Goal: Task Accomplishment & Management: Complete application form

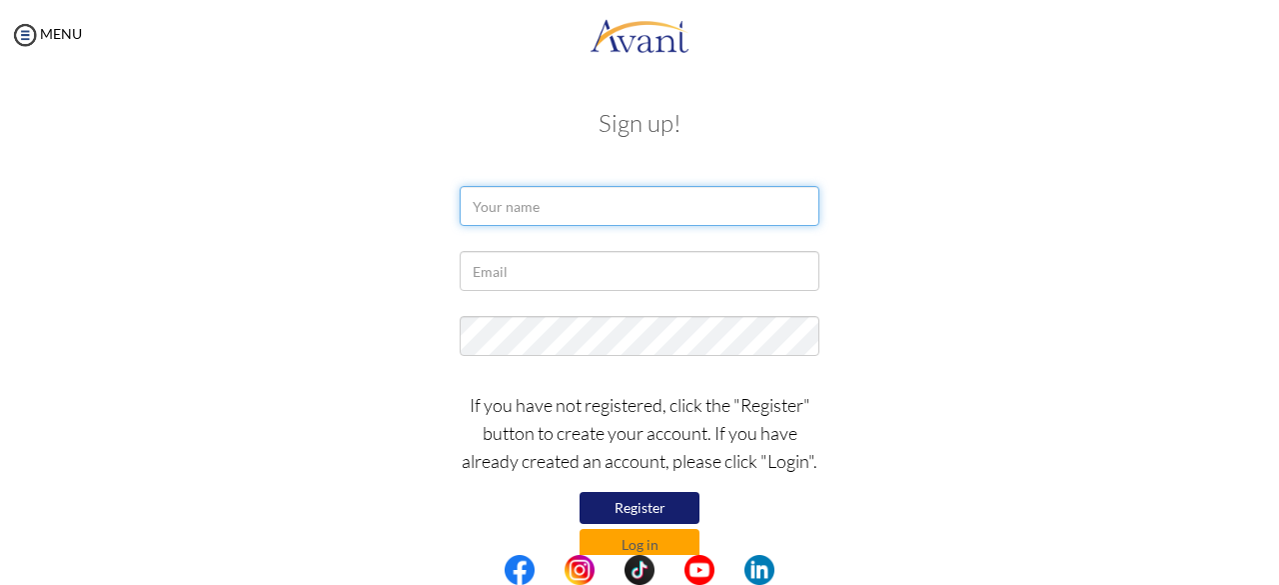
click at [499, 208] on input "text" at bounding box center [640, 206] width 360 height 40
click at [502, 209] on input "Fra" at bounding box center [640, 206] width 360 height 40
type input "[PERSON_NAME]"
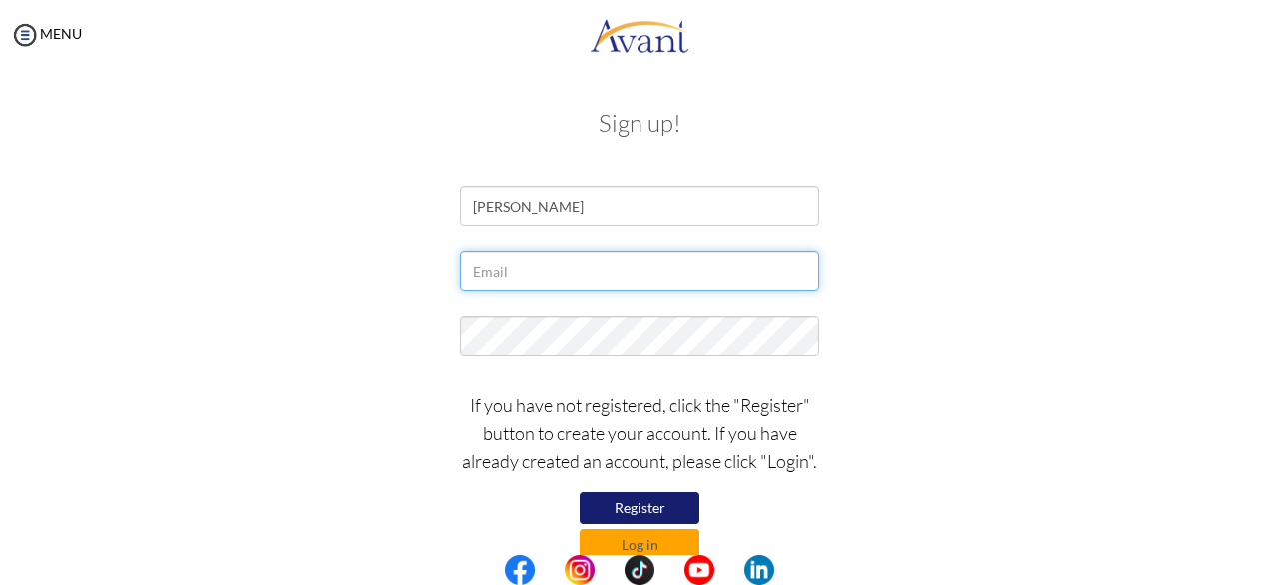
click at [506, 279] on input "text" at bounding box center [640, 271] width 360 height 40
click at [669, 273] on input "[EMAIL_ADDRESS][DOMAIN_NAME]" at bounding box center [640, 271] width 360 height 40
type input "a"
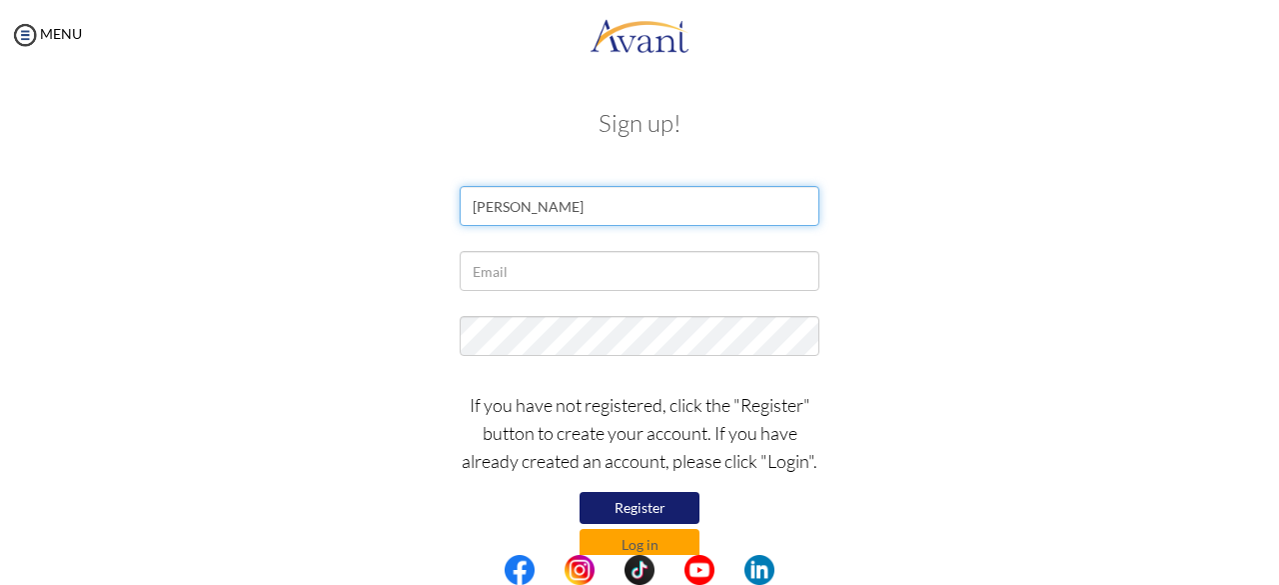
click at [596, 207] on input "[PERSON_NAME]" at bounding box center [640, 206] width 360 height 40
type input "F"
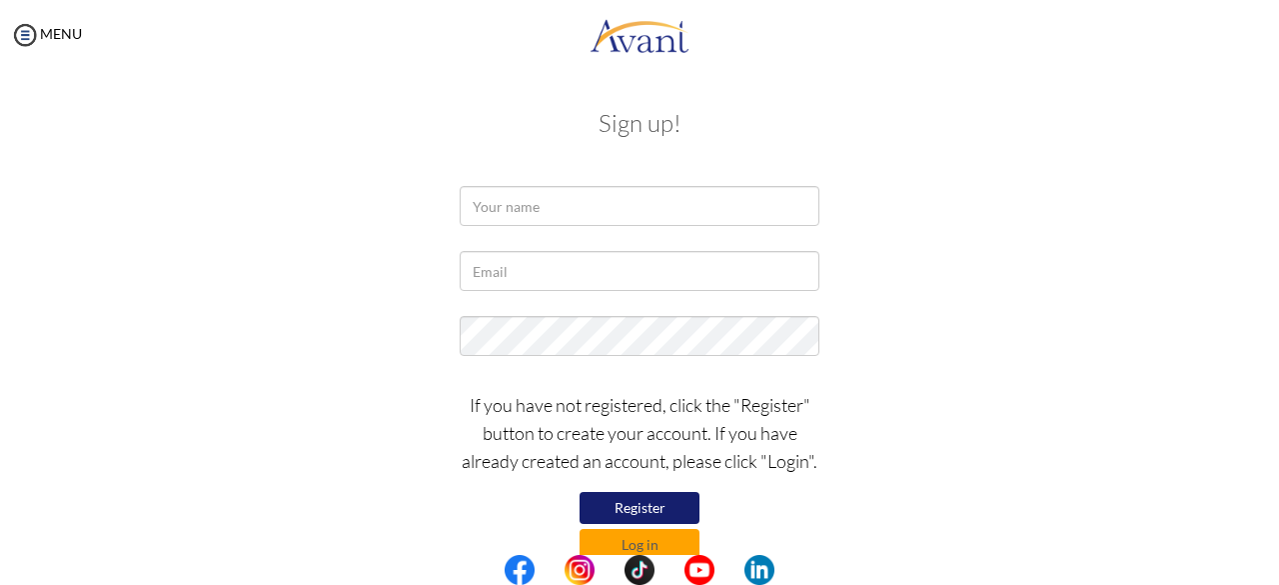
click at [634, 513] on button "Register" at bounding box center [640, 508] width 120 height 32
click at [527, 215] on input "text" at bounding box center [640, 206] width 360 height 40
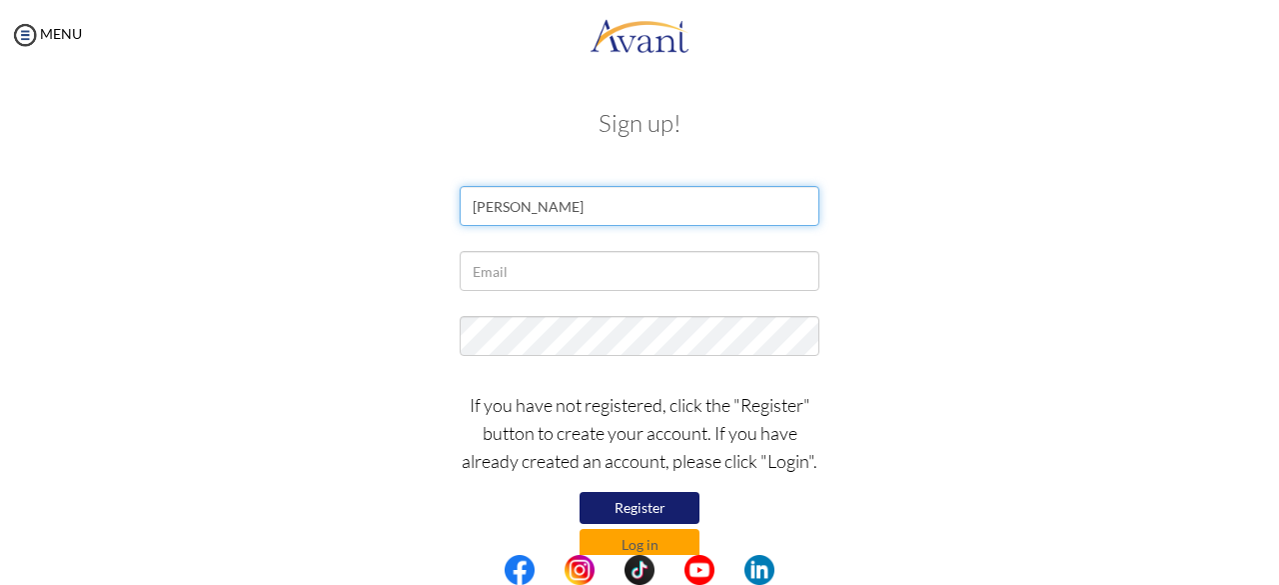
type input "Francis Amoako"
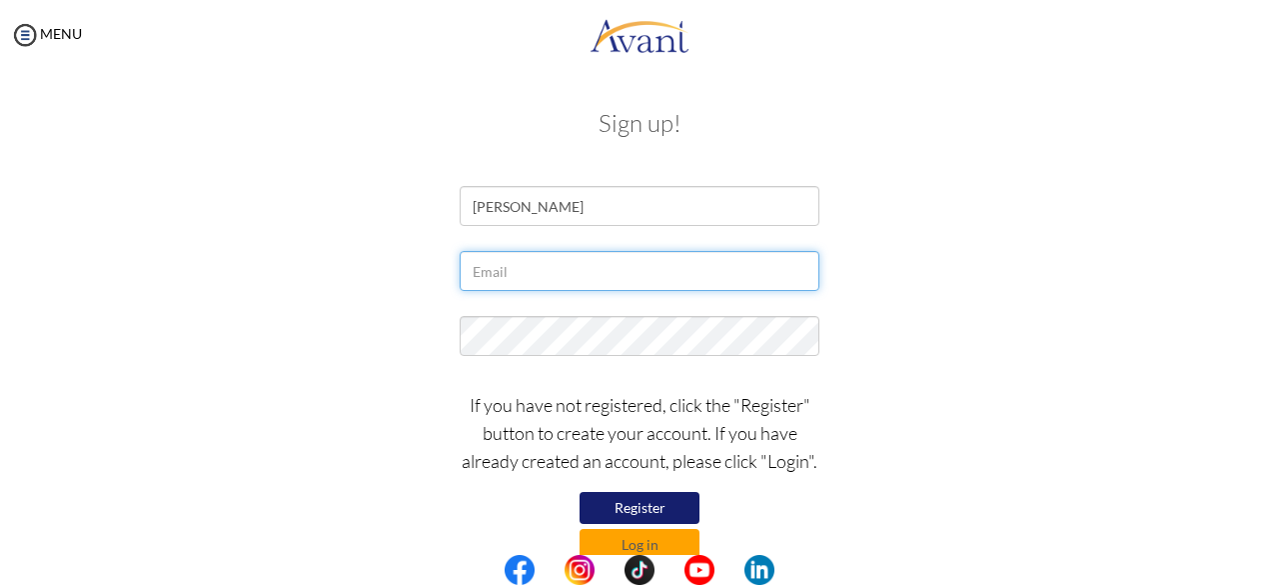
click at [508, 267] on input "text" at bounding box center [640, 271] width 360 height 40
type input "[EMAIL_ADDRESS][DOMAIN_NAME]"
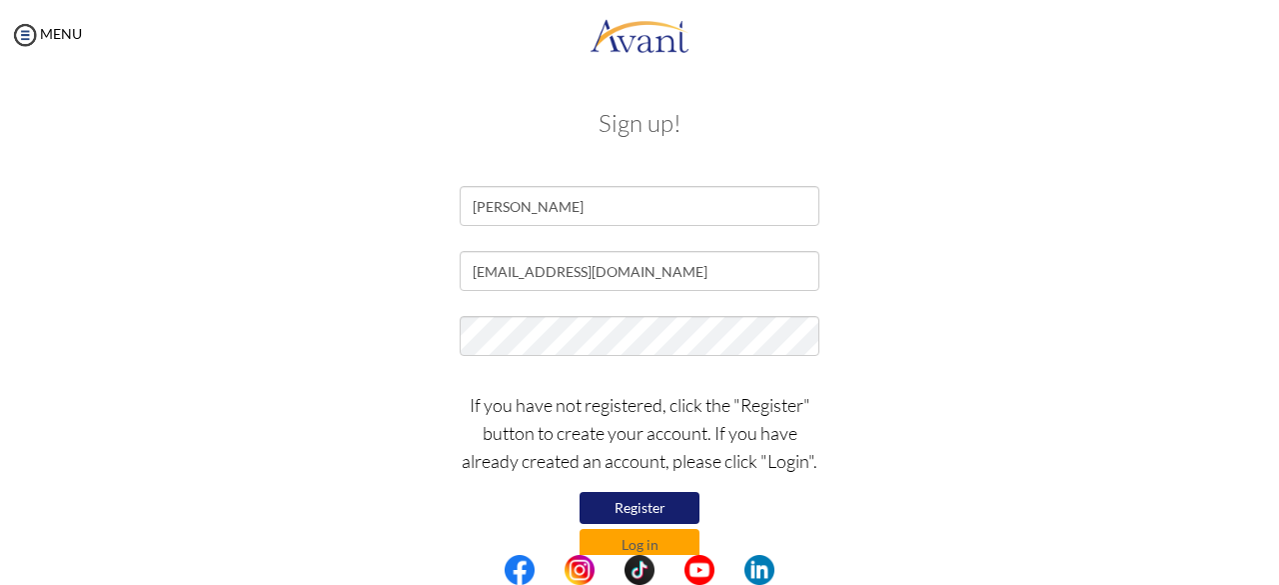
click at [636, 508] on button "Register" at bounding box center [640, 508] width 120 height 32
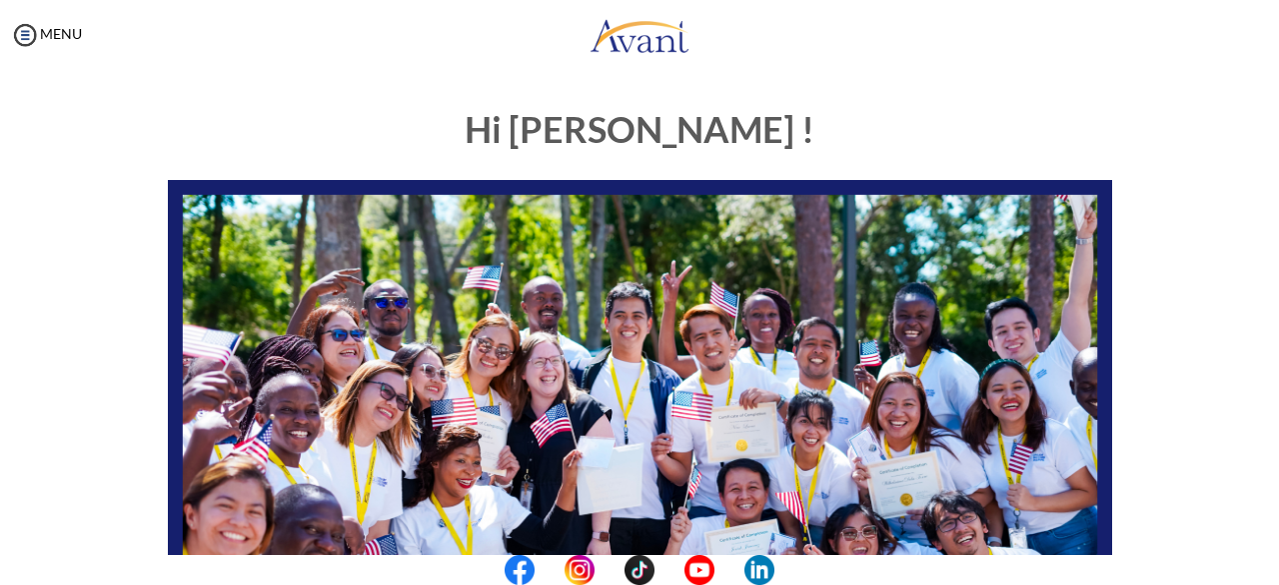
click at [1275, 584] on center at bounding box center [639, 570] width 1279 height 30
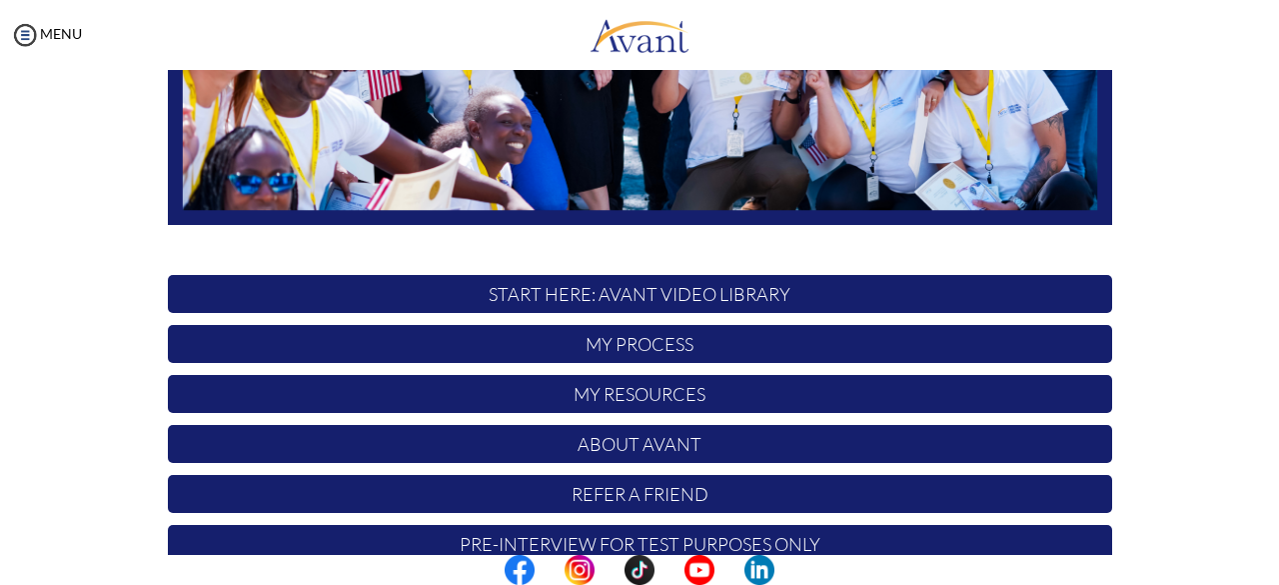
scroll to position [526, 0]
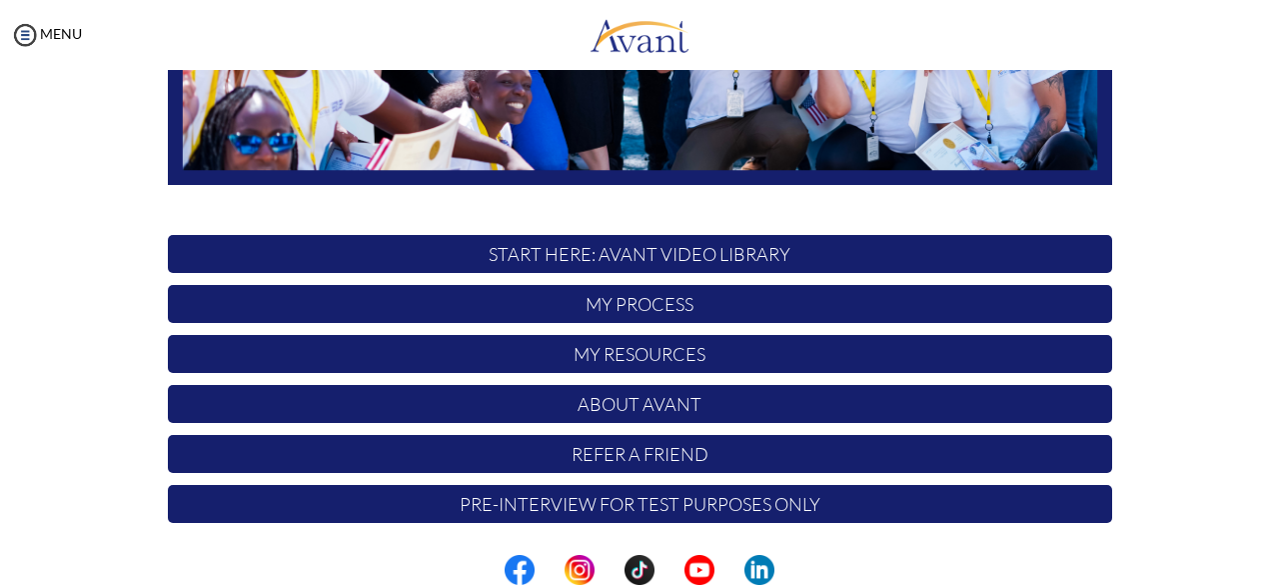
click at [1220, 393] on div "Hi Francis ! START HERE: Avant Video Library My Process My Resources About Avan…" at bounding box center [639, 99] width 1239 height 1070
click at [628, 255] on p "START HERE: Avant Video Library" at bounding box center [640, 254] width 944 height 38
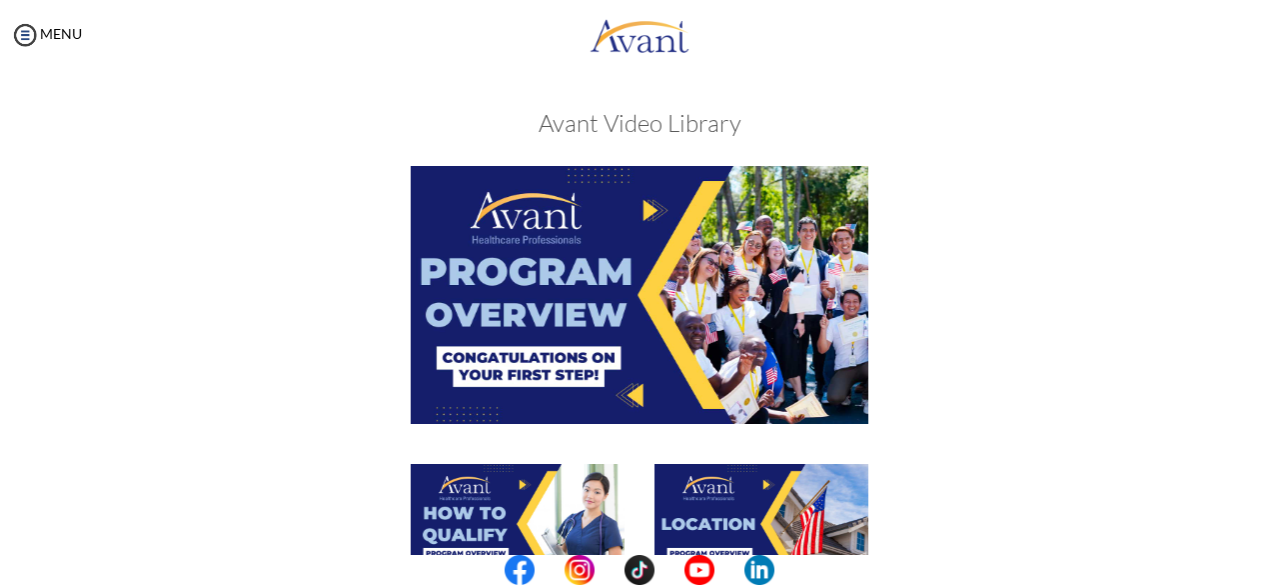
click at [1277, 575] on center at bounding box center [639, 570] width 1279 height 30
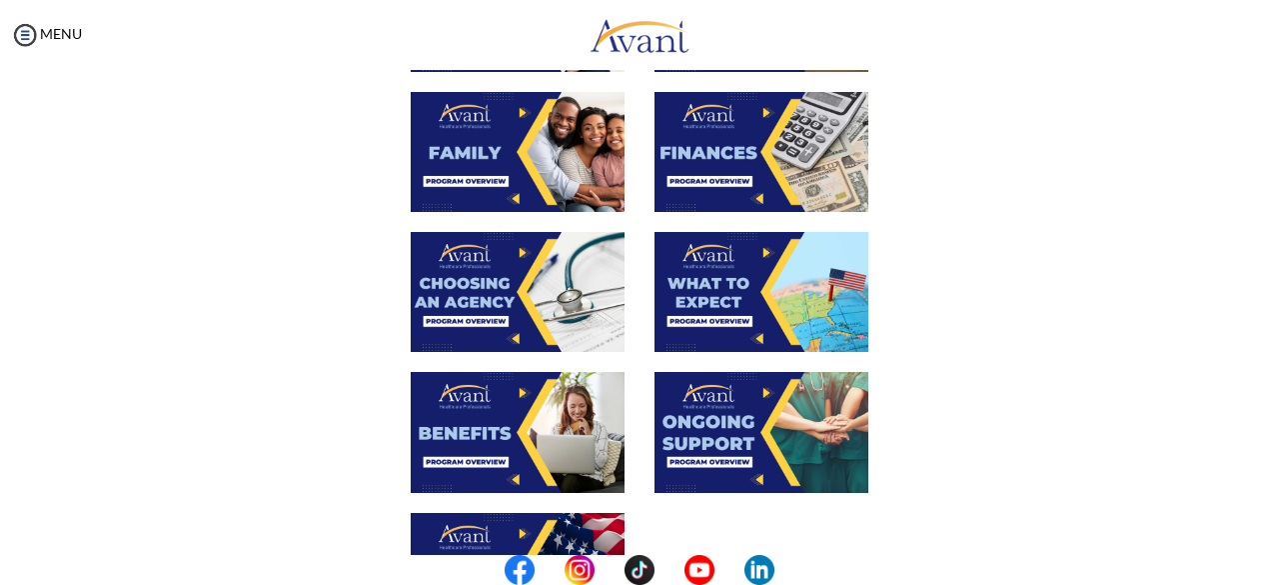
click at [516, 168] on img at bounding box center [518, 152] width 214 height 120
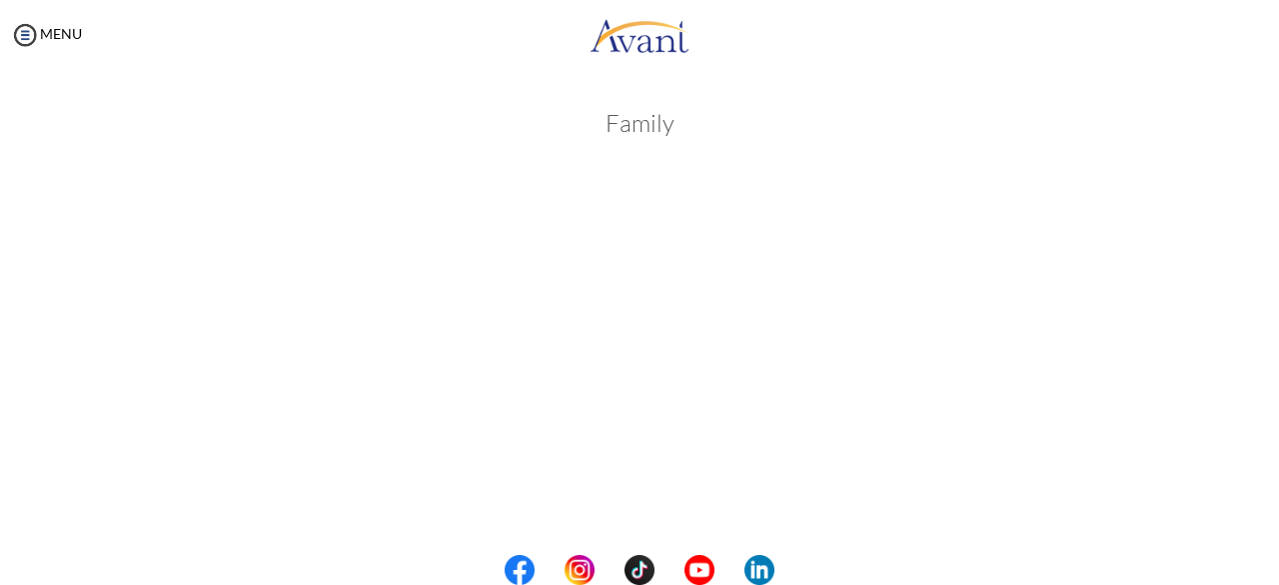
click at [1270, 569] on center at bounding box center [639, 570] width 1279 height 30
click at [1278, 570] on center at bounding box center [639, 570] width 1279 height 30
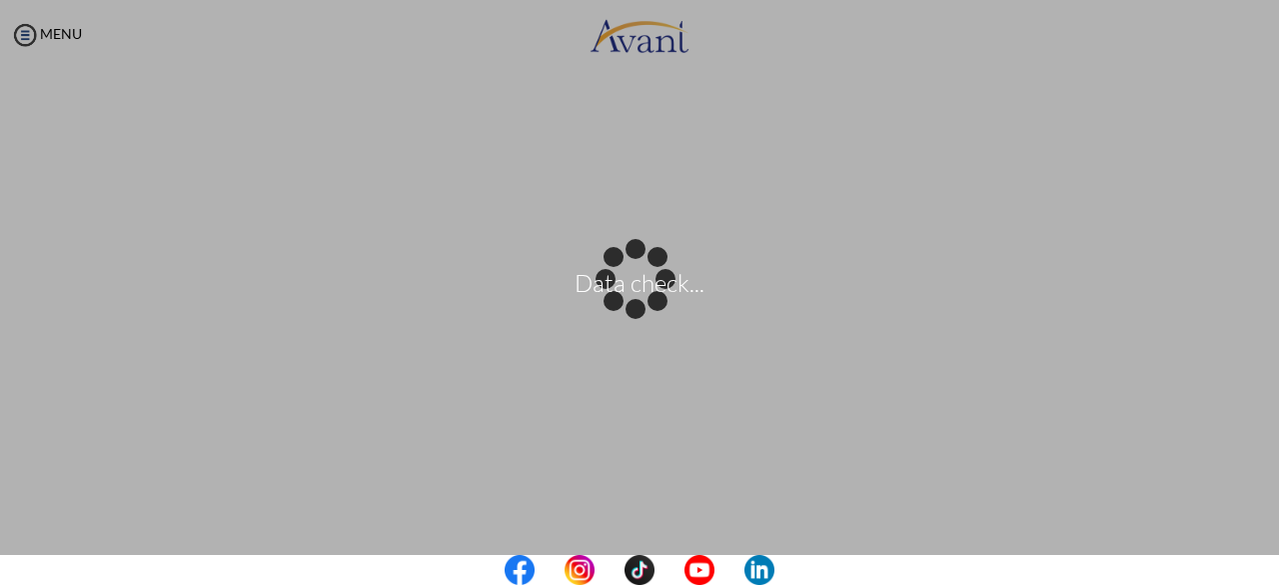
click at [1273, 569] on center at bounding box center [639, 570] width 1279 height 30
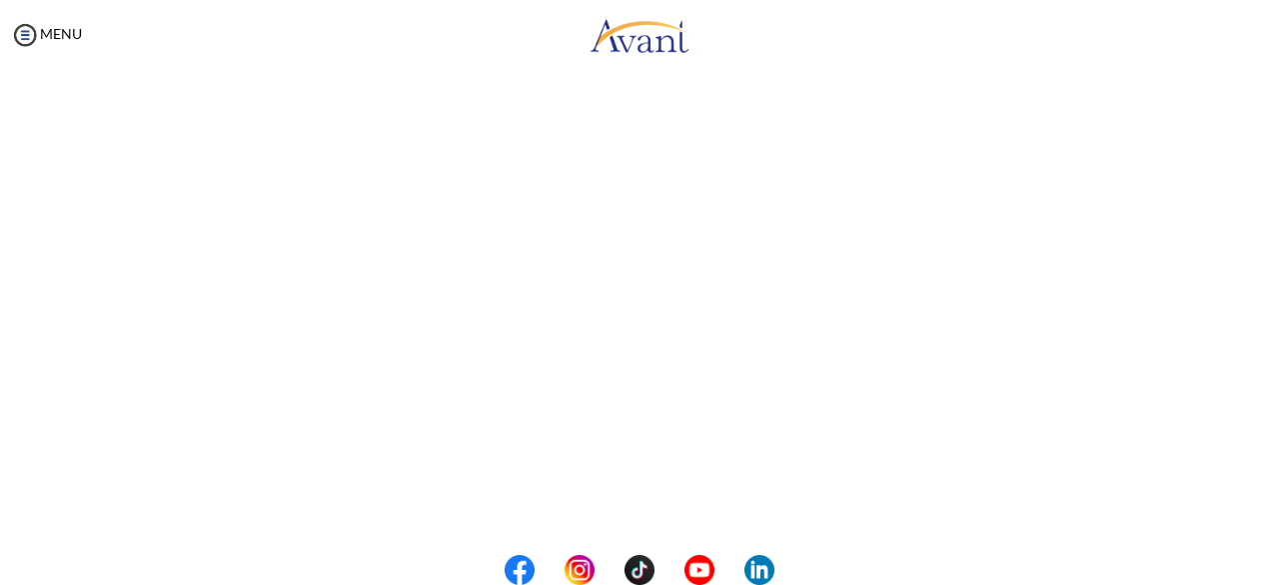
click at [1270, 557] on center at bounding box center [639, 570] width 1279 height 30
click at [28, 43] on img at bounding box center [25, 35] width 30 height 30
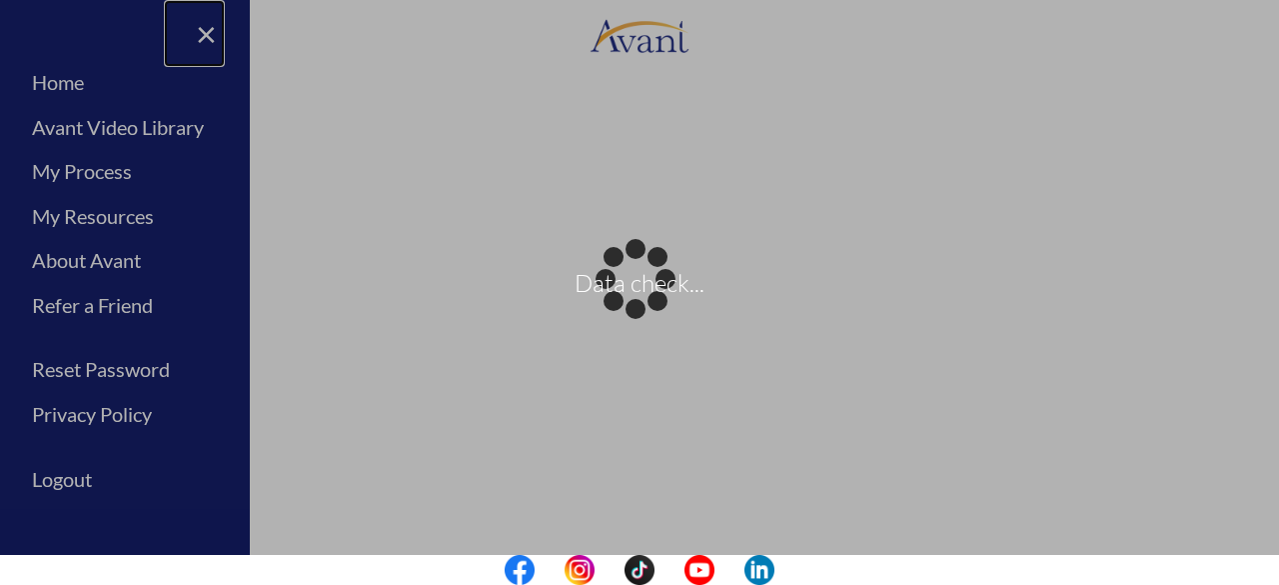
click at [210, 30] on body "Data check... Maintenance break. Please come back in 2 hours. MENU My Status Wh…" at bounding box center [639, 292] width 1279 height 585
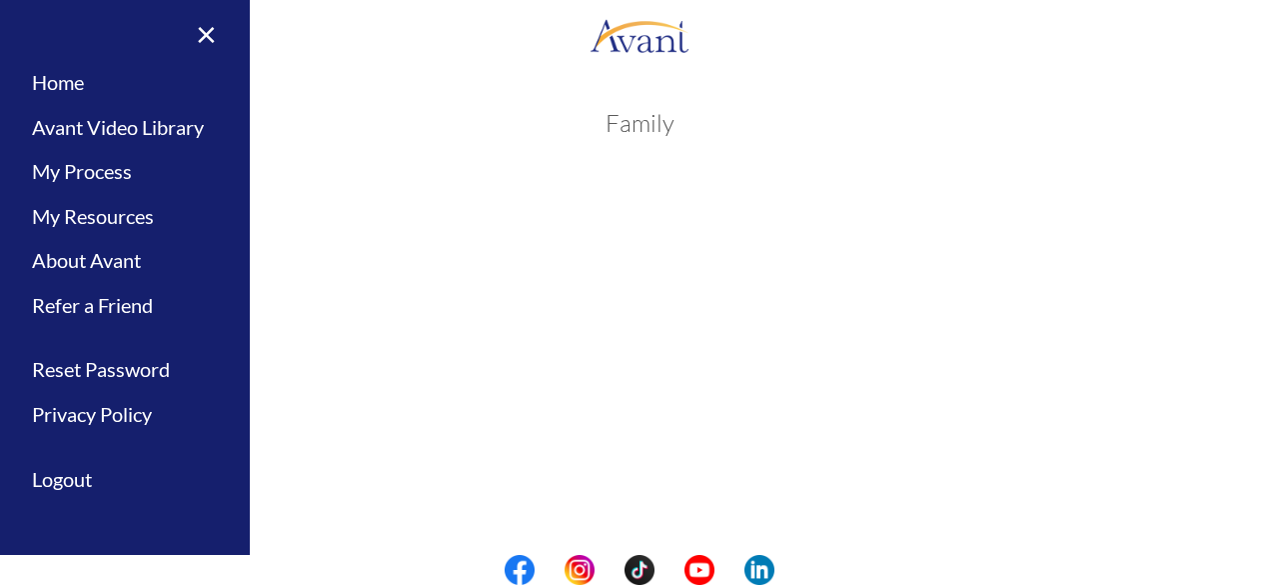
scroll to position [512, 0]
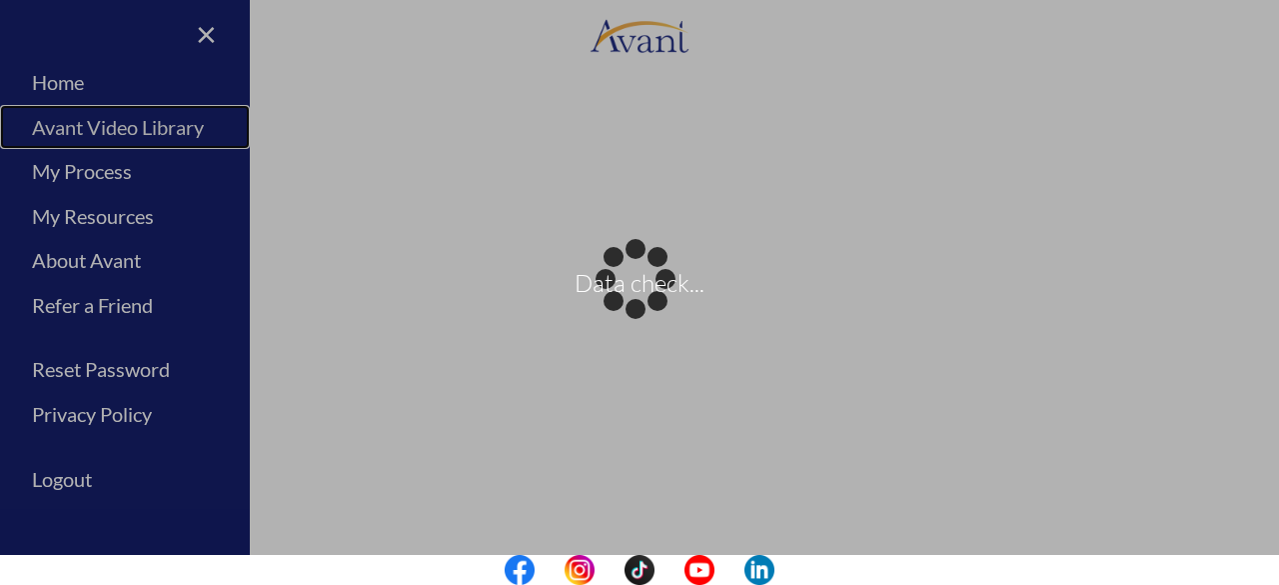
click at [154, 121] on body "Data check... Maintenance break. Please come back in 2 hours. MENU My Status Wh…" at bounding box center [639, 292] width 1279 height 585
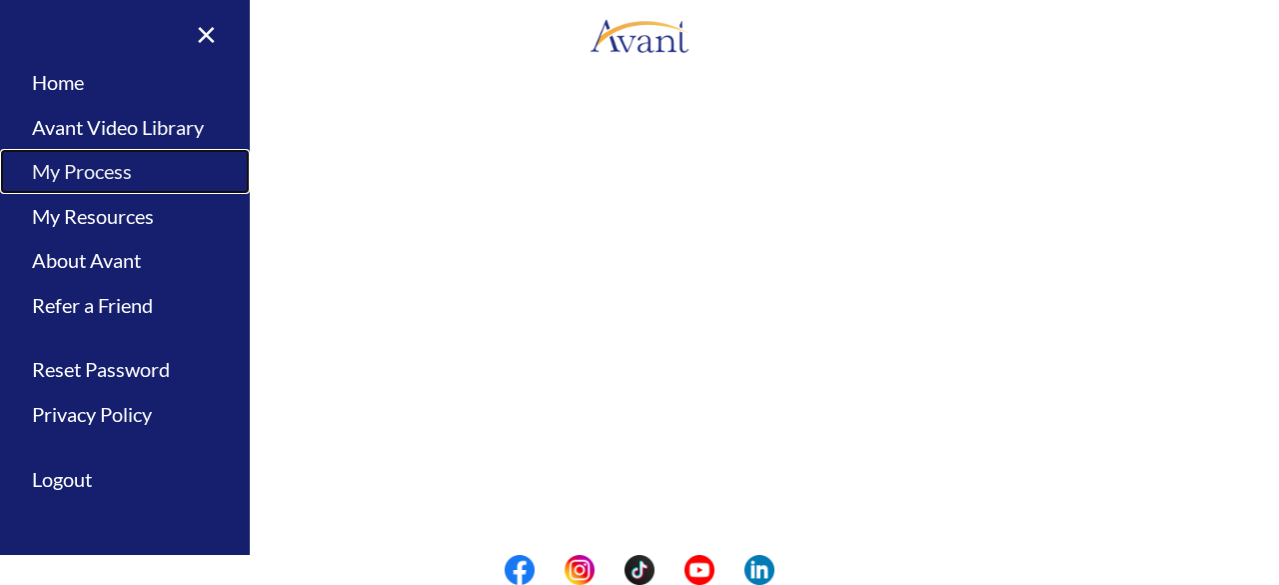
click at [125, 174] on link "My Process" at bounding box center [125, 171] width 250 height 45
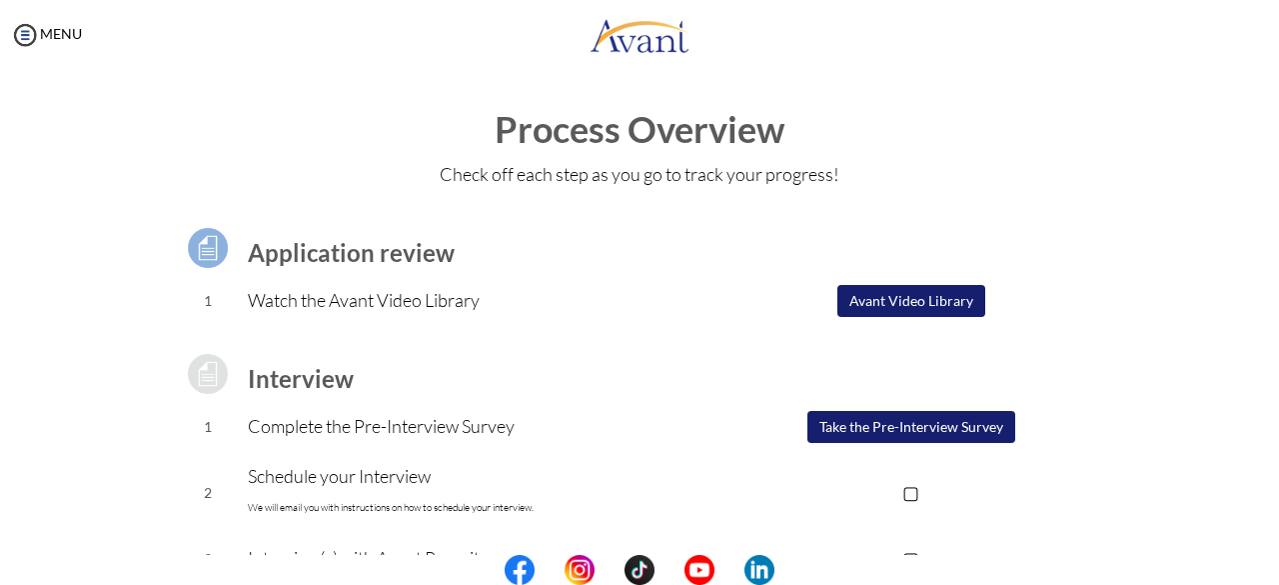
scroll to position [324, 0]
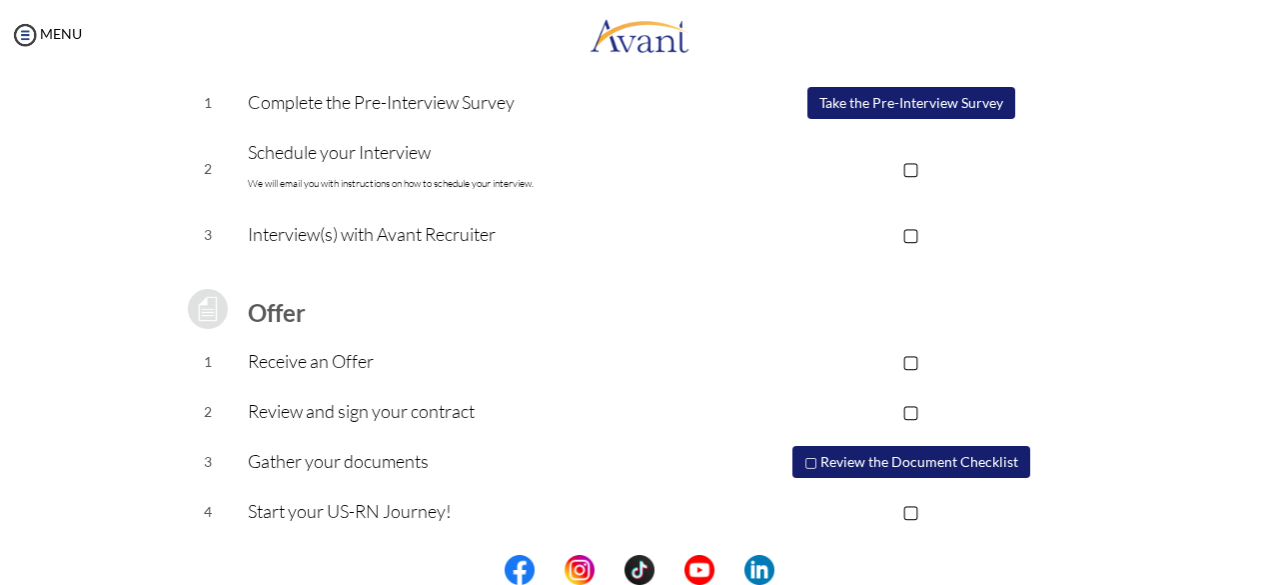
click at [911, 234] on p "▢" at bounding box center [911, 234] width 401 height 28
click at [911, 234] on p "▣" at bounding box center [911, 234] width 401 height 28
click at [907, 167] on p "▢" at bounding box center [911, 168] width 401 height 28
click at [905, 169] on p "▣" at bounding box center [911, 168] width 401 height 28
click at [892, 108] on button "Take the Pre-Interview Survey" at bounding box center [912, 103] width 208 height 32
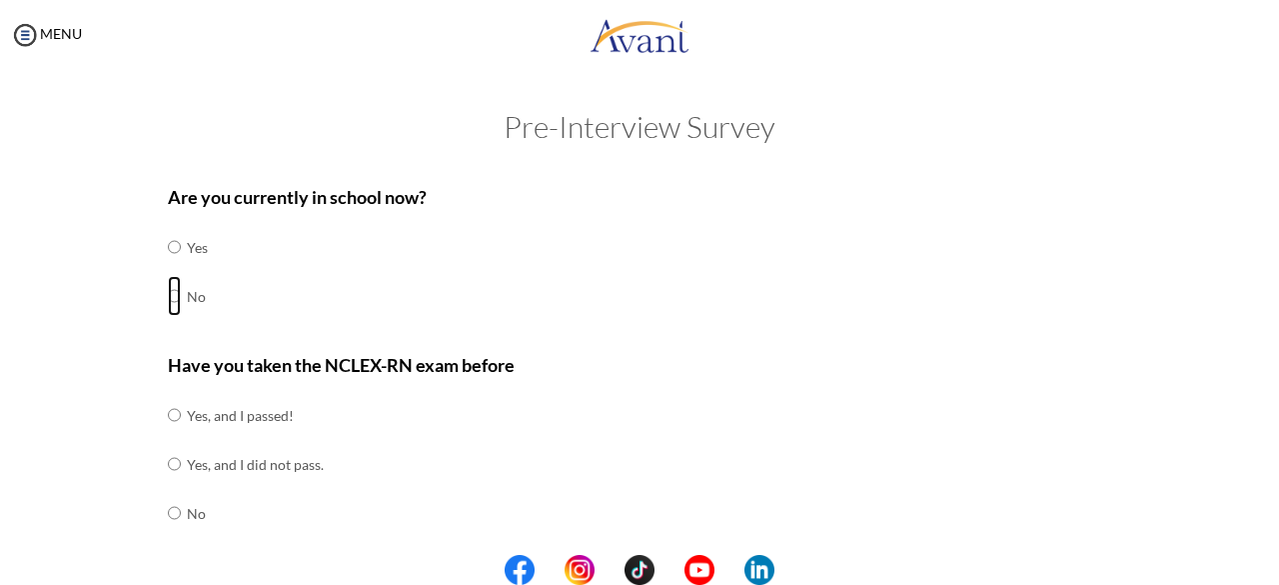
click at [168, 298] on input "radio" at bounding box center [174, 296] width 13 height 40
radio input "true"
click at [168, 227] on input "radio" at bounding box center [174, 247] width 13 height 40
radio input "true"
click at [168, 295] on input "radio" at bounding box center [174, 296] width 13 height 40
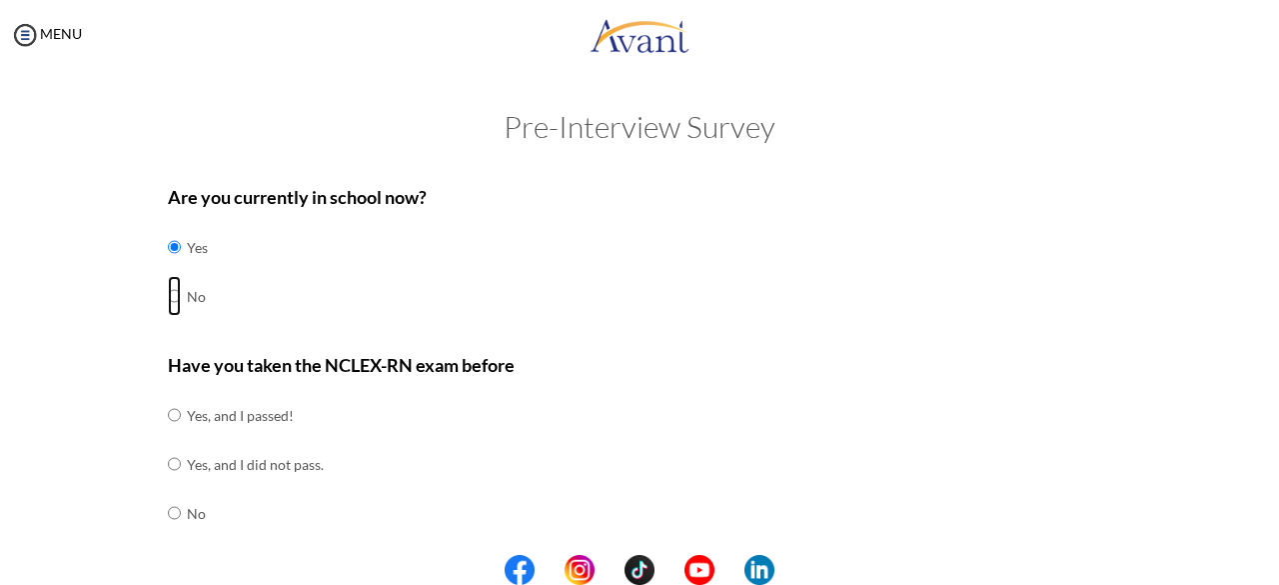
radio input "true"
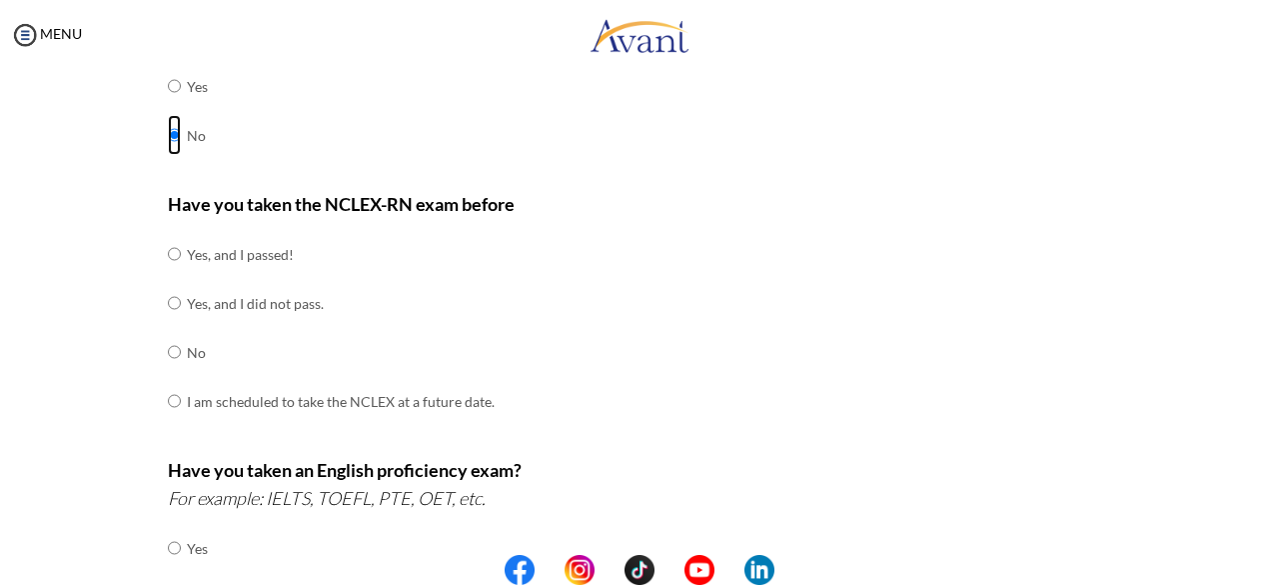
scroll to position [152, 0]
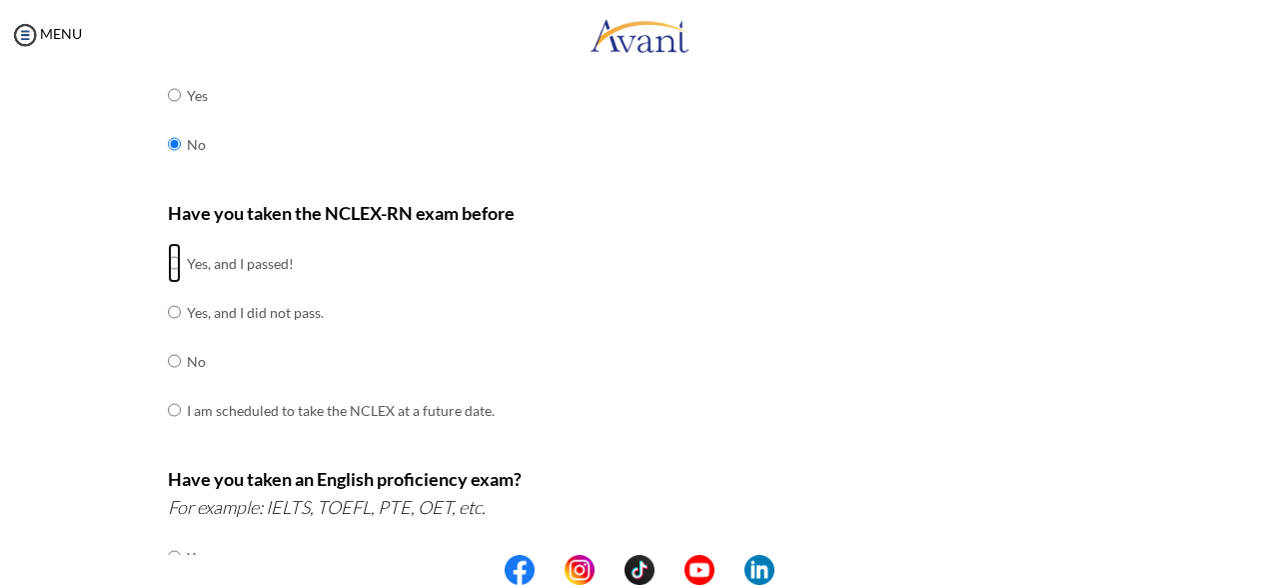
click at [168, 259] on input "radio" at bounding box center [174, 263] width 13 height 40
radio input "true"
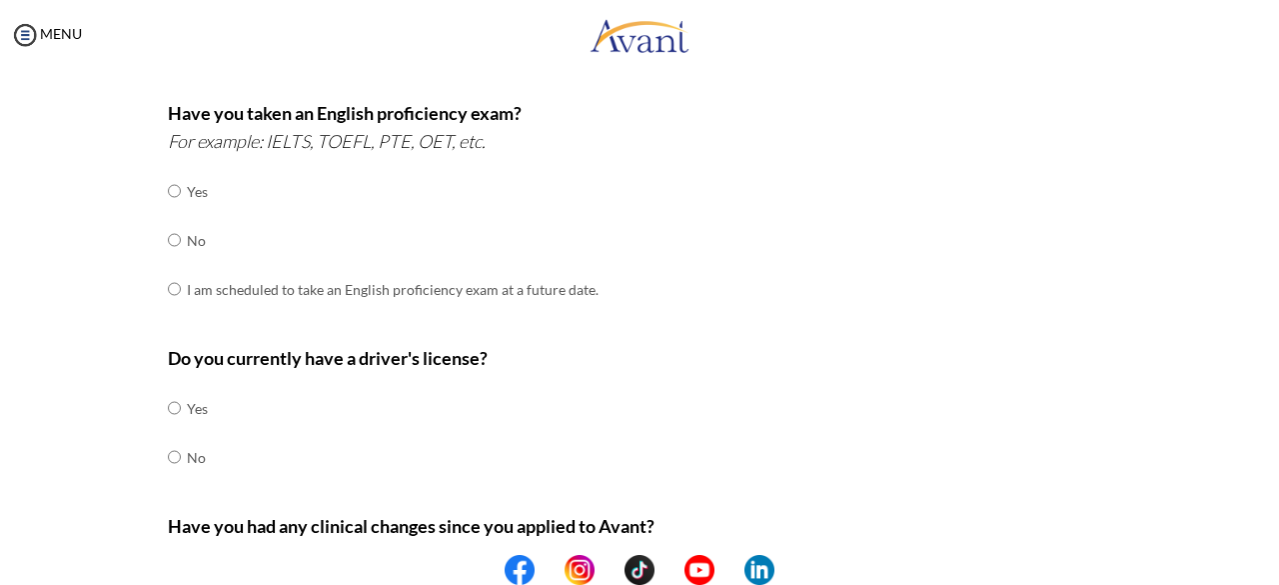
scroll to position [504, 0]
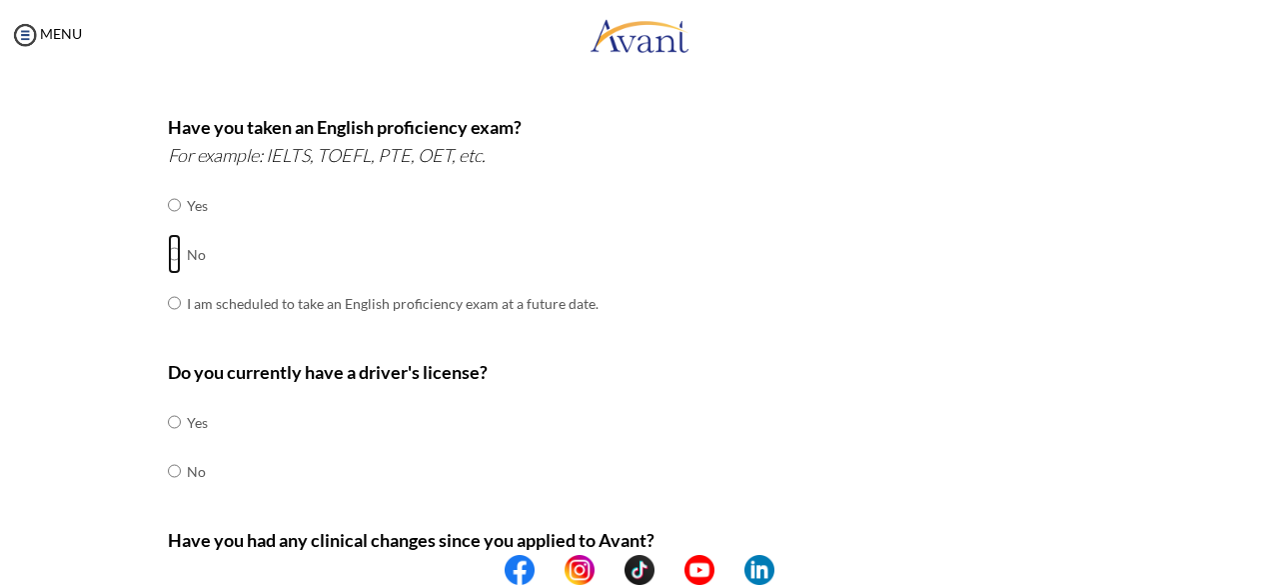
click at [168, 255] on input "radio" at bounding box center [174, 254] width 13 height 40
radio input "true"
click at [168, 416] on input "radio" at bounding box center [174, 422] width 13 height 40
radio input "true"
click at [1274, 562] on center at bounding box center [639, 570] width 1279 height 30
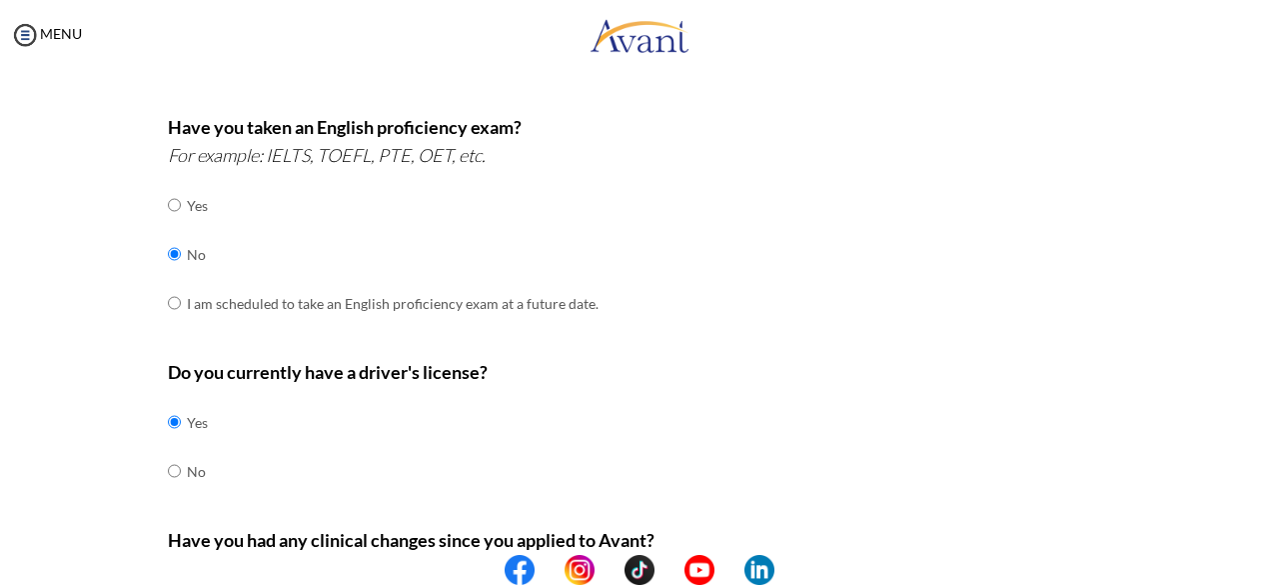
click at [1271, 574] on center at bounding box center [639, 570] width 1279 height 30
click at [1271, 577] on center at bounding box center [639, 570] width 1279 height 30
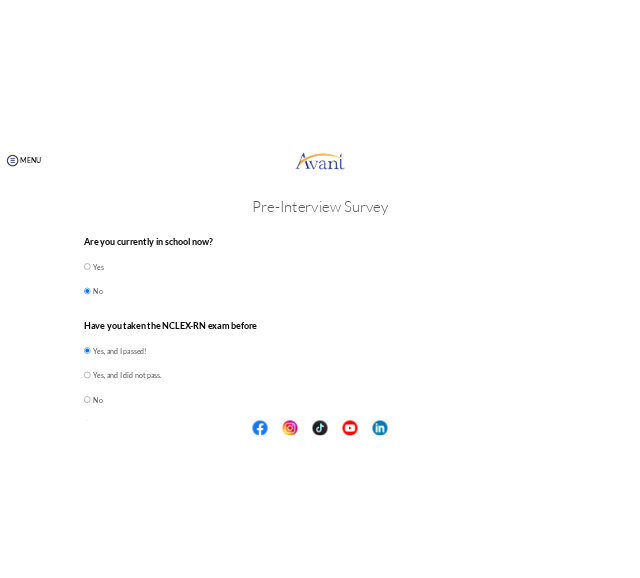
scroll to position [512, 0]
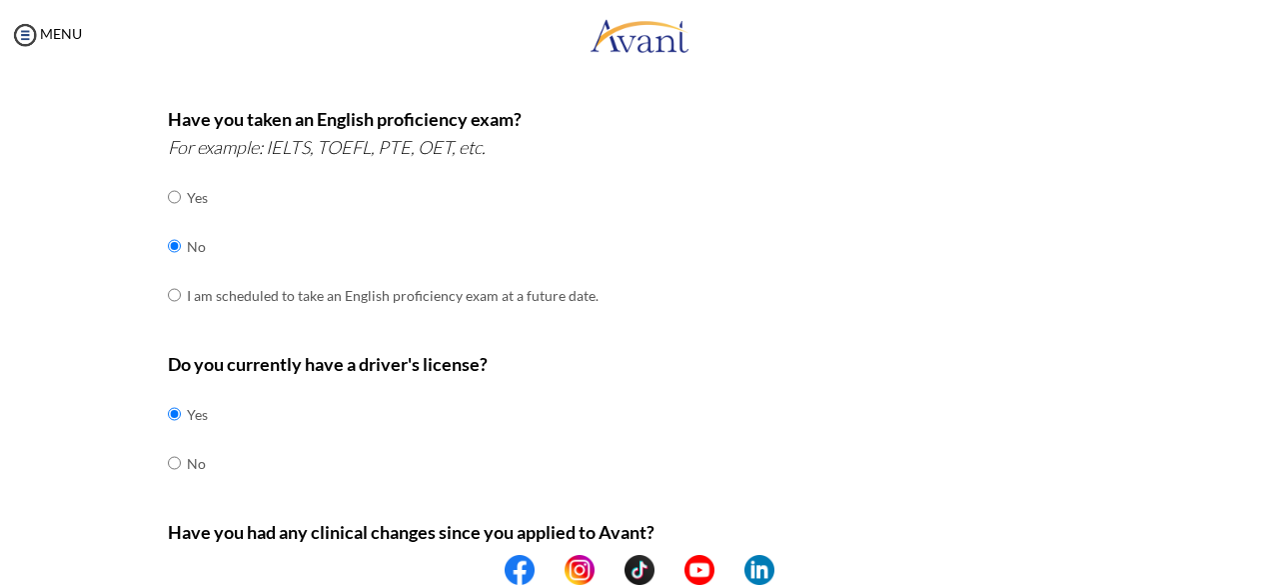
click at [1271, 575] on center at bounding box center [639, 570] width 1279 height 30
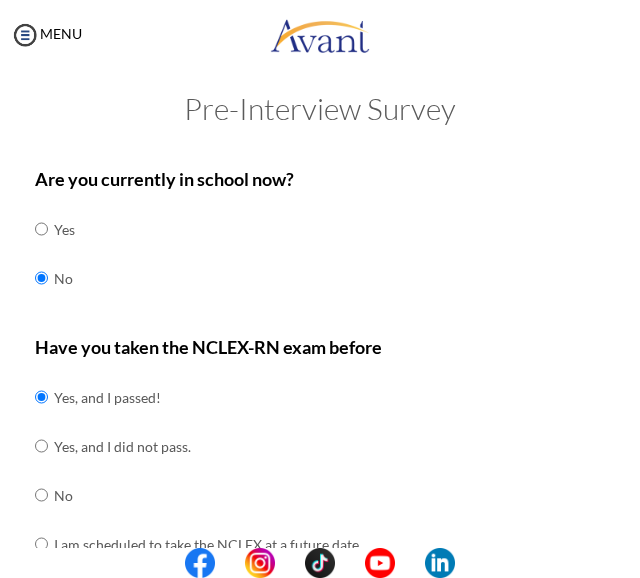
scroll to position [0, 0]
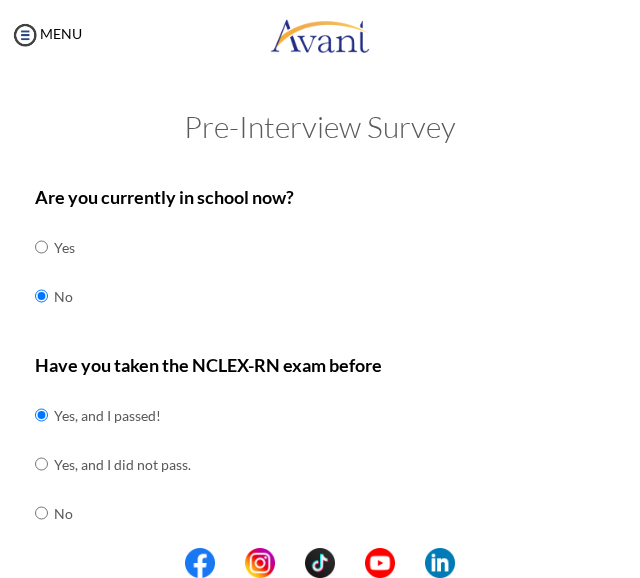
click at [630, 568] on center at bounding box center [320, 563] width 640 height 30
click at [632, 553] on center at bounding box center [320, 563] width 640 height 30
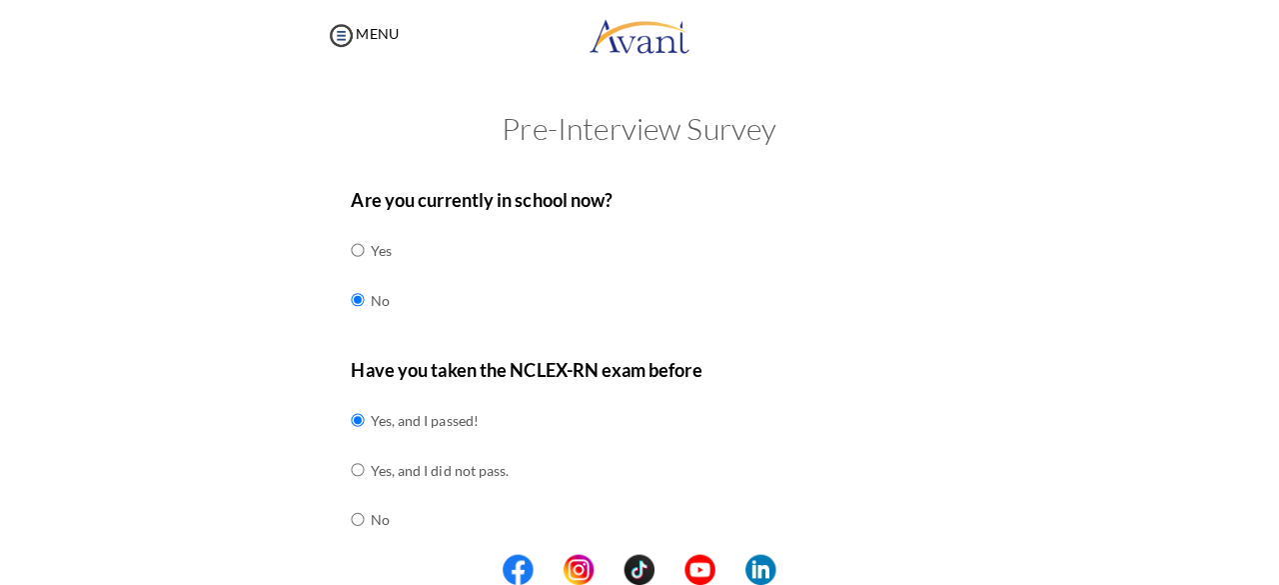
scroll to position [505, 0]
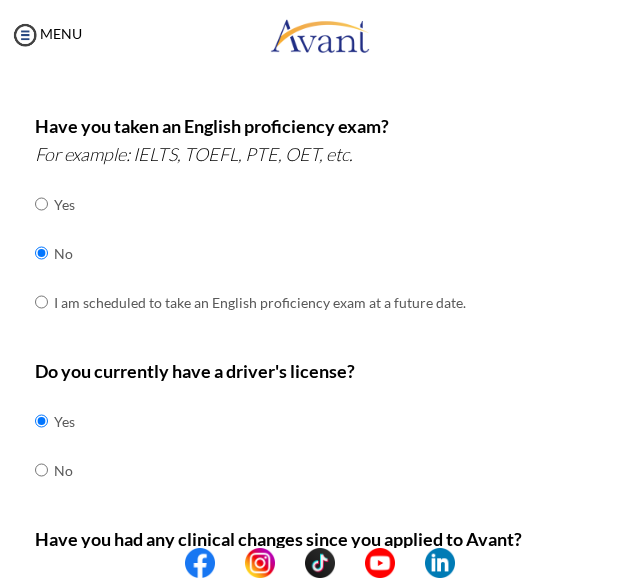
click at [636, 567] on center at bounding box center [320, 563] width 640 height 30
click at [632, 564] on center at bounding box center [320, 563] width 640 height 30
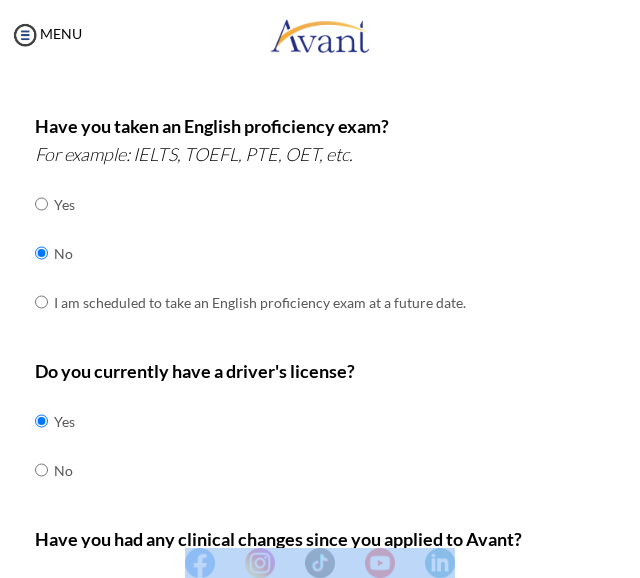
click at [632, 565] on center at bounding box center [320, 563] width 640 height 30
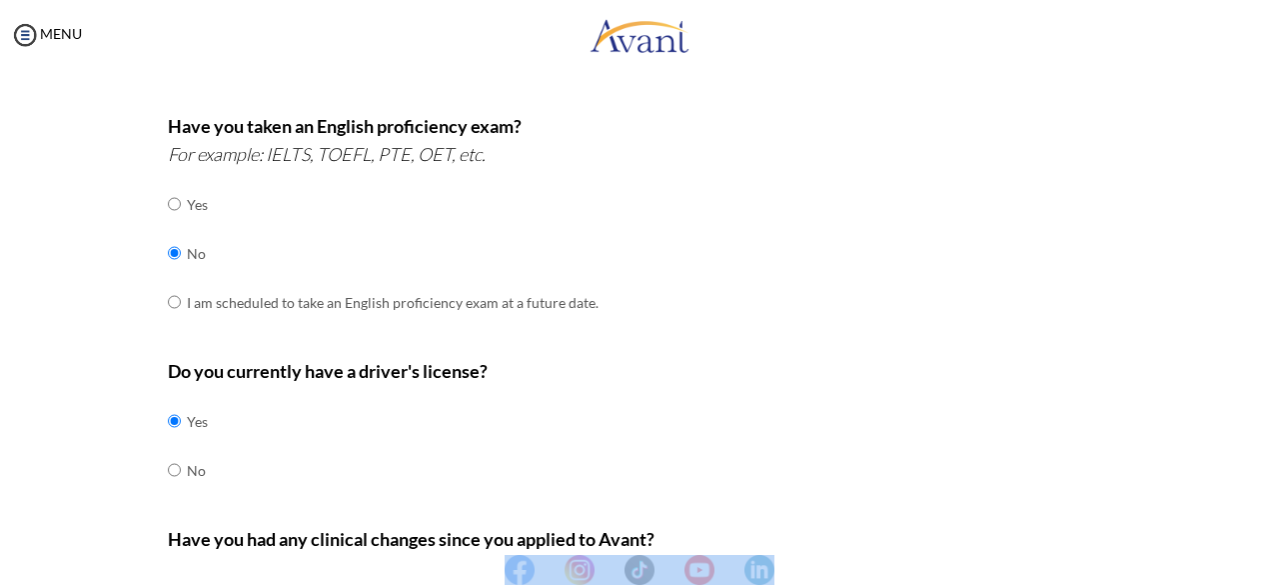
click at [1270, 579] on center at bounding box center [639, 570] width 1279 height 30
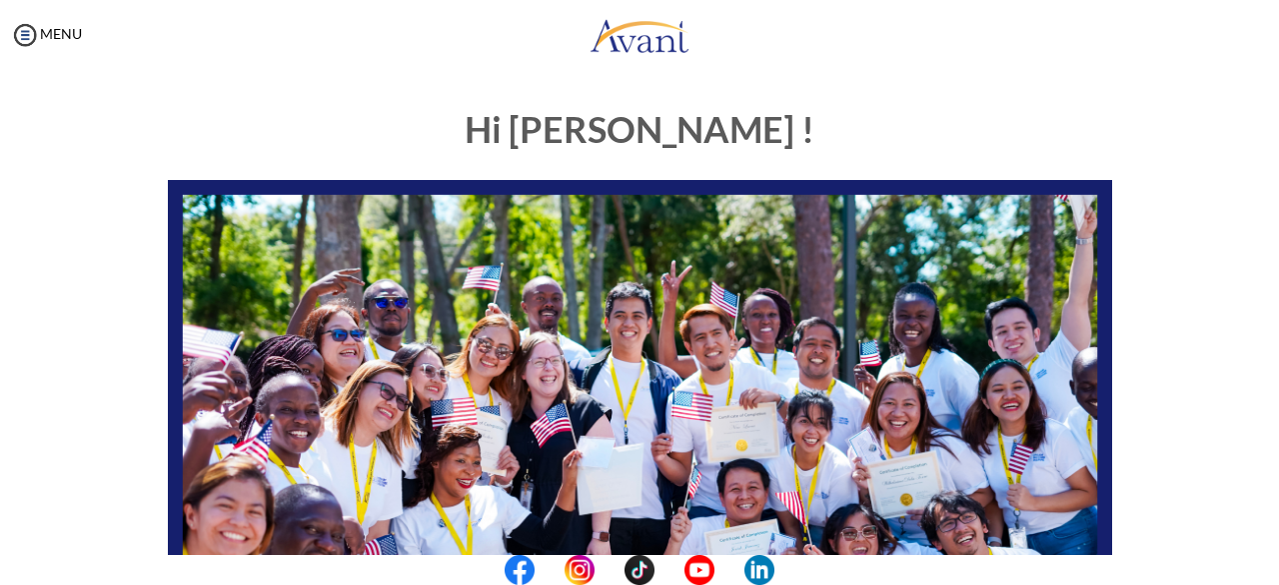
click at [1270, 580] on center at bounding box center [639, 570] width 1279 height 30
click at [1270, 561] on center at bounding box center [639, 570] width 1279 height 30
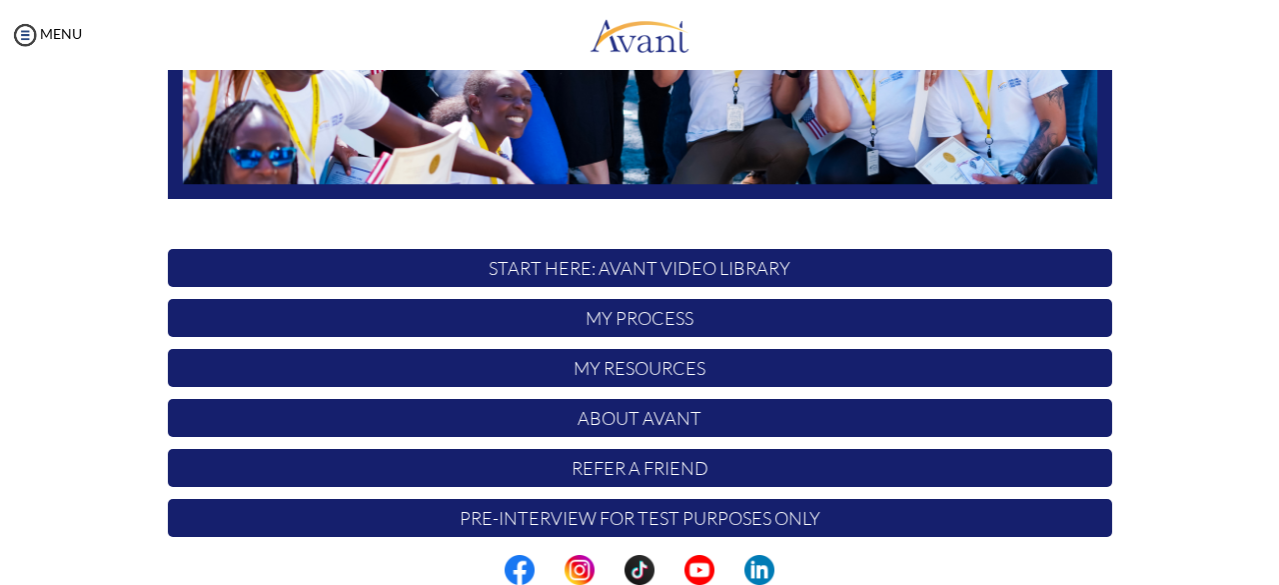
click at [702, 263] on p "START HERE: Avant Video Library" at bounding box center [640, 268] width 944 height 38
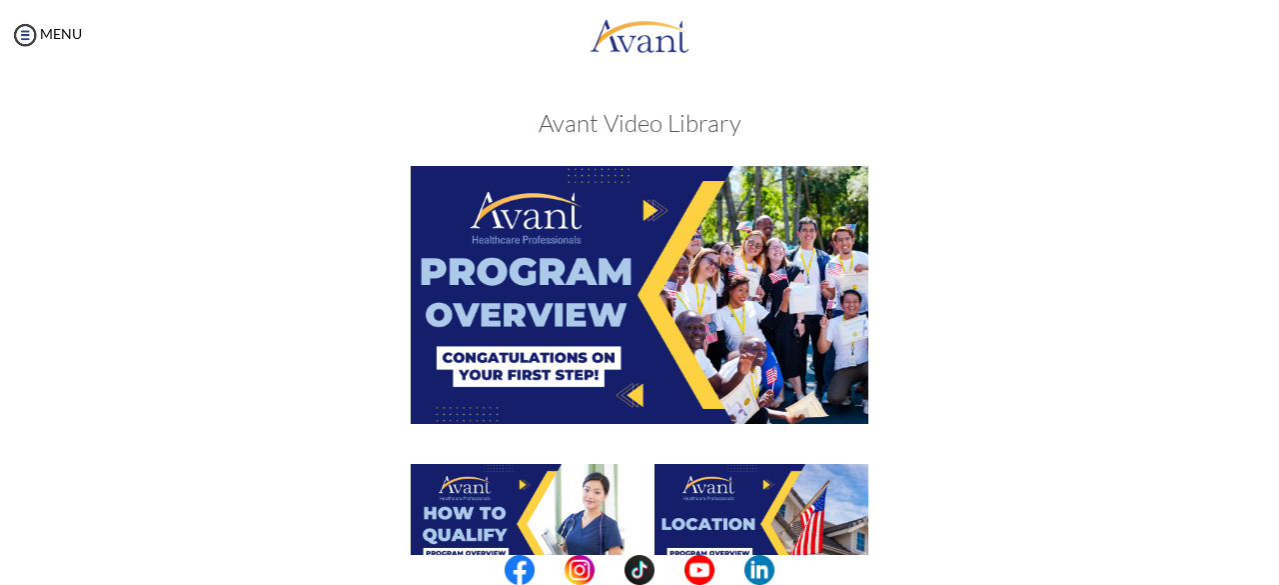
click at [612, 373] on img at bounding box center [640, 294] width 458 height 257
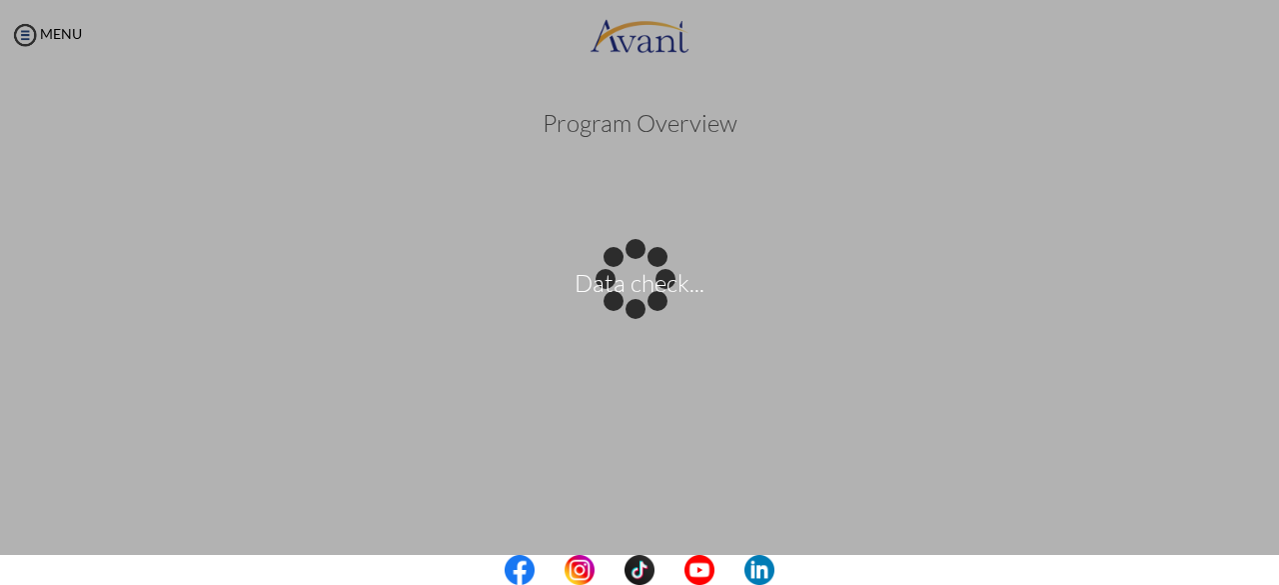
click at [1271, 565] on center at bounding box center [639, 570] width 1279 height 30
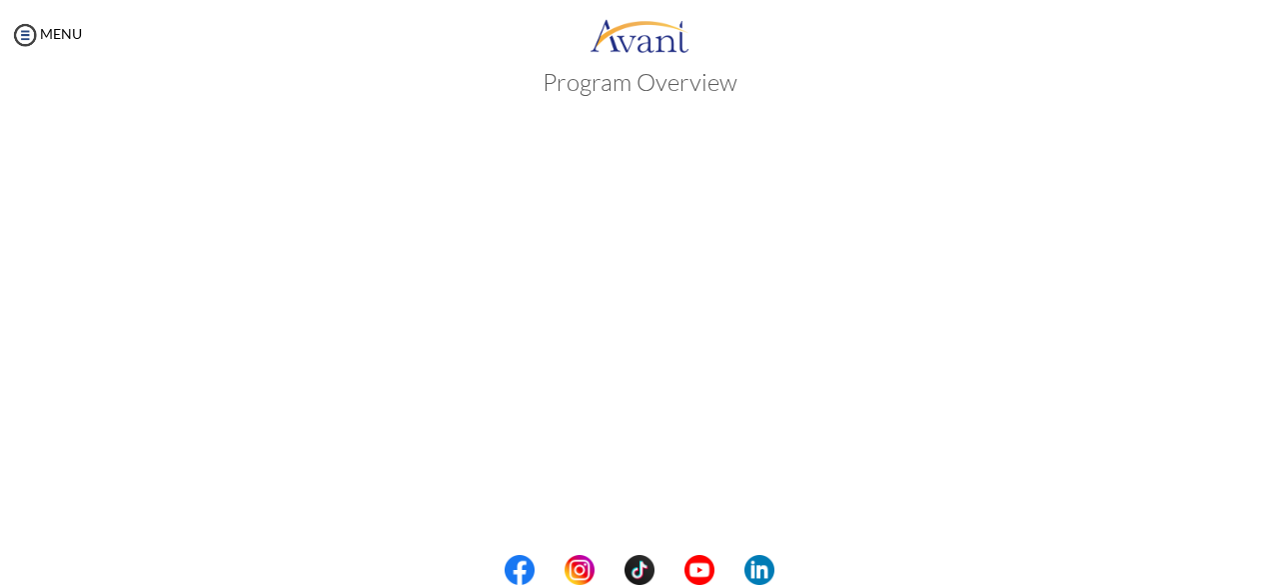
scroll to position [38, 0]
click at [1272, 573] on center at bounding box center [639, 570] width 1279 height 30
click at [1274, 575] on center at bounding box center [639, 570] width 1279 height 30
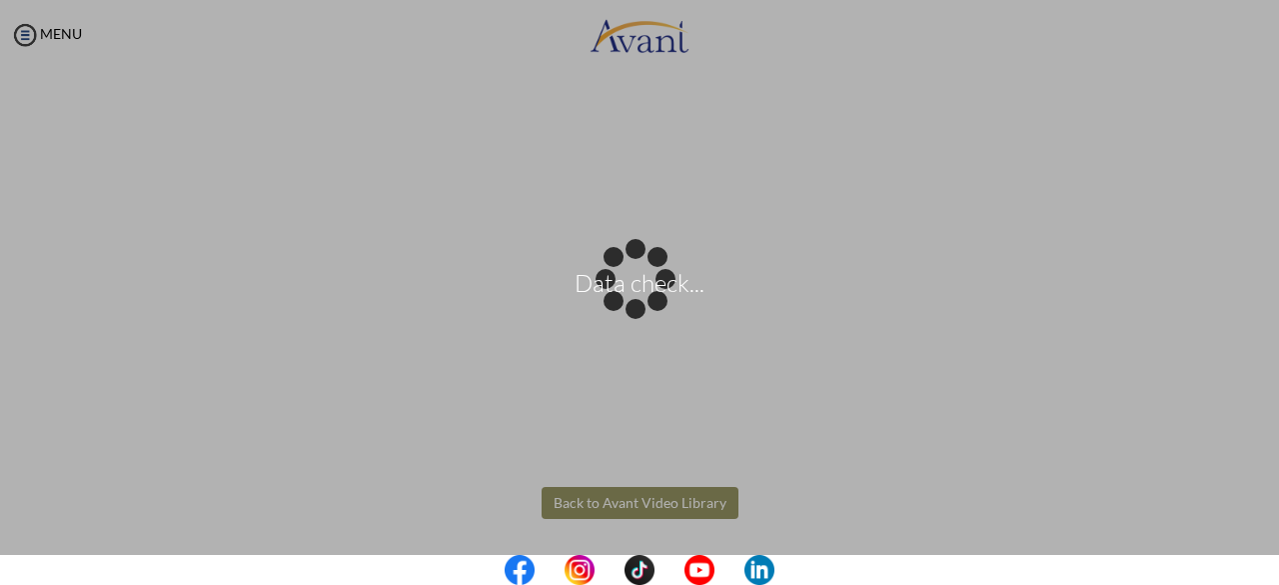
click at [701, 505] on body "Data check... Maintenance break. Please come back in 2 hours. MENU My Status Wh…" at bounding box center [639, 292] width 1279 height 585
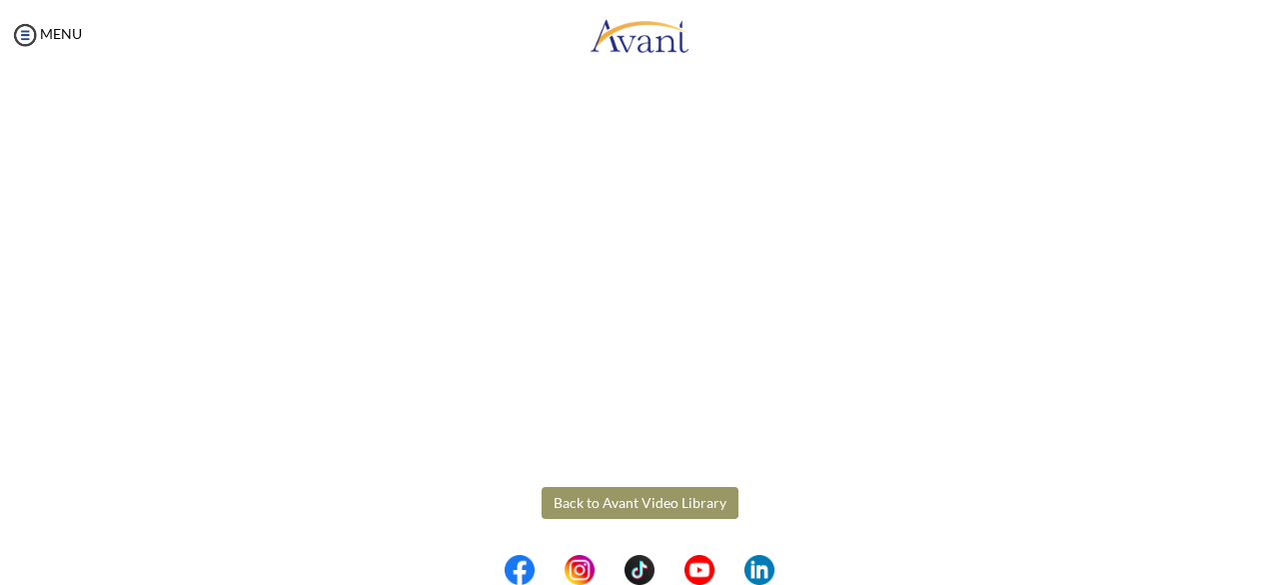
click at [618, 505] on button "Back to Avant Video Library" at bounding box center [640, 503] width 197 height 32
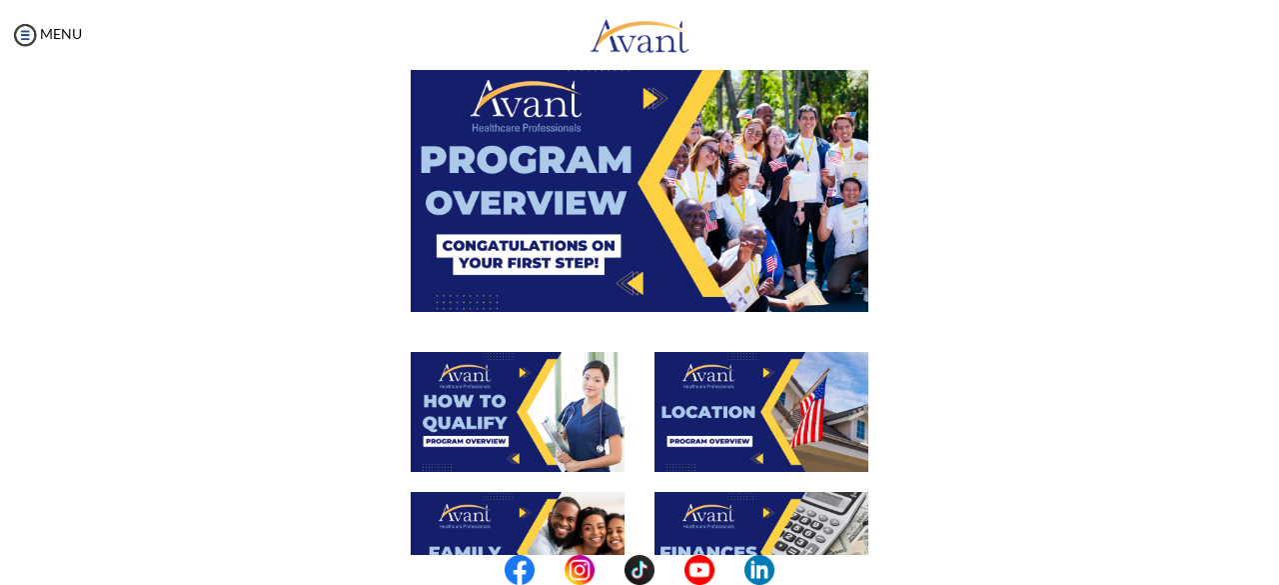
scroll to position [72, 0]
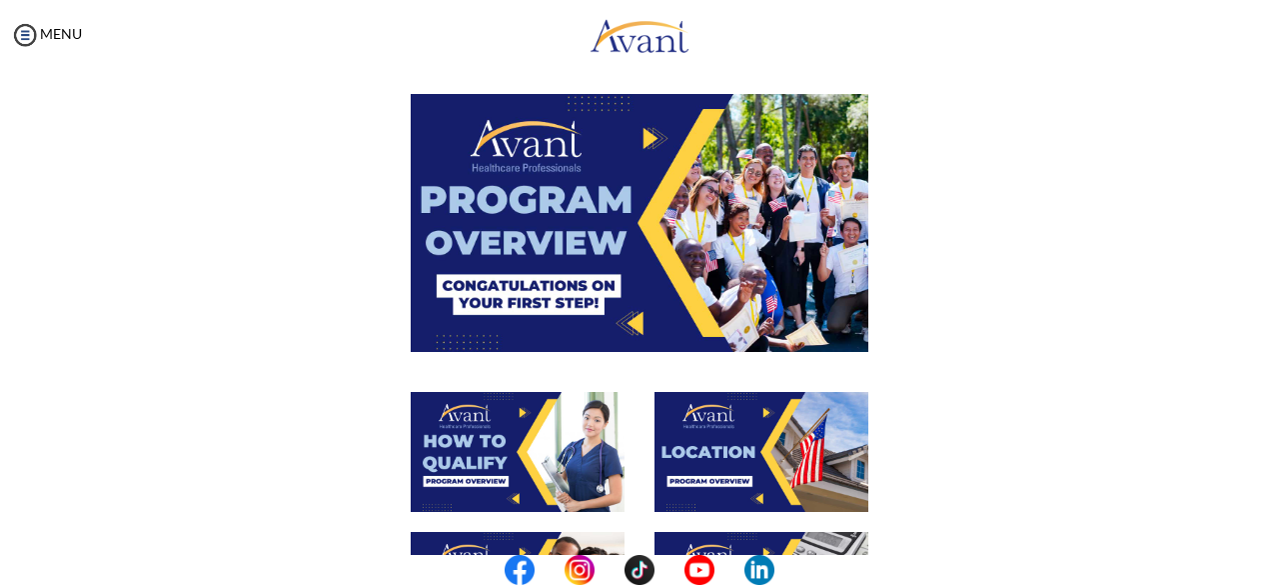
click at [512, 467] on img at bounding box center [518, 452] width 214 height 120
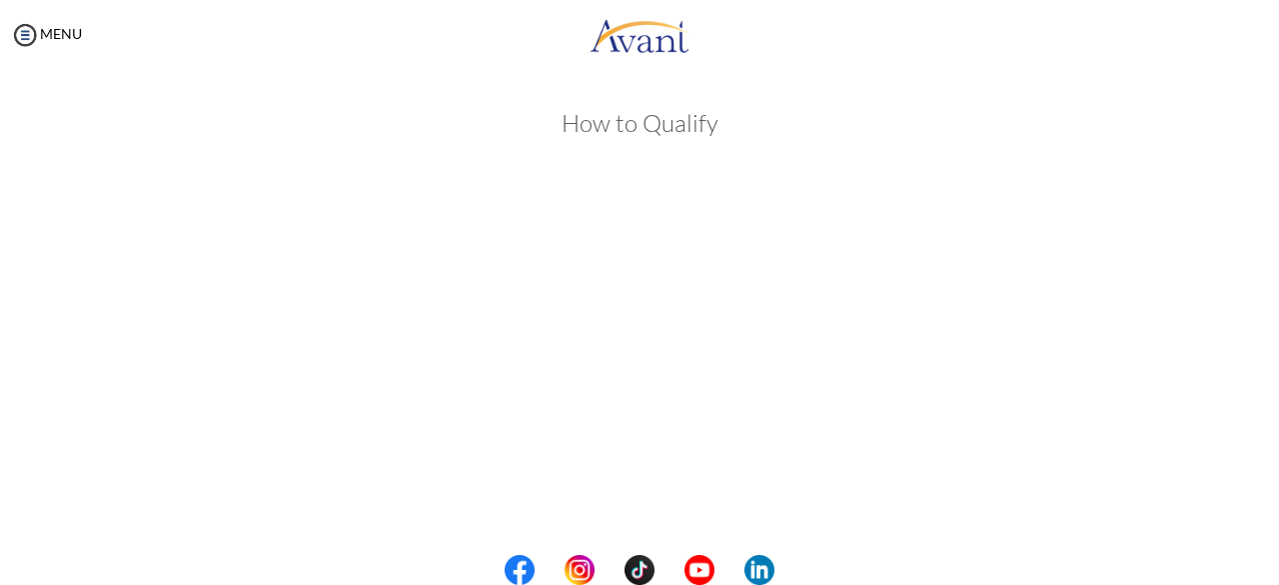
scroll to position [398, 0]
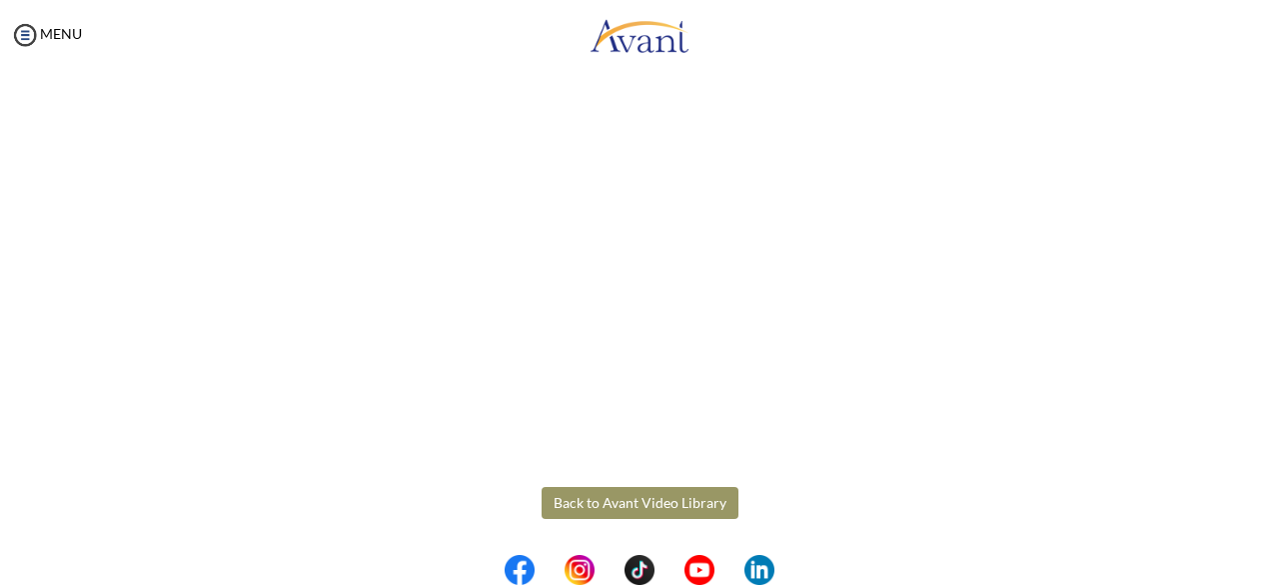
click at [625, 503] on body "Maintenance break. Please come back in 2 hours. MENU My Status What is the next…" at bounding box center [639, 292] width 1279 height 585
click at [627, 497] on button "Back to Avant Video Library" at bounding box center [640, 503] width 197 height 32
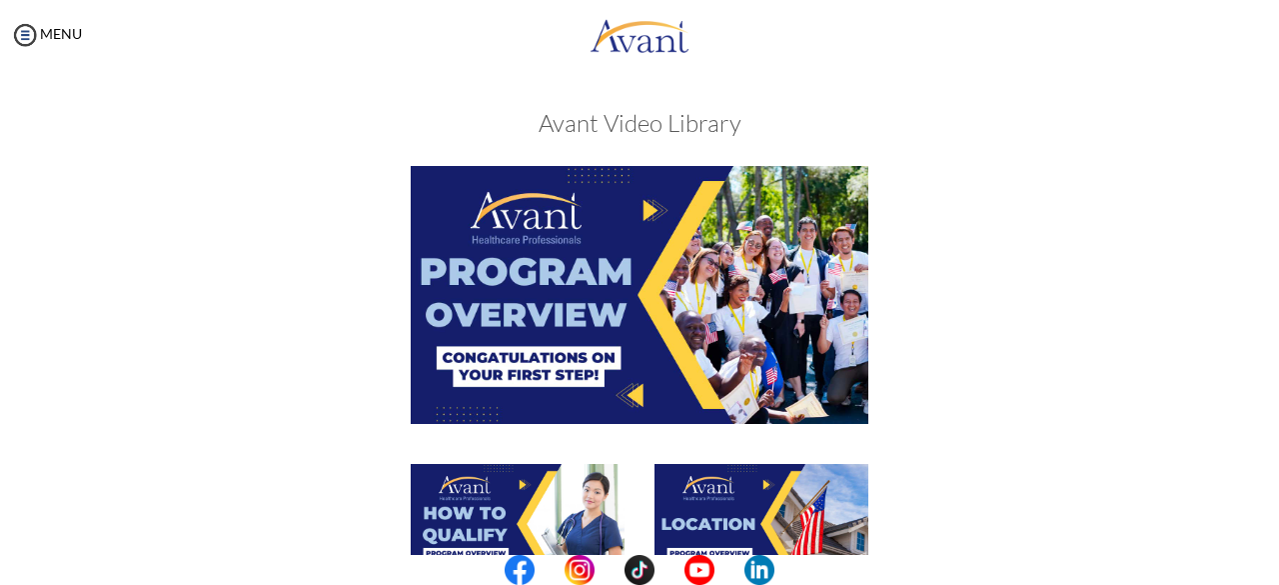
click at [756, 502] on img at bounding box center [762, 524] width 214 height 120
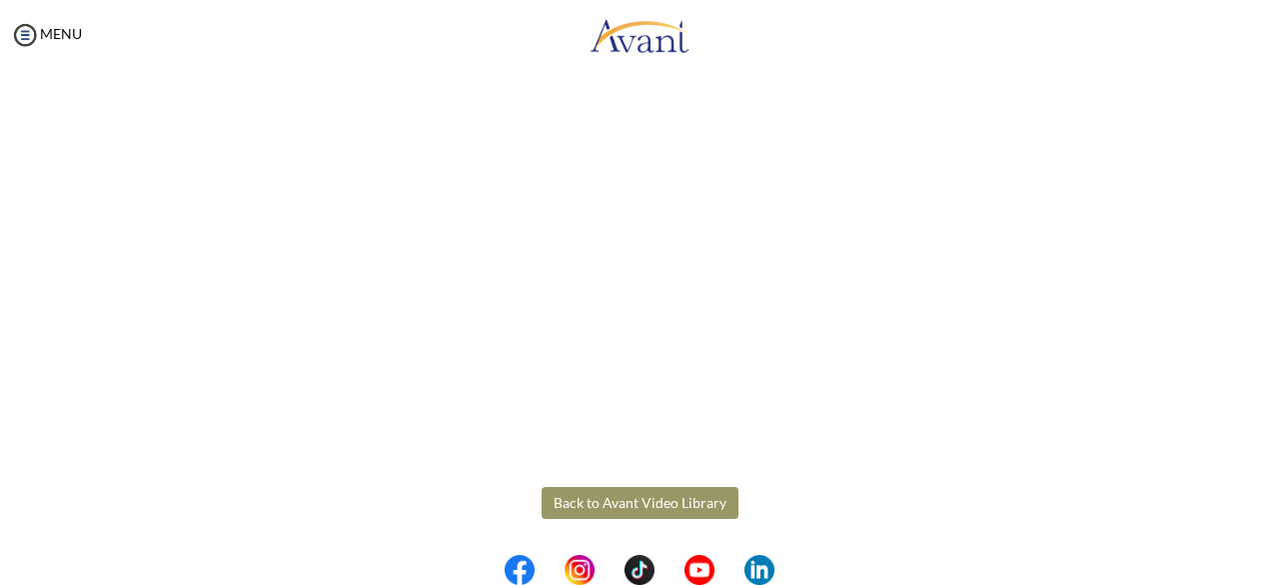
click at [636, 505] on body "Maintenance break. Please come back in 2 hours. MENU My Status What is the next…" at bounding box center [639, 292] width 1279 height 585
click at [680, 501] on button "Back to Avant Video Library" at bounding box center [640, 503] width 197 height 32
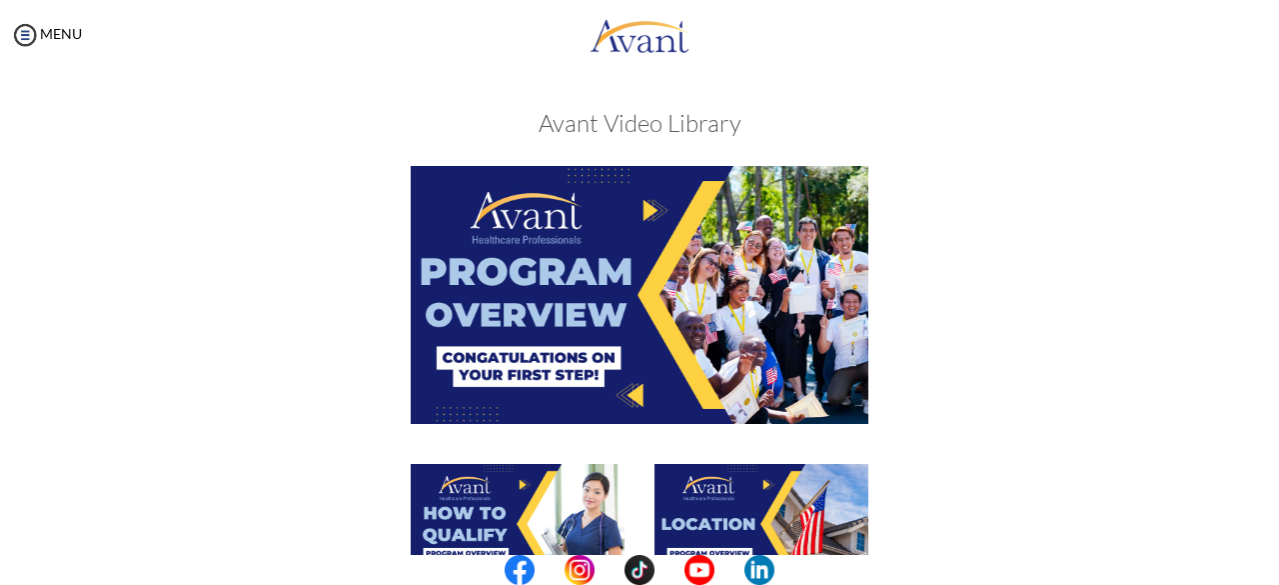
scroll to position [512, 0]
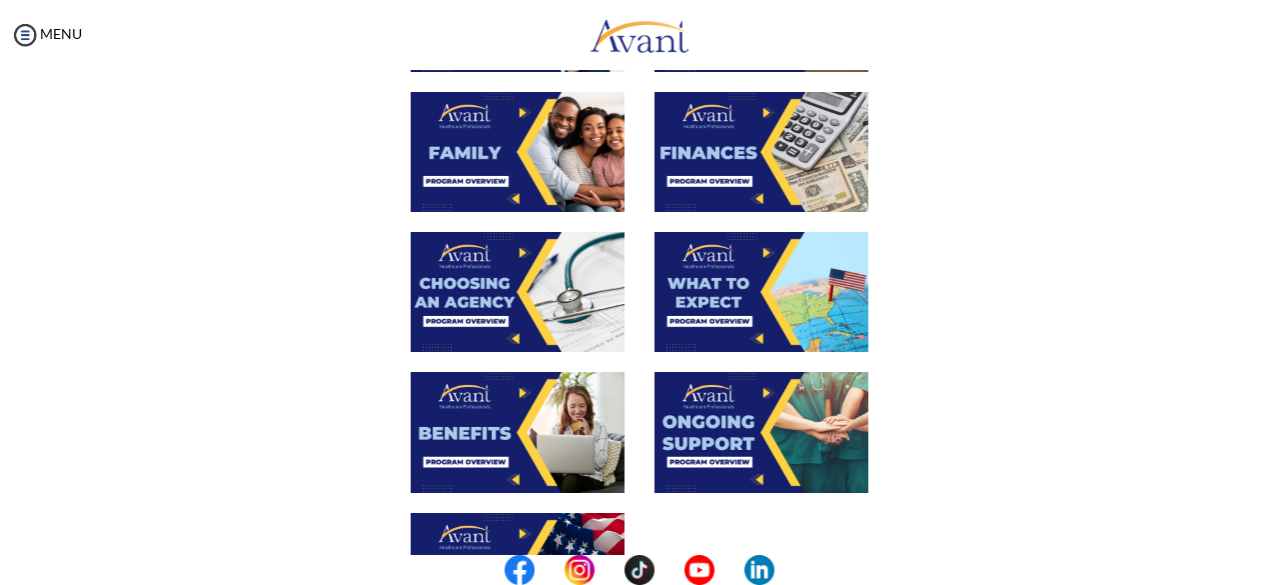
click at [531, 161] on img at bounding box center [518, 152] width 214 height 120
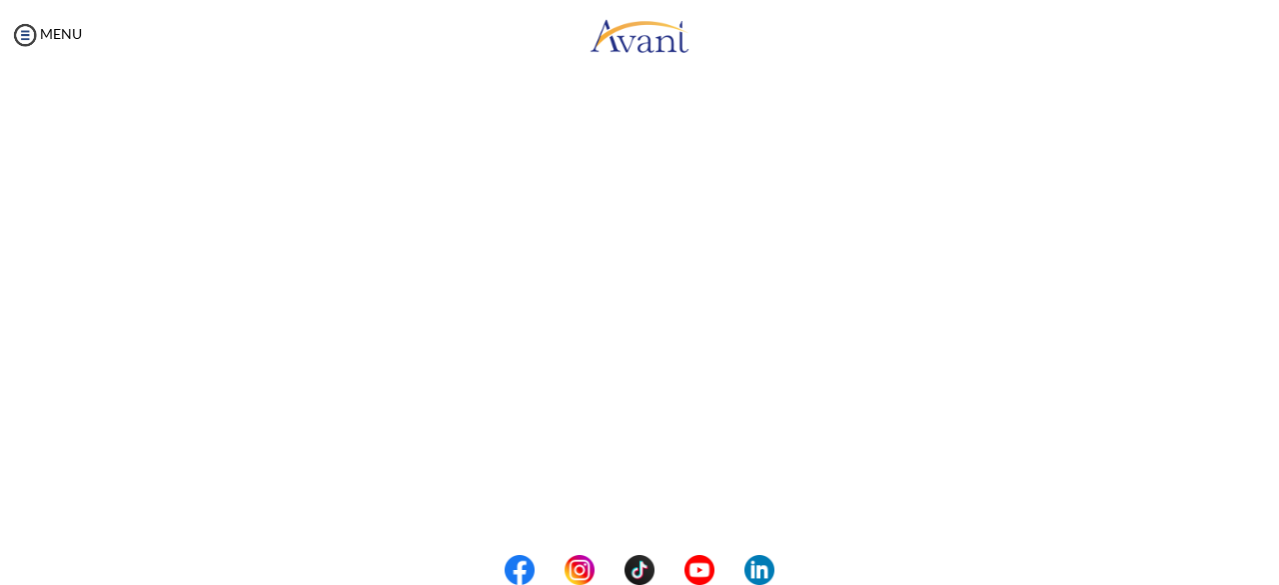
click at [1273, 569] on center at bounding box center [639, 570] width 1279 height 30
click at [1276, 567] on center at bounding box center [639, 570] width 1279 height 30
click at [1274, 558] on center at bounding box center [639, 570] width 1279 height 30
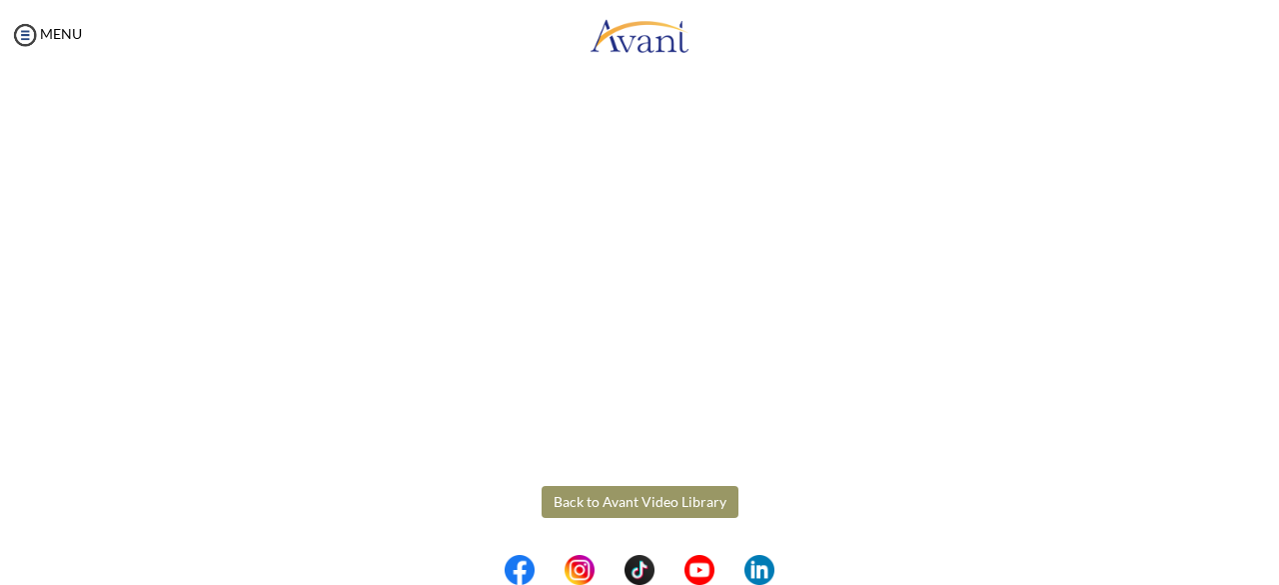
click at [681, 503] on button "Back to Avant Video Library" at bounding box center [640, 502] width 197 height 32
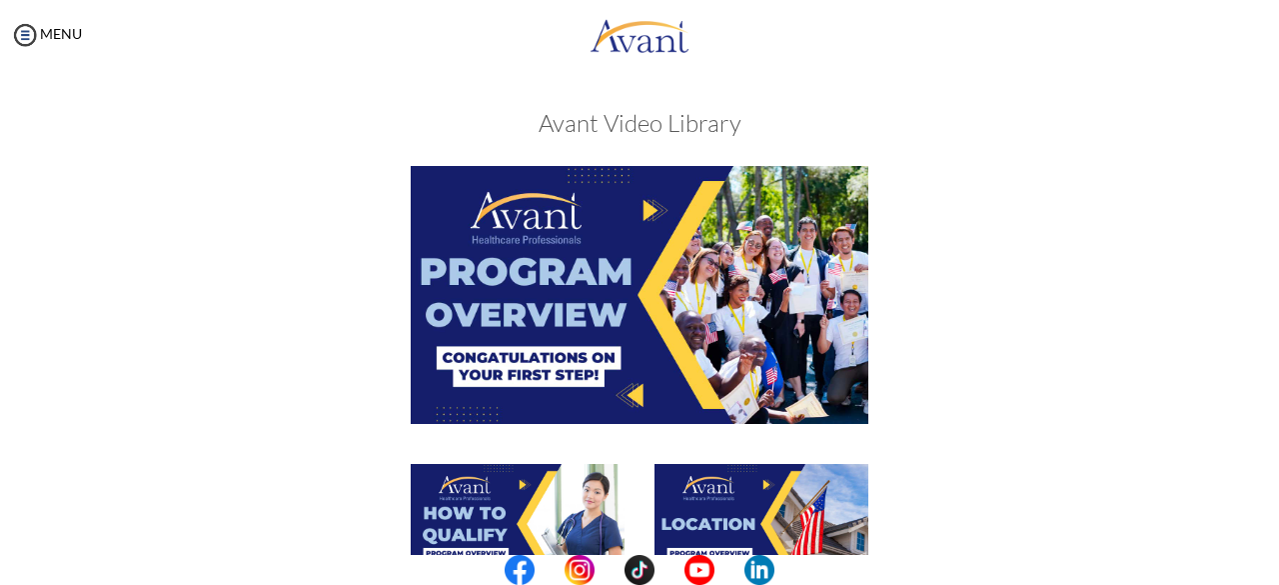
scroll to position [512, 0]
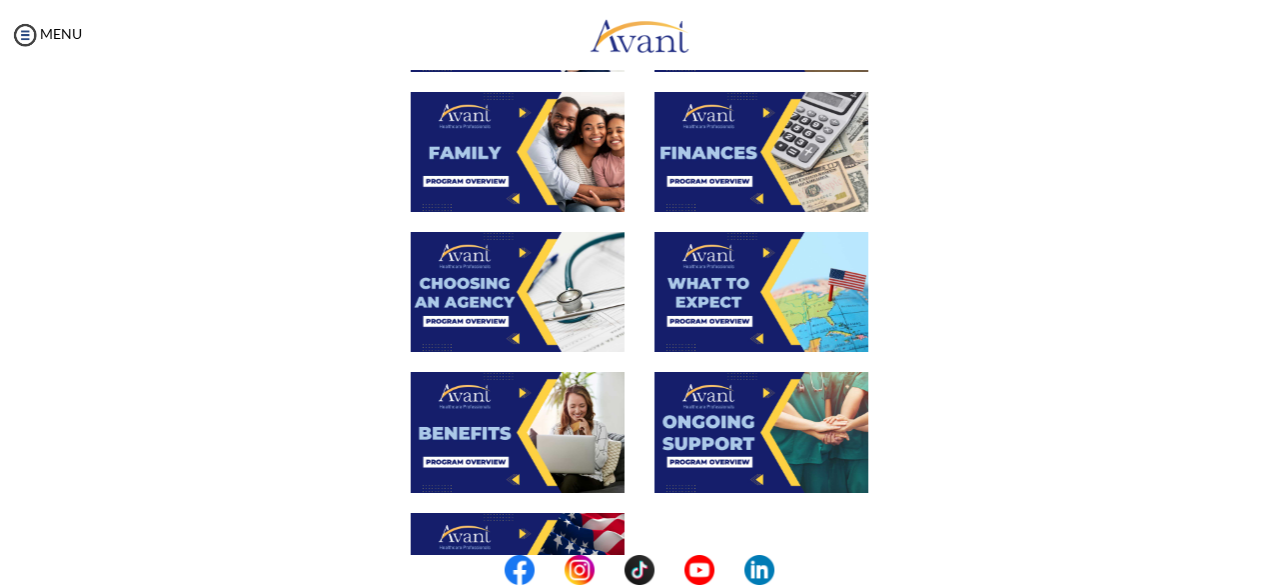
click at [542, 301] on img at bounding box center [518, 292] width 214 height 120
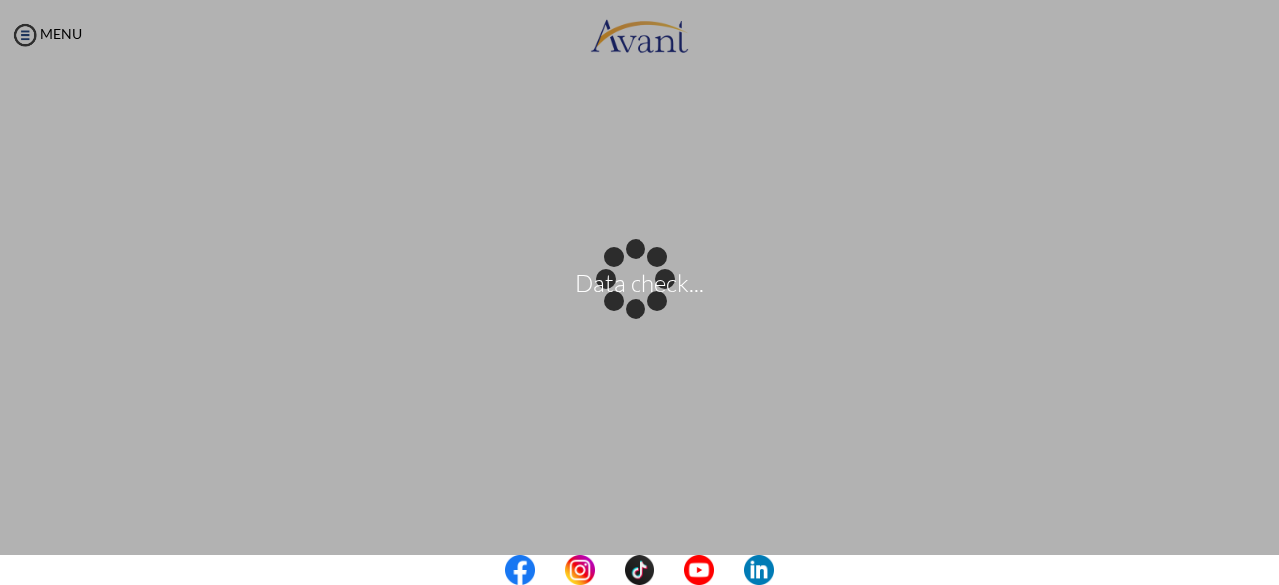
click at [1272, 572] on center at bounding box center [639, 570] width 1279 height 30
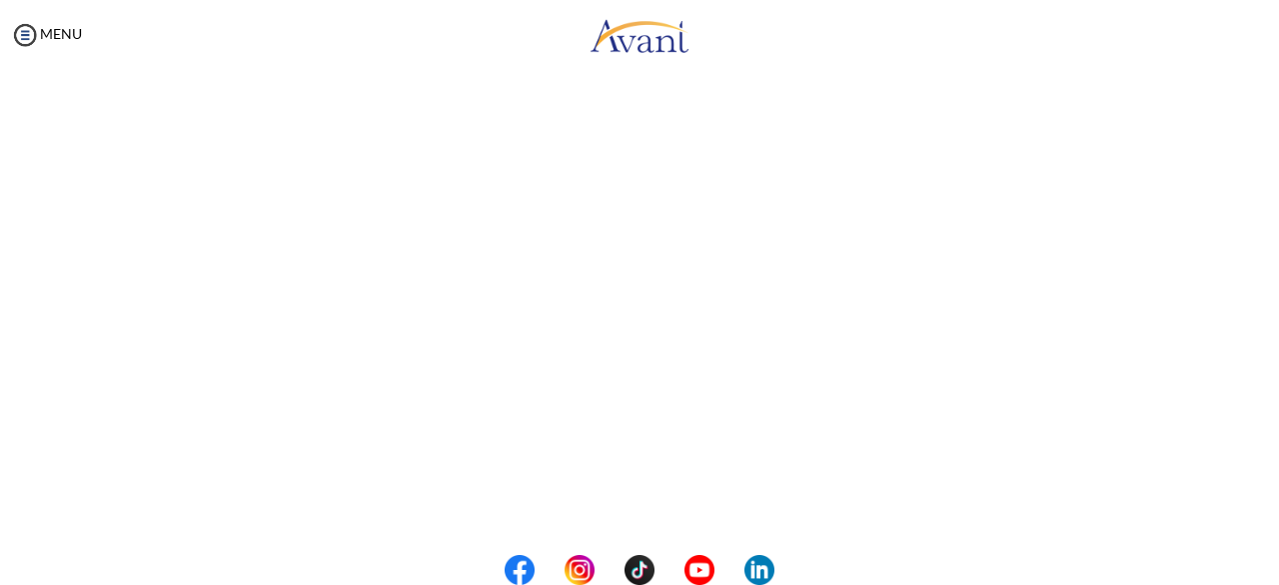
click at [1272, 572] on center at bounding box center [639, 570] width 1279 height 30
click at [1274, 559] on center at bounding box center [639, 570] width 1279 height 30
click at [1275, 562] on center at bounding box center [639, 570] width 1279 height 30
click at [1271, 563] on center at bounding box center [639, 570] width 1279 height 30
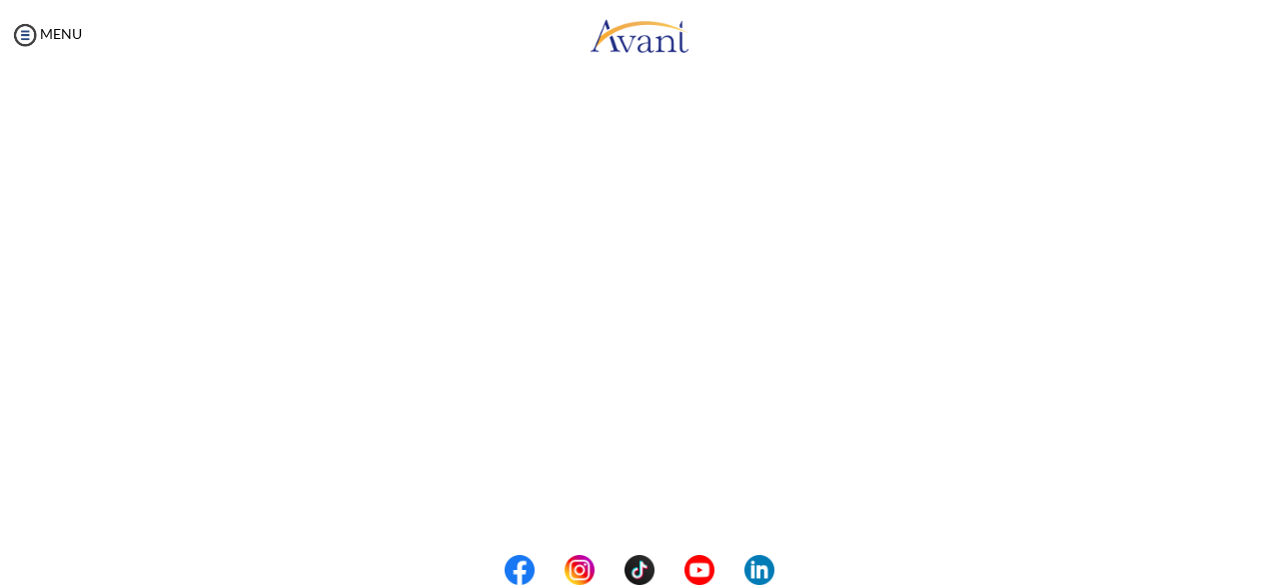
click at [1271, 563] on center at bounding box center [639, 570] width 1279 height 30
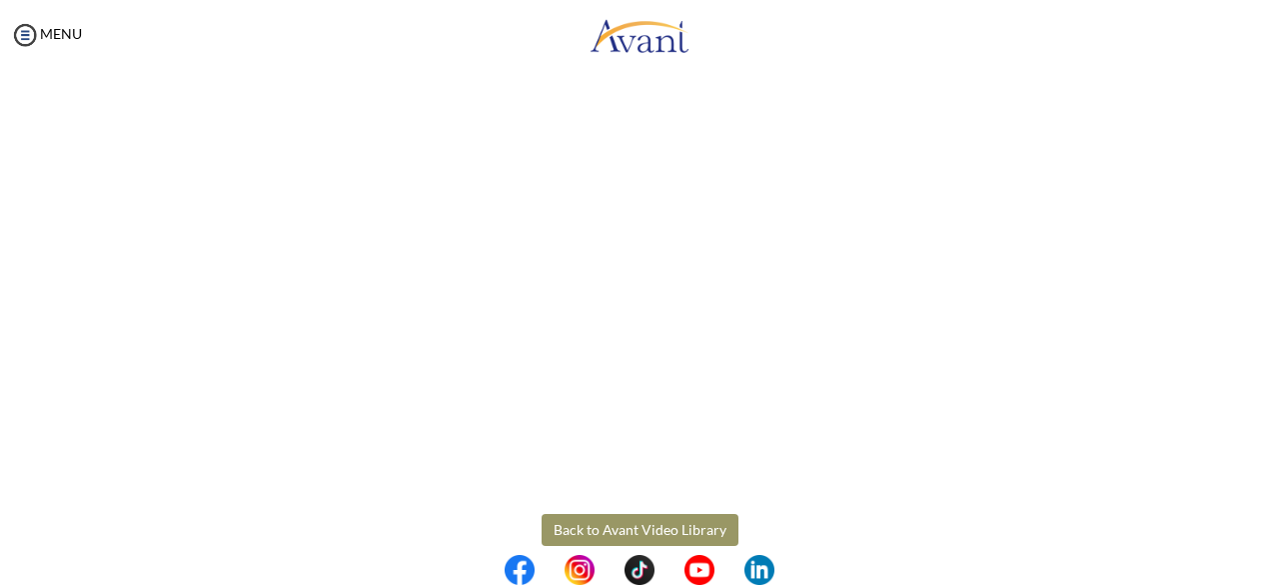
click at [641, 531] on button "Back to Avant Video Library" at bounding box center [640, 530] width 197 height 32
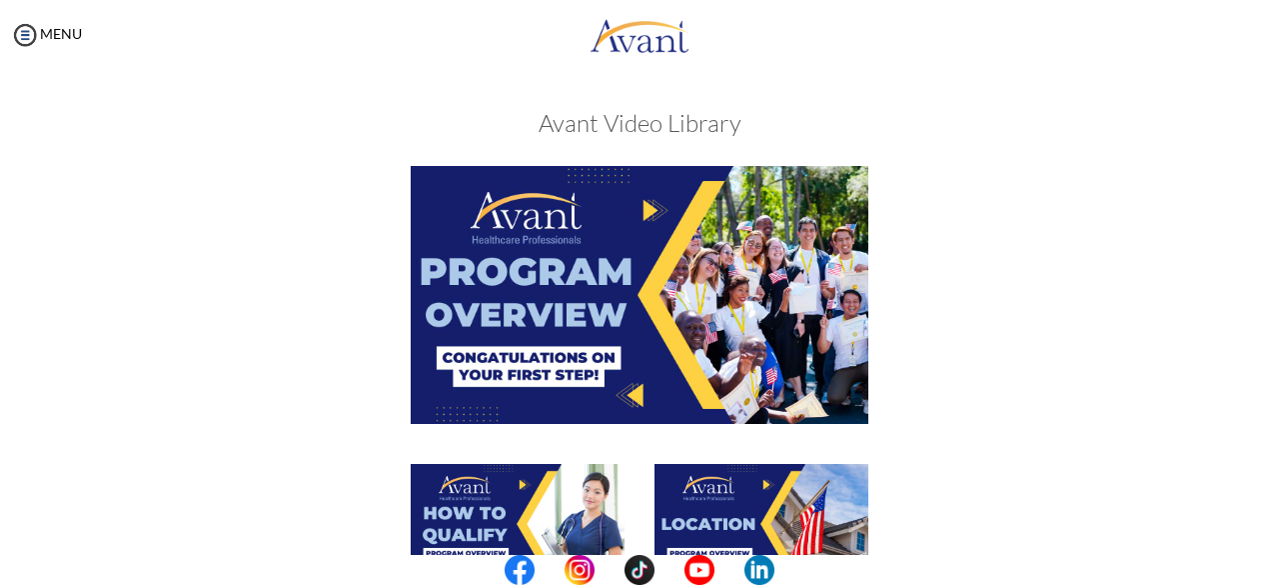
scroll to position [512, 0]
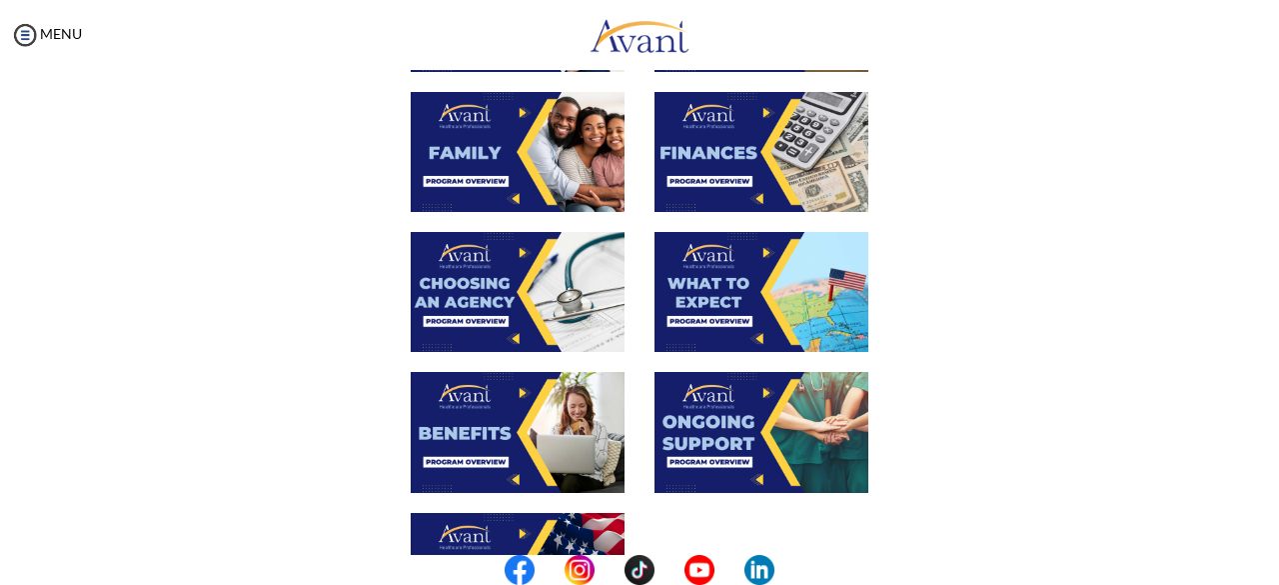
click at [508, 417] on img at bounding box center [518, 432] width 214 height 120
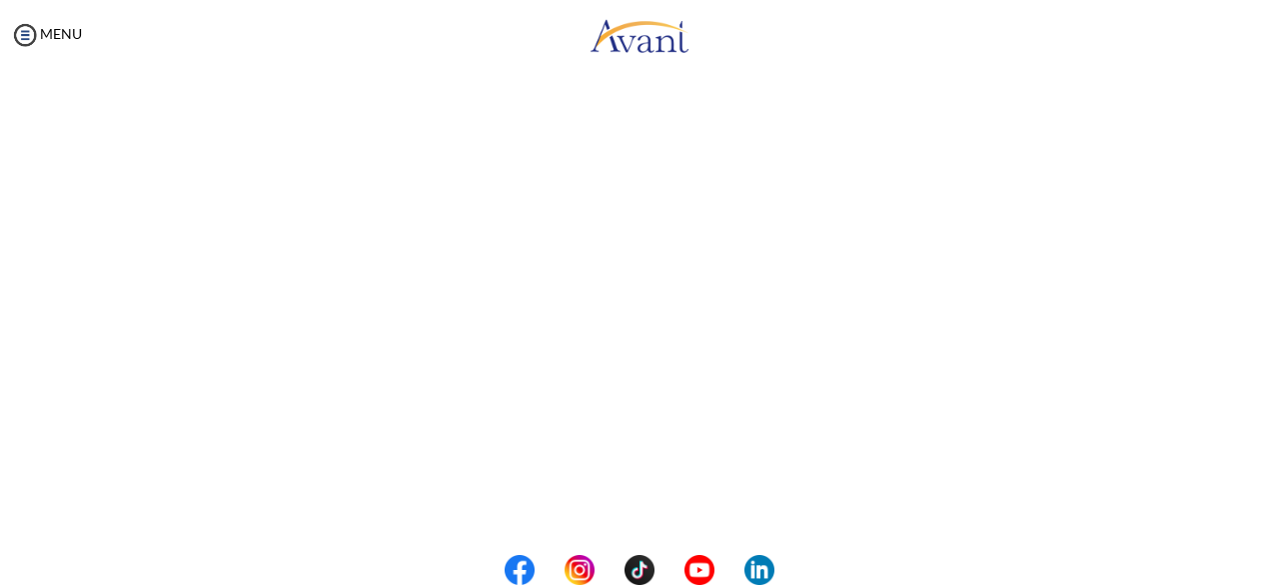
scroll to position [179, 0]
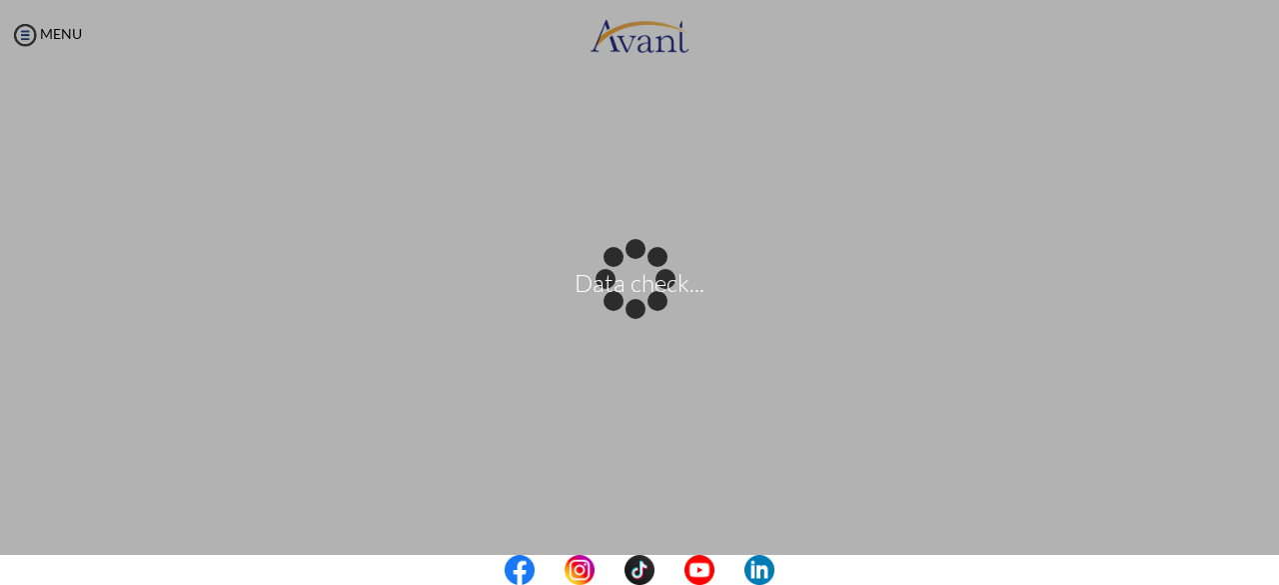
click at [1267, 573] on center at bounding box center [639, 570] width 1279 height 30
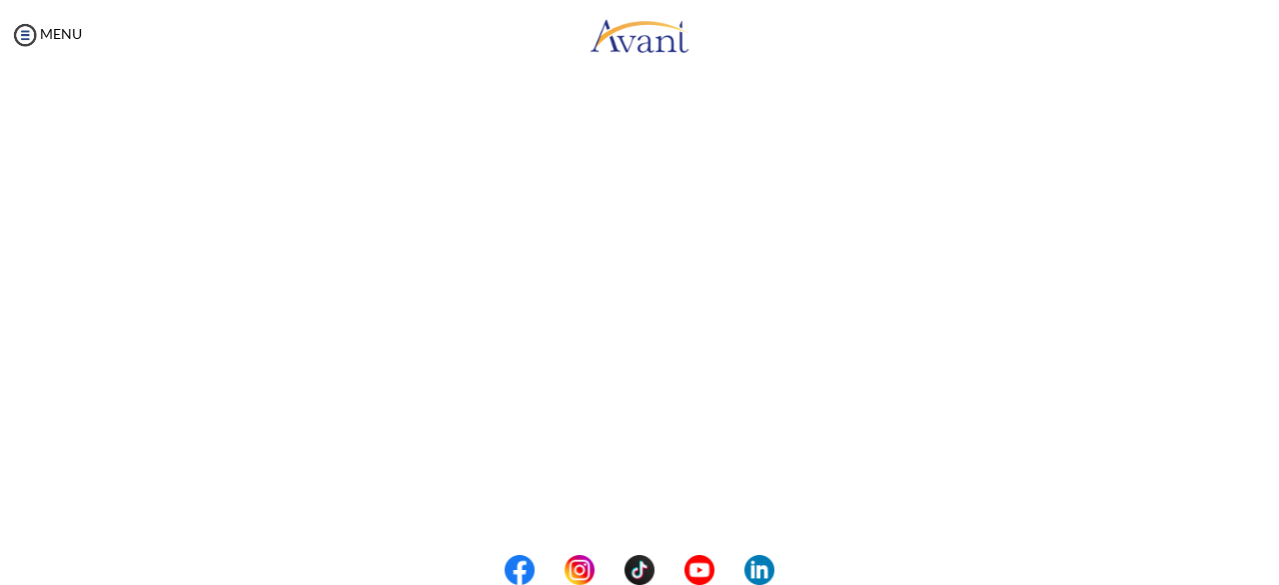
scroll to position [612, 0]
click at [592, 503] on button "Back to Avant Video Library" at bounding box center [640, 502] width 197 height 32
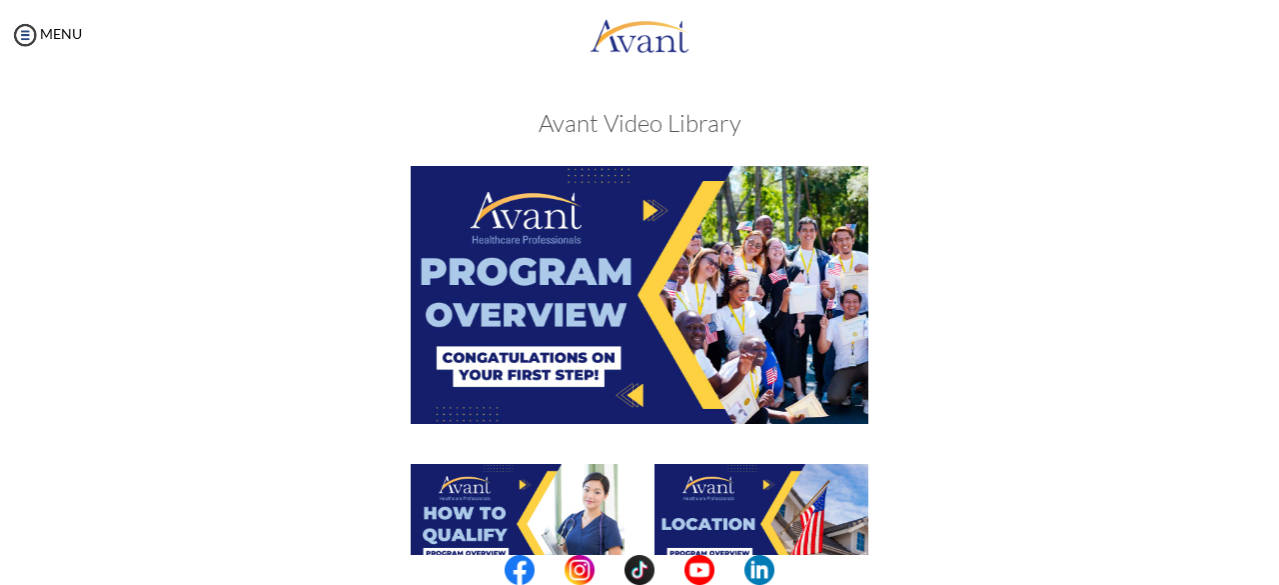
scroll to position [512, 0]
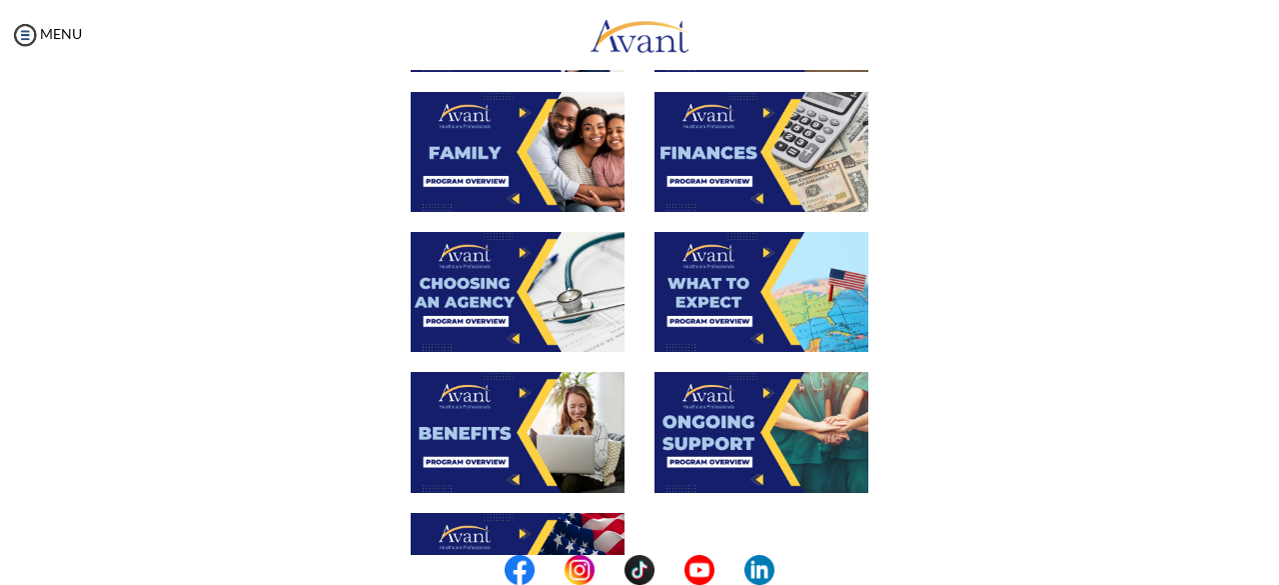
click at [1271, 557] on center at bounding box center [639, 570] width 1279 height 30
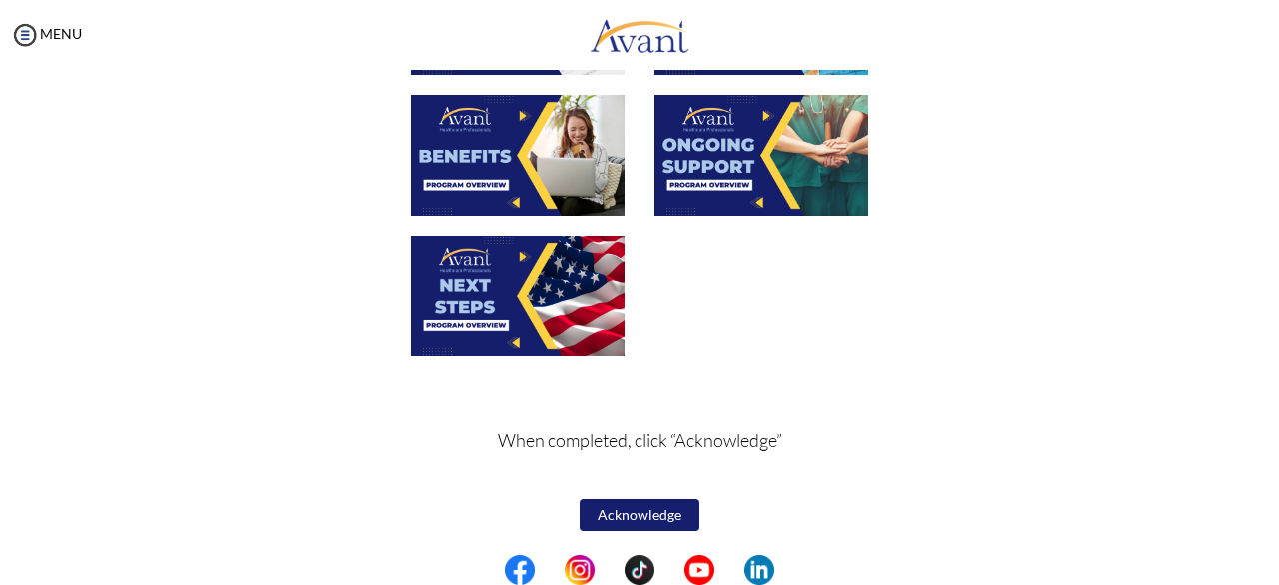
click at [485, 304] on img at bounding box center [518, 296] width 214 height 120
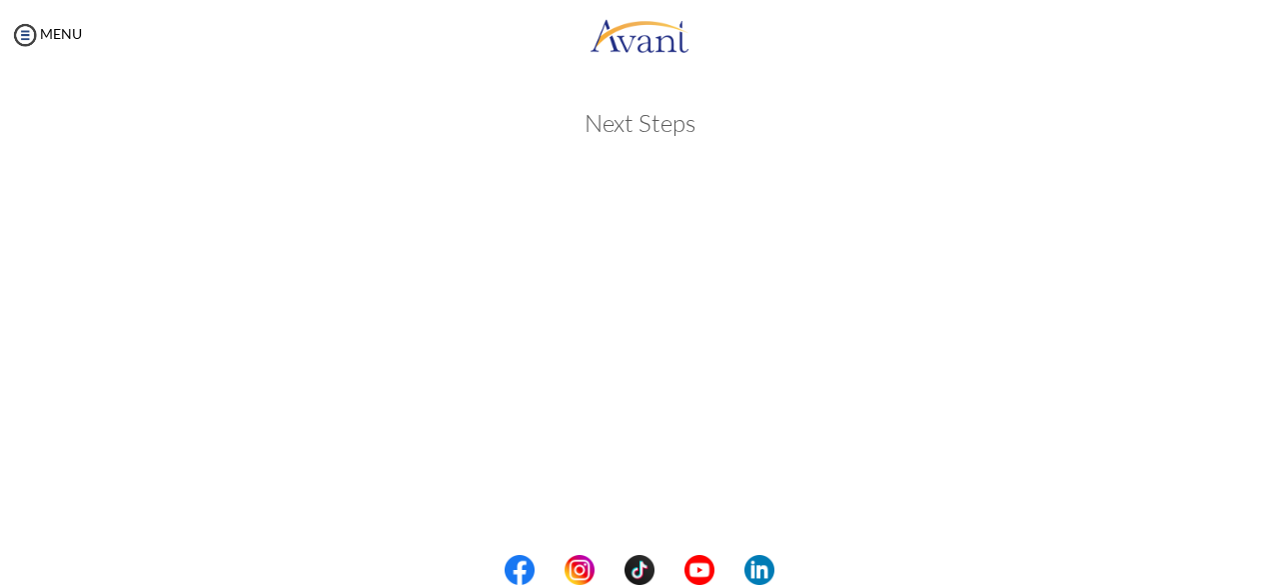
scroll to position [512, 0]
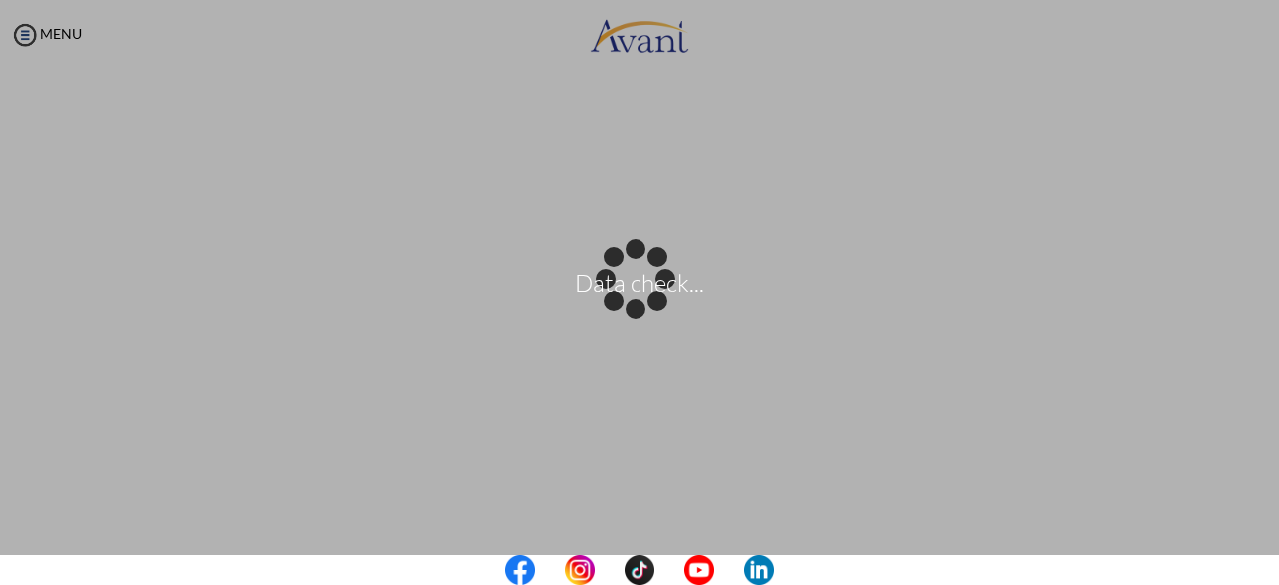
click at [1176, 575] on center at bounding box center [639, 570] width 1279 height 30
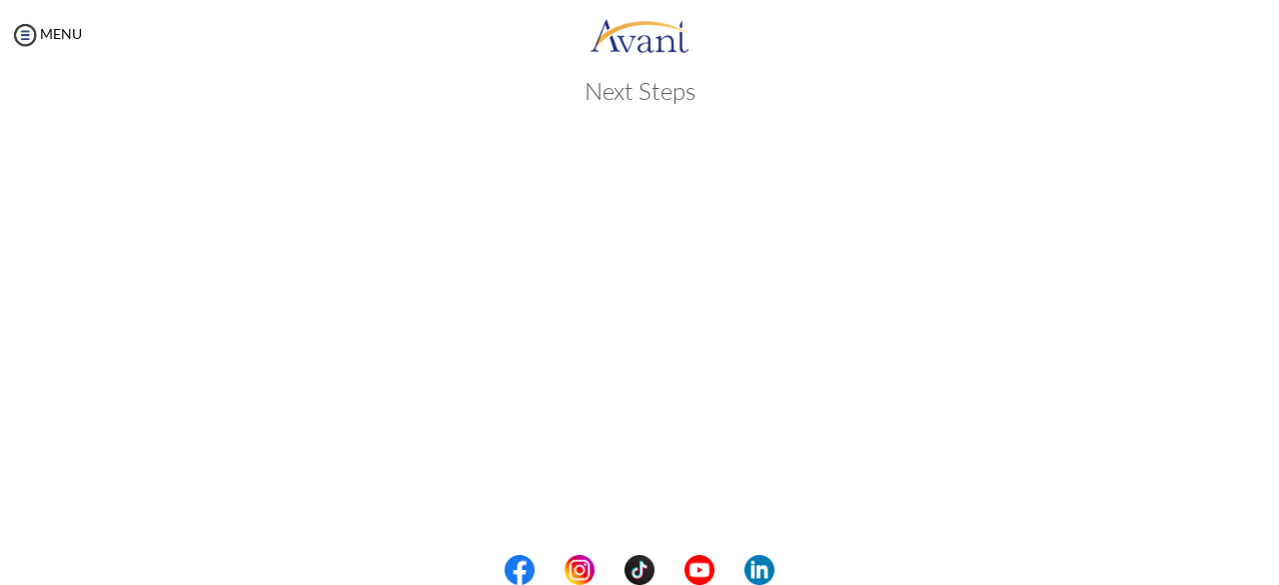
scroll to position [0, 0]
click at [1275, 565] on center at bounding box center [639, 570] width 1279 height 30
click at [602, 195] on body "Maintenance break. Please come back in 2 hours. MENU My Status What is the next…" at bounding box center [639, 292] width 1279 height 585
click at [1277, 567] on center at bounding box center [639, 570] width 1279 height 30
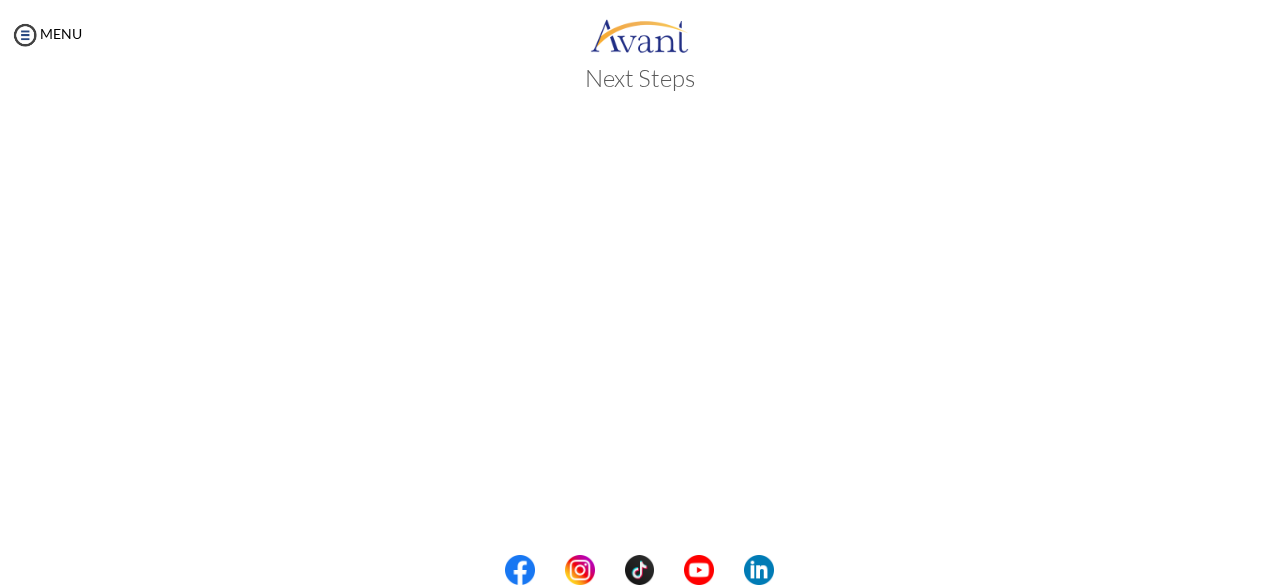
scroll to position [0, 0]
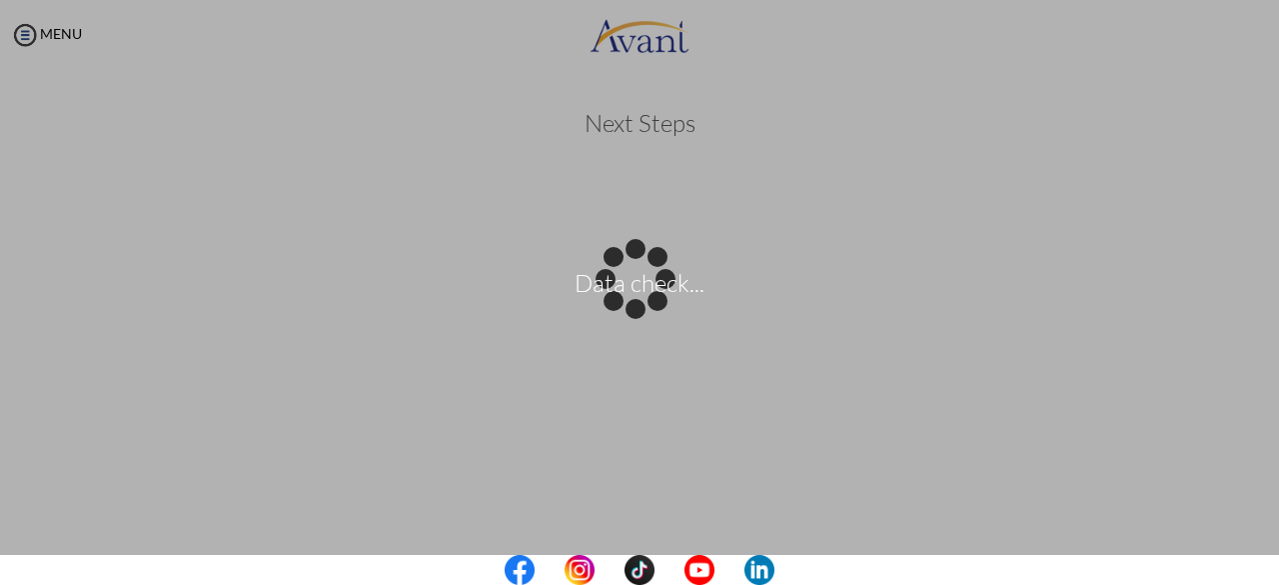
click at [1261, 566] on center at bounding box center [639, 570] width 1279 height 30
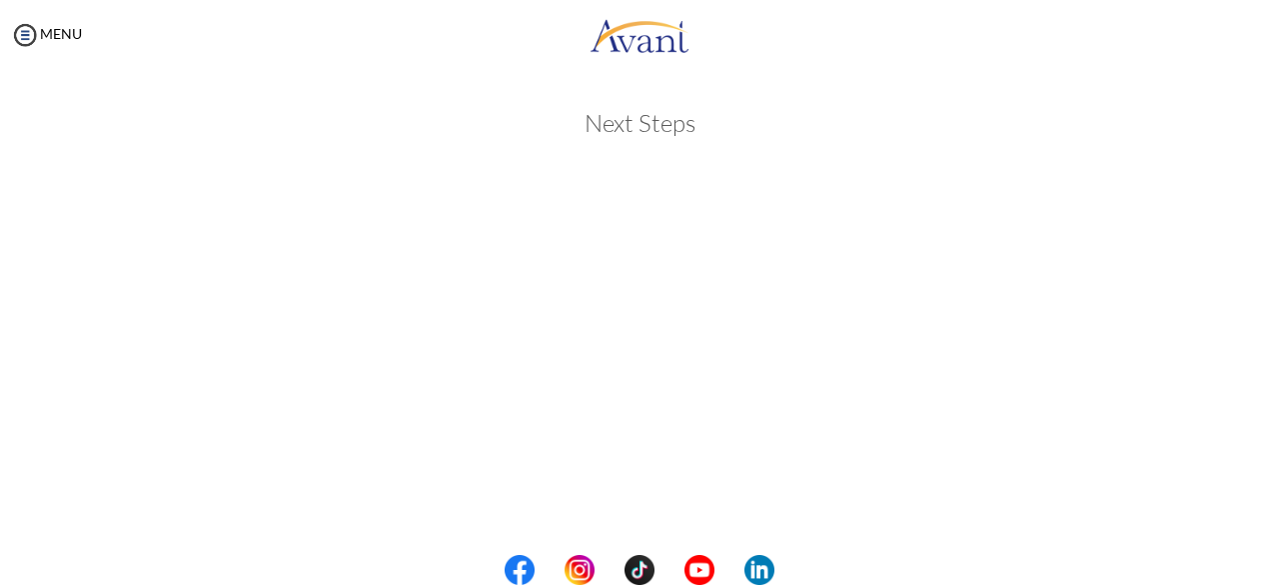
click at [1278, 559] on center at bounding box center [639, 570] width 1279 height 30
click at [1269, 569] on center at bounding box center [639, 570] width 1279 height 30
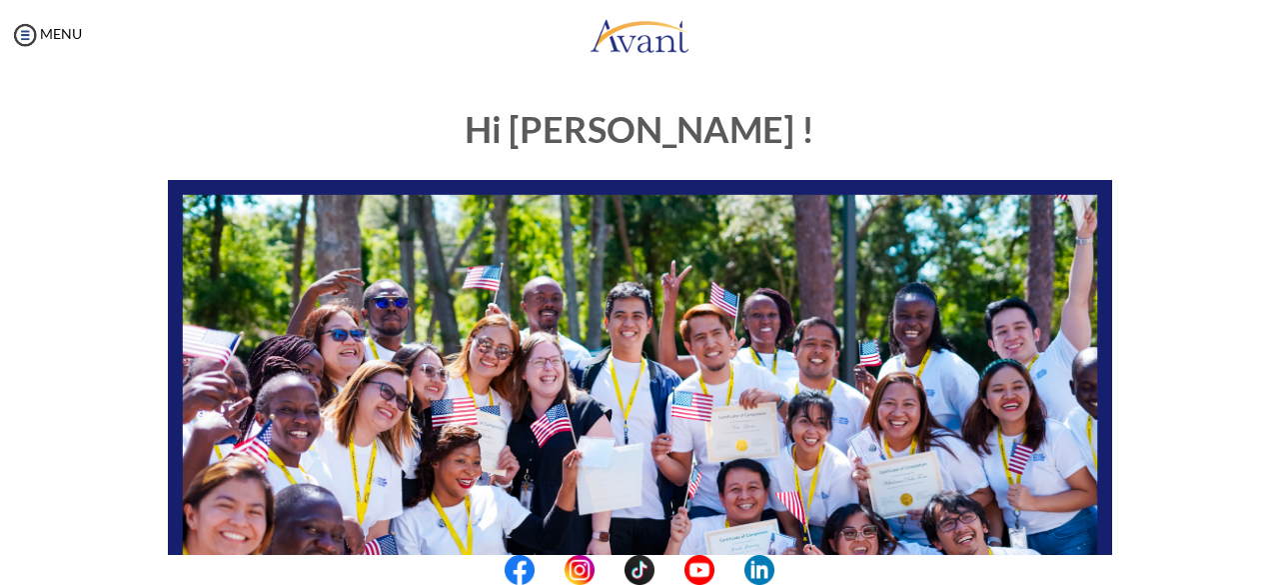
scroll to position [512, 0]
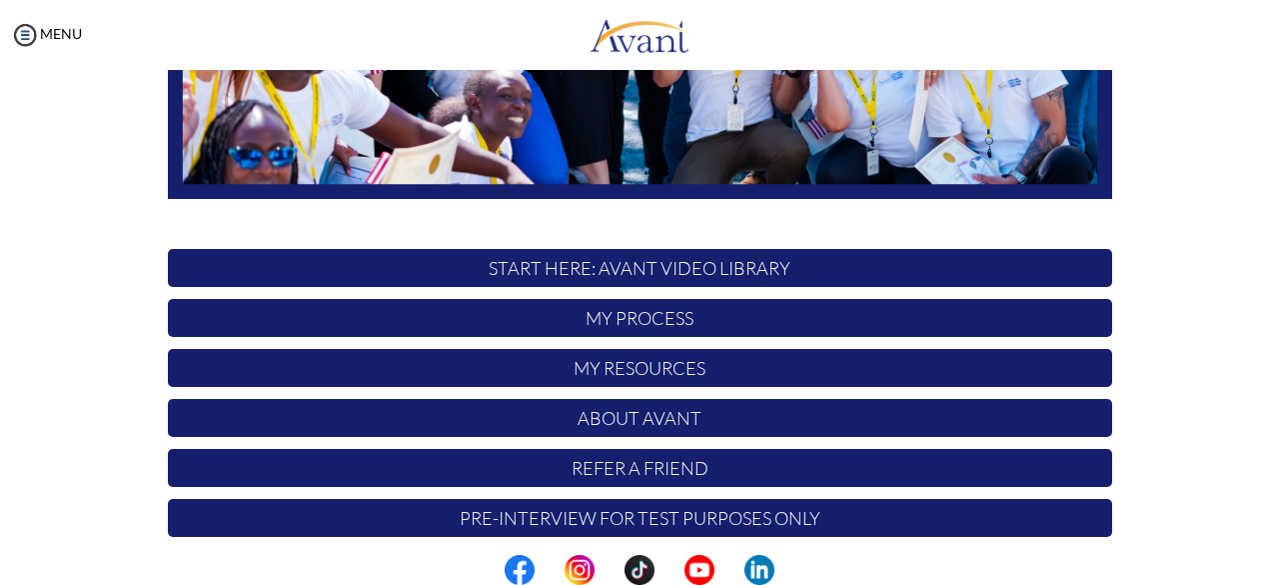
click at [770, 273] on p "START HERE: Avant Video Library" at bounding box center [640, 268] width 944 height 38
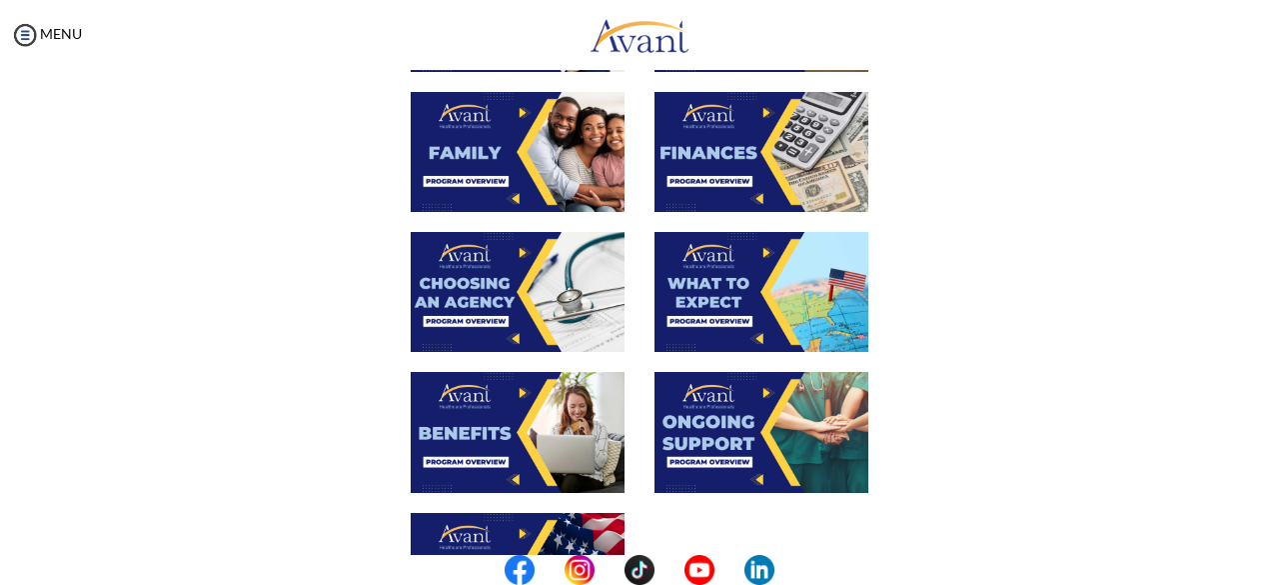
scroll to position [0, 0]
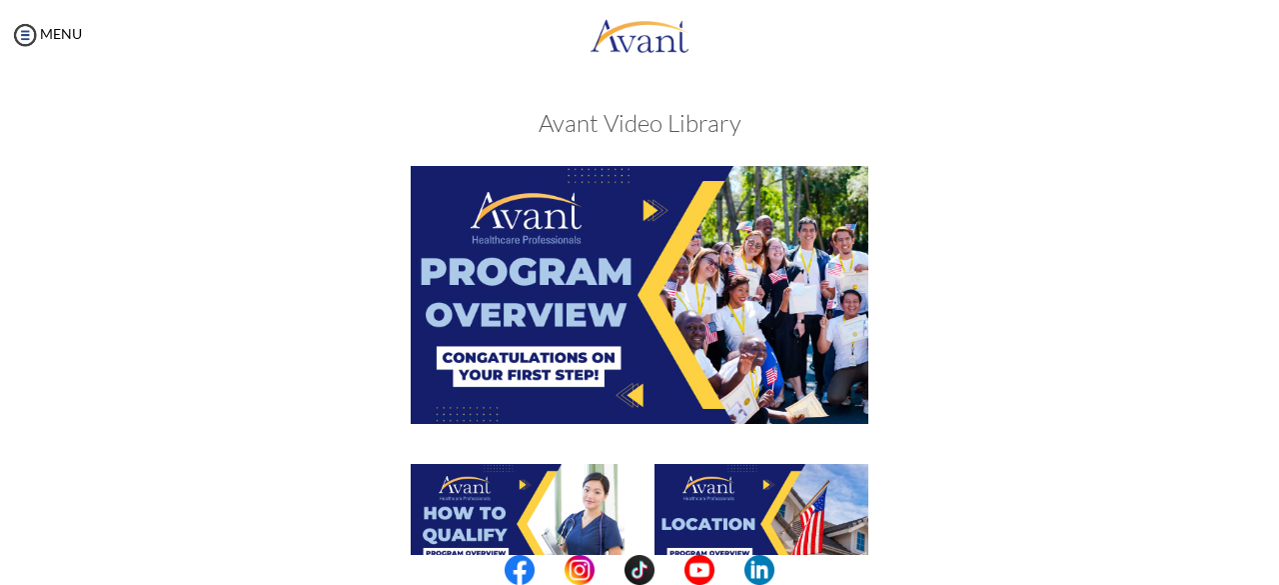
click at [821, 513] on img at bounding box center [762, 524] width 214 height 120
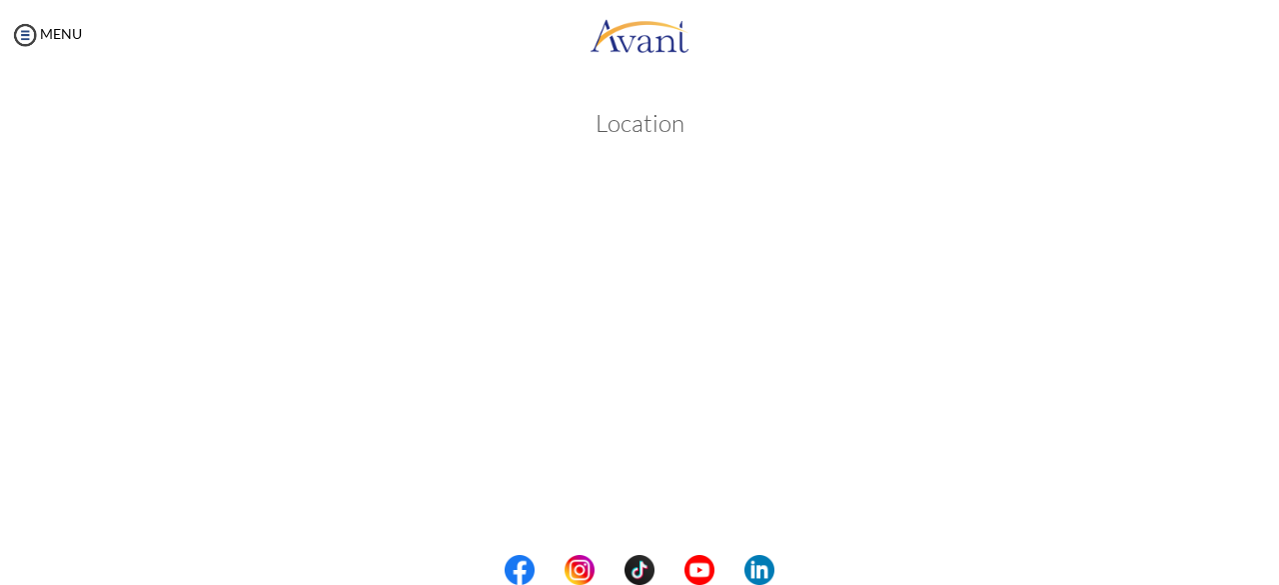
scroll to position [398, 0]
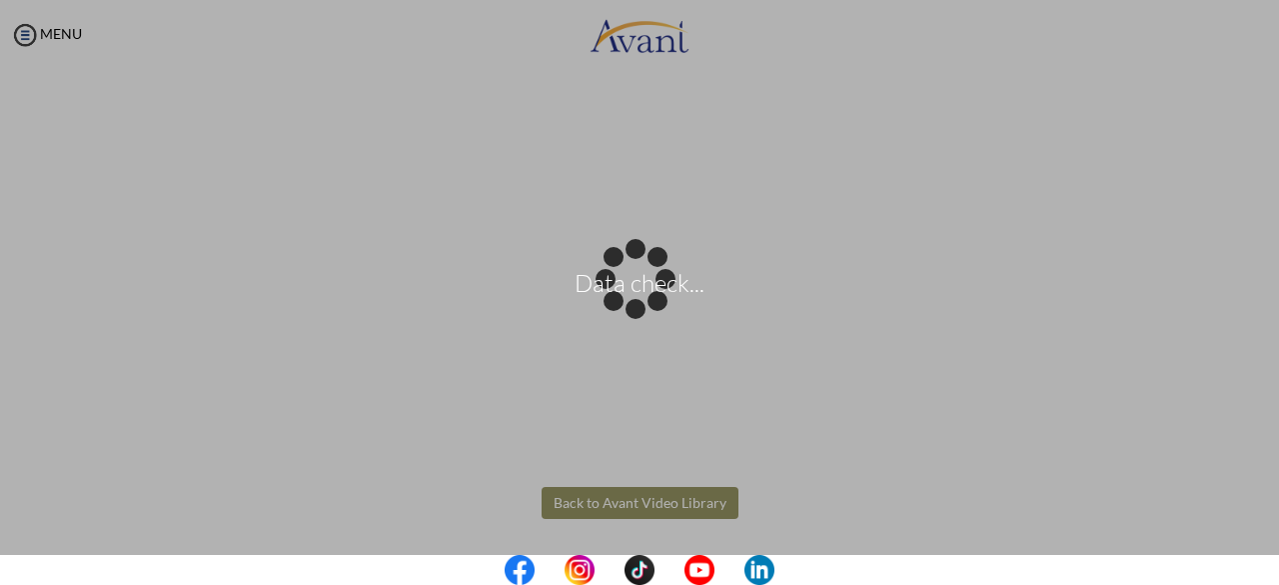
click at [609, 501] on body "Data check... Maintenance break. Please come back in 2 hours. MENU My Status Wh…" at bounding box center [639, 292] width 1279 height 585
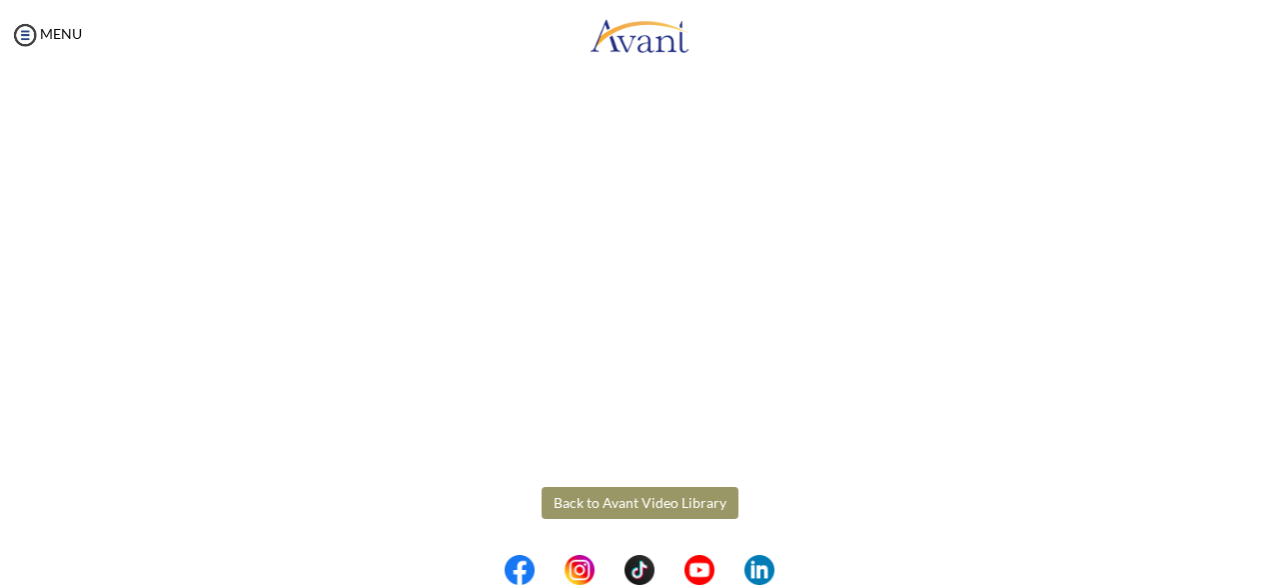
click at [650, 510] on button "Back to Avant Video Library" at bounding box center [640, 503] width 197 height 32
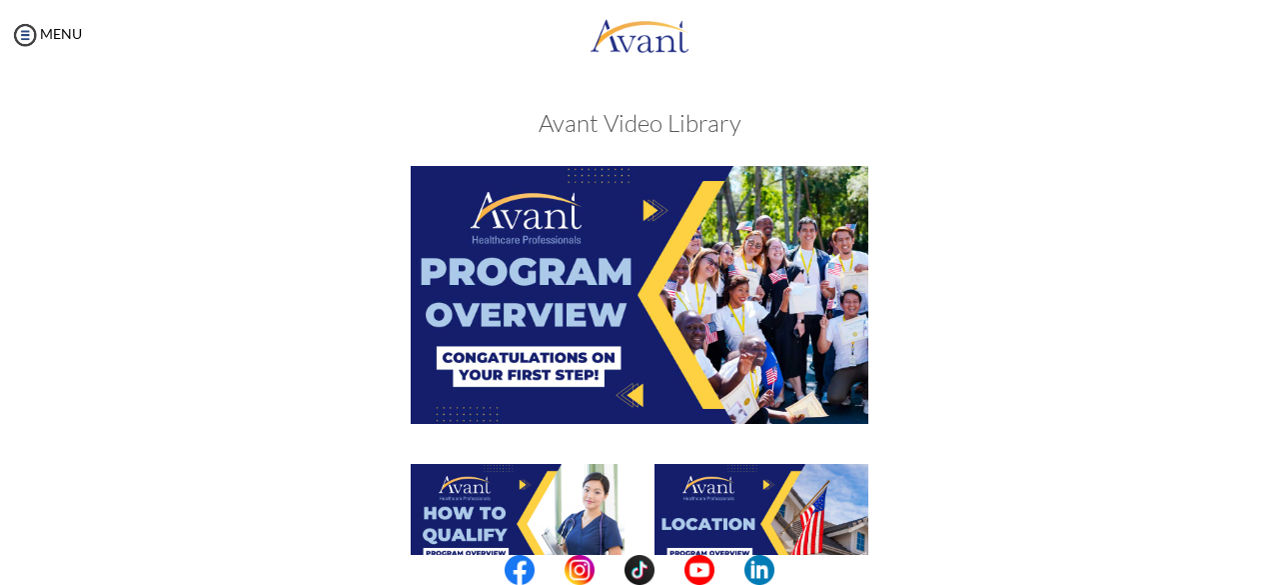
scroll to position [512, 0]
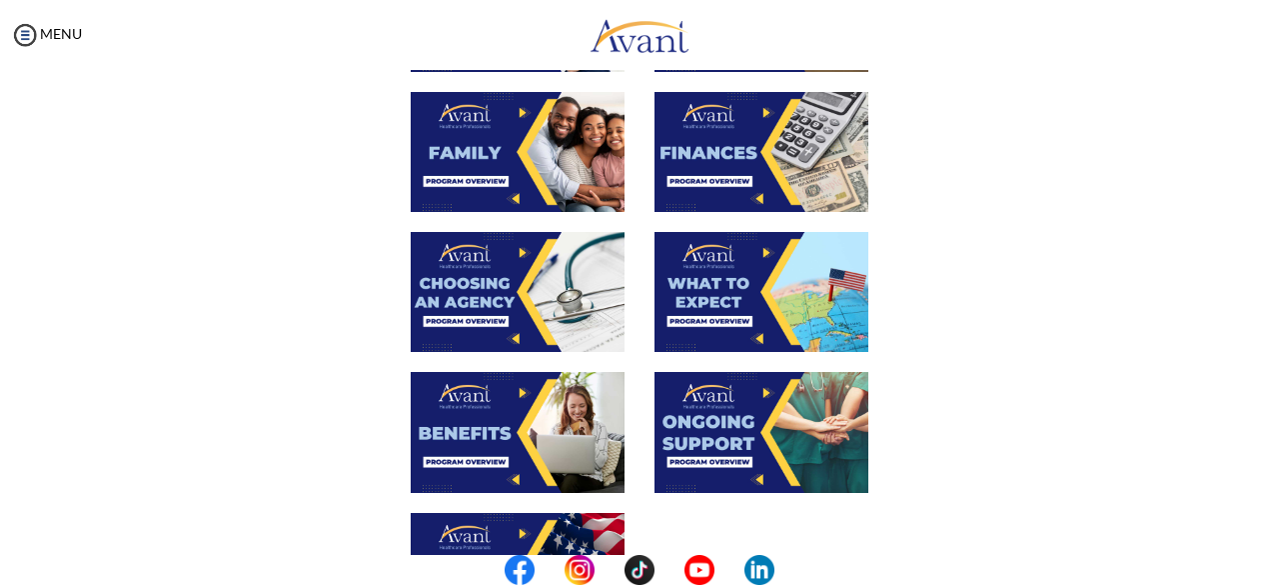
click at [729, 318] on img at bounding box center [762, 292] width 214 height 120
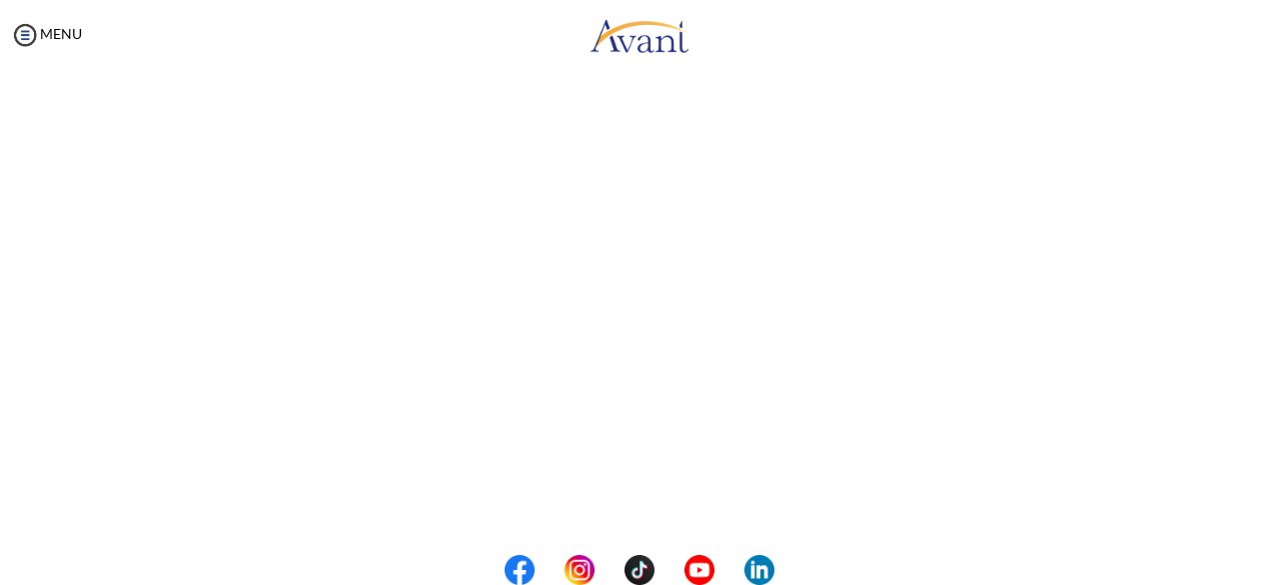
click at [1268, 568] on center at bounding box center [639, 570] width 1279 height 30
click at [1278, 563] on center at bounding box center [639, 570] width 1279 height 30
click at [1274, 566] on center at bounding box center [639, 570] width 1279 height 30
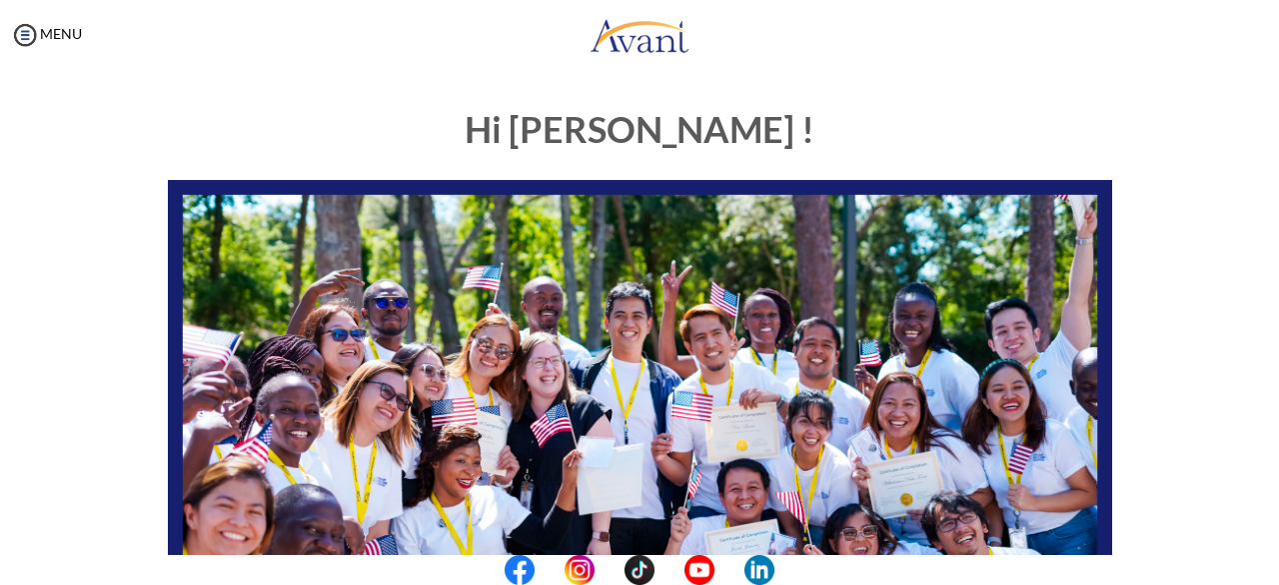
scroll to position [512, 0]
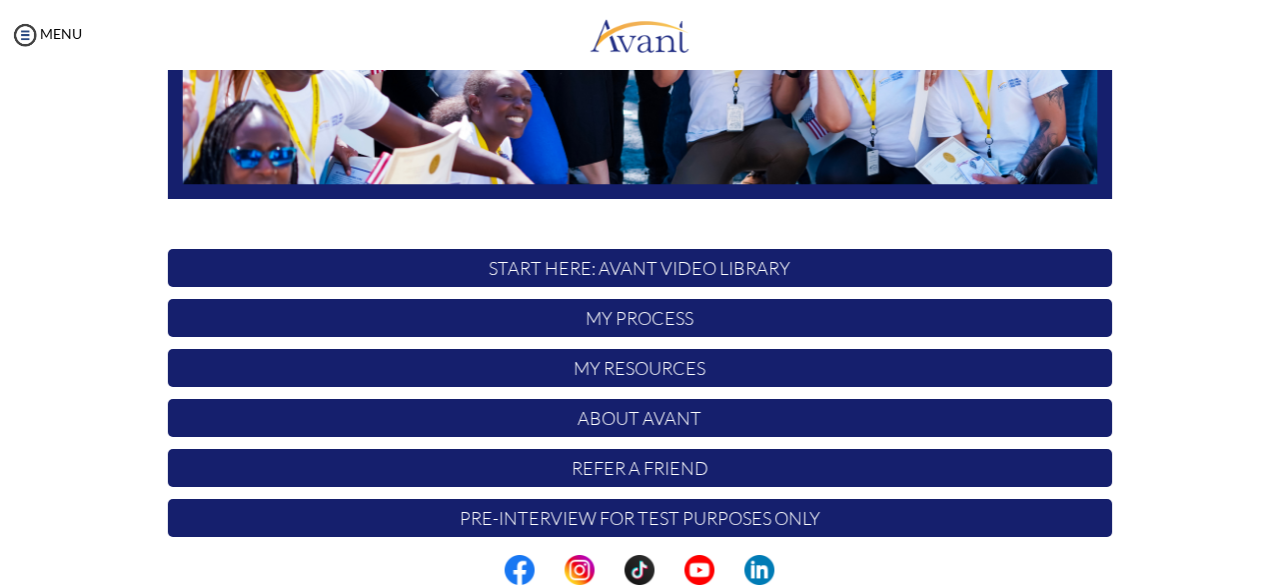
click at [690, 267] on p "START HERE: Avant Video Library" at bounding box center [640, 268] width 944 height 38
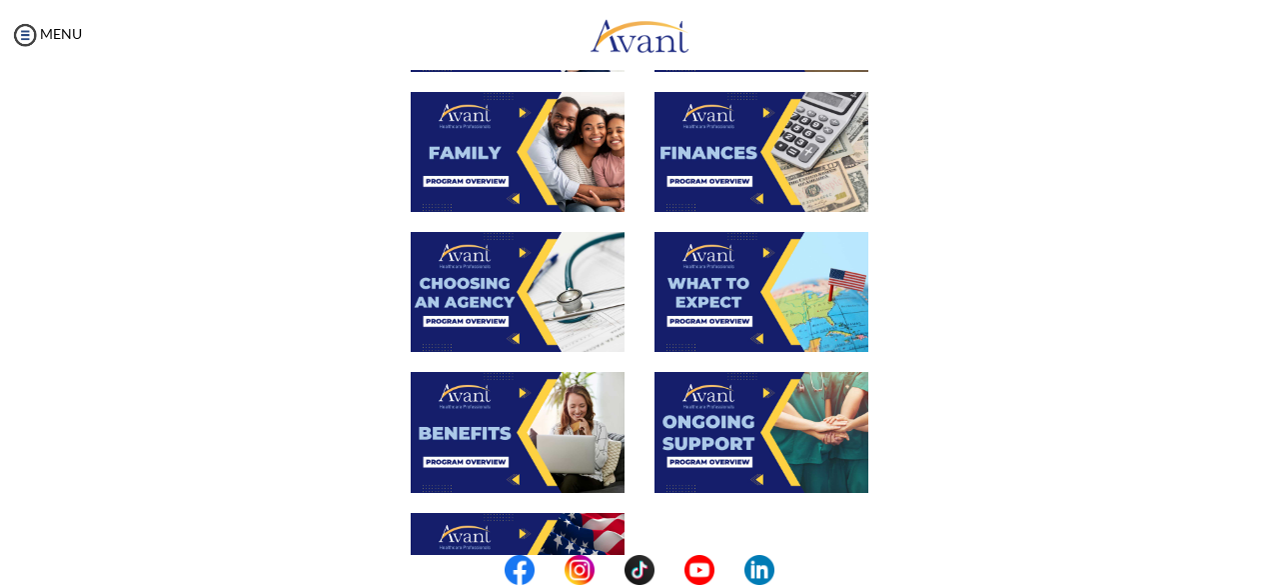
click at [757, 435] on img at bounding box center [762, 432] width 214 height 120
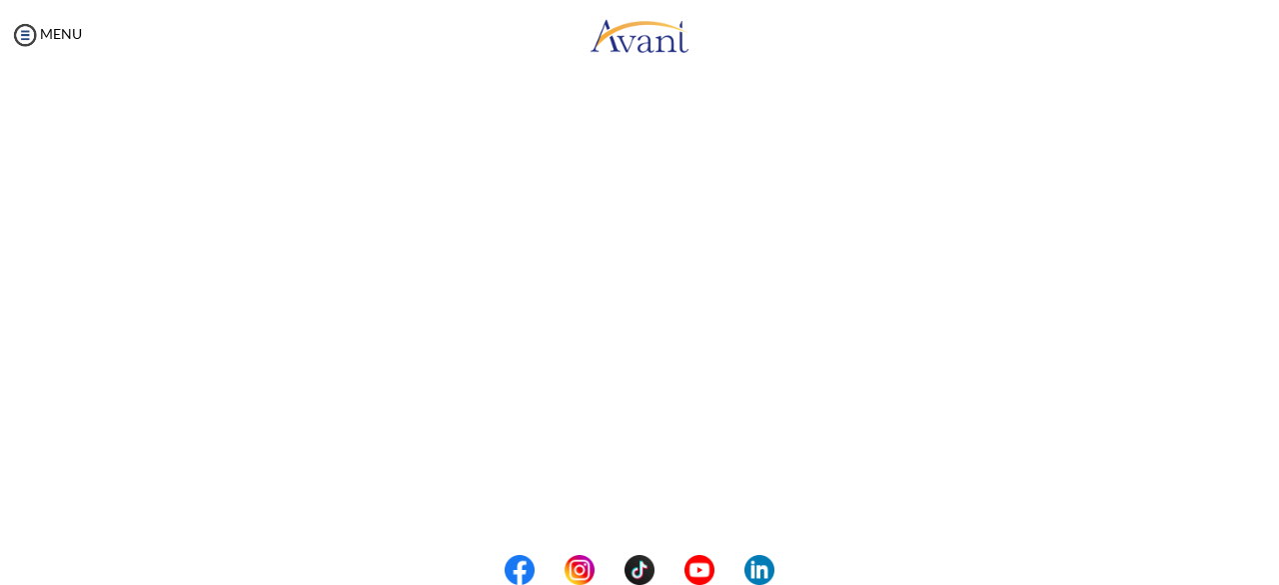
scroll to position [0, 0]
click at [1259, 402] on body "Maintenance break. Please come back in 2 hours. MENU My Status What is the next…" at bounding box center [639, 292] width 1279 height 585
click at [654, 505] on button "Back to Avant Video Library" at bounding box center [640, 502] width 197 height 32
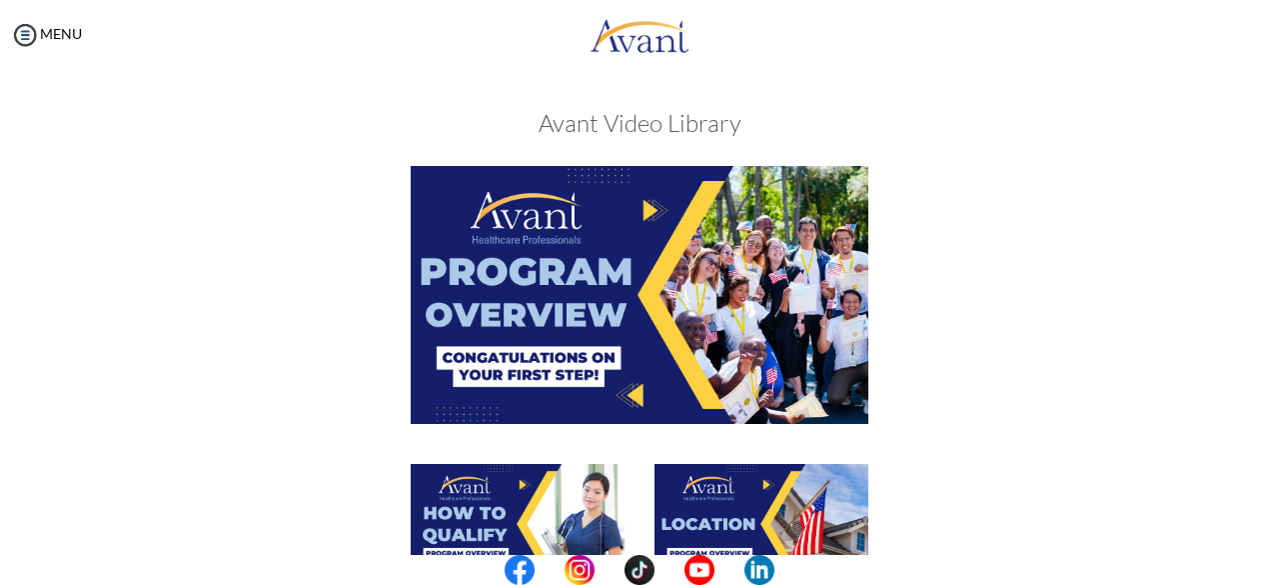
click at [1275, 563] on center at bounding box center [639, 570] width 1279 height 30
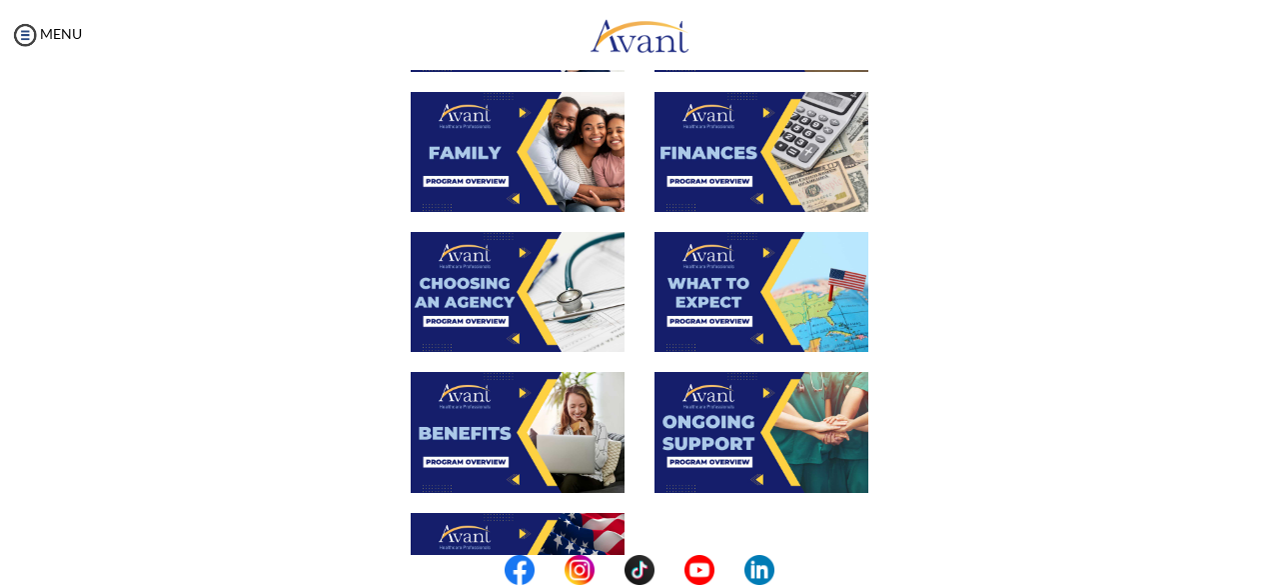
scroll to position [789, 0]
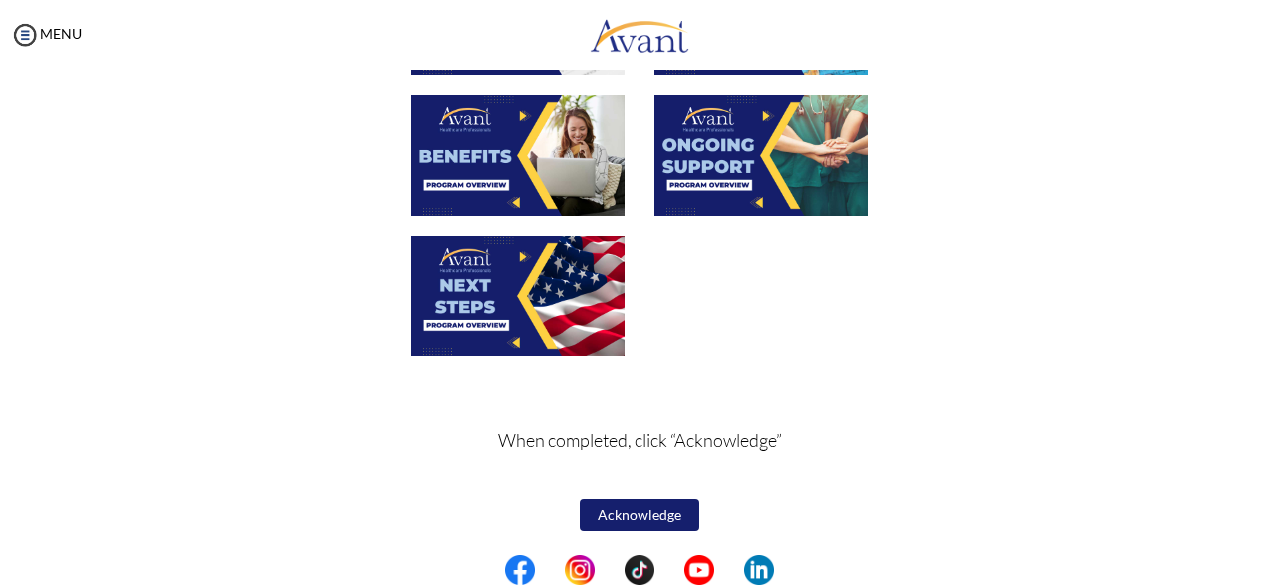
click at [617, 515] on button "Acknowledge" at bounding box center [640, 515] width 120 height 32
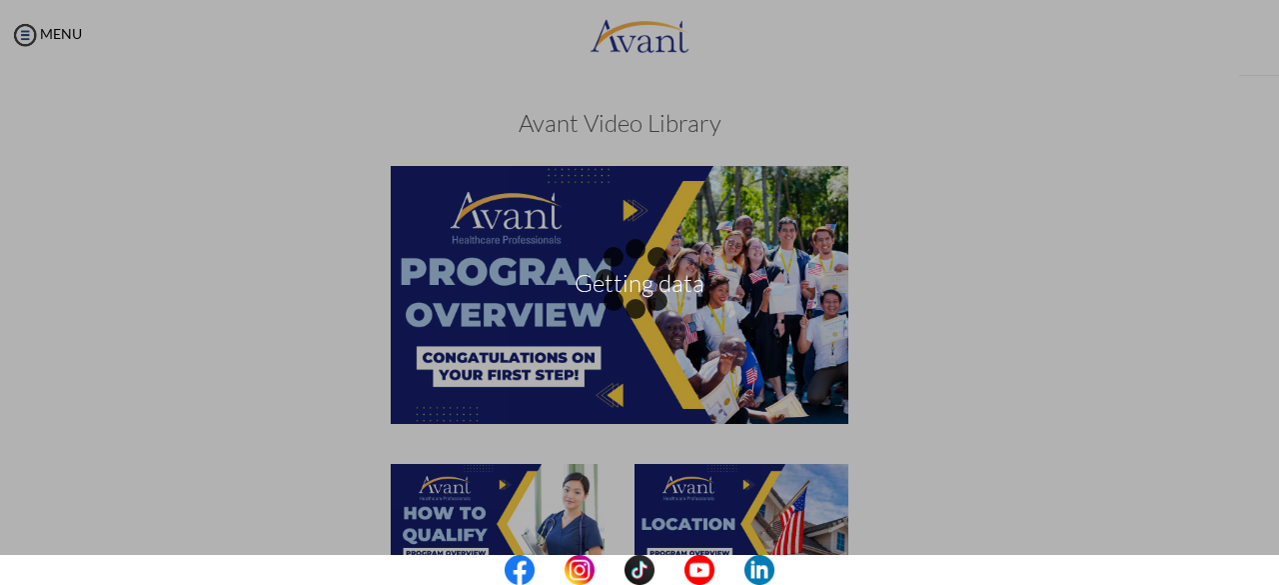
scroll to position [790, 0]
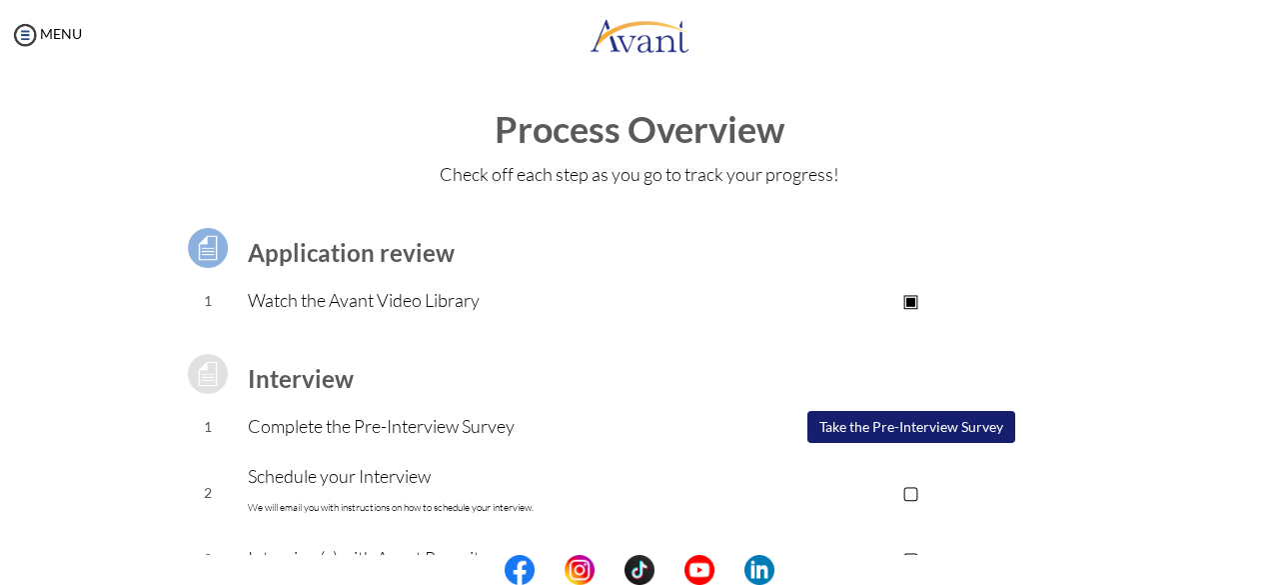
click at [888, 431] on button "Take the Pre-Interview Survey" at bounding box center [912, 427] width 208 height 32
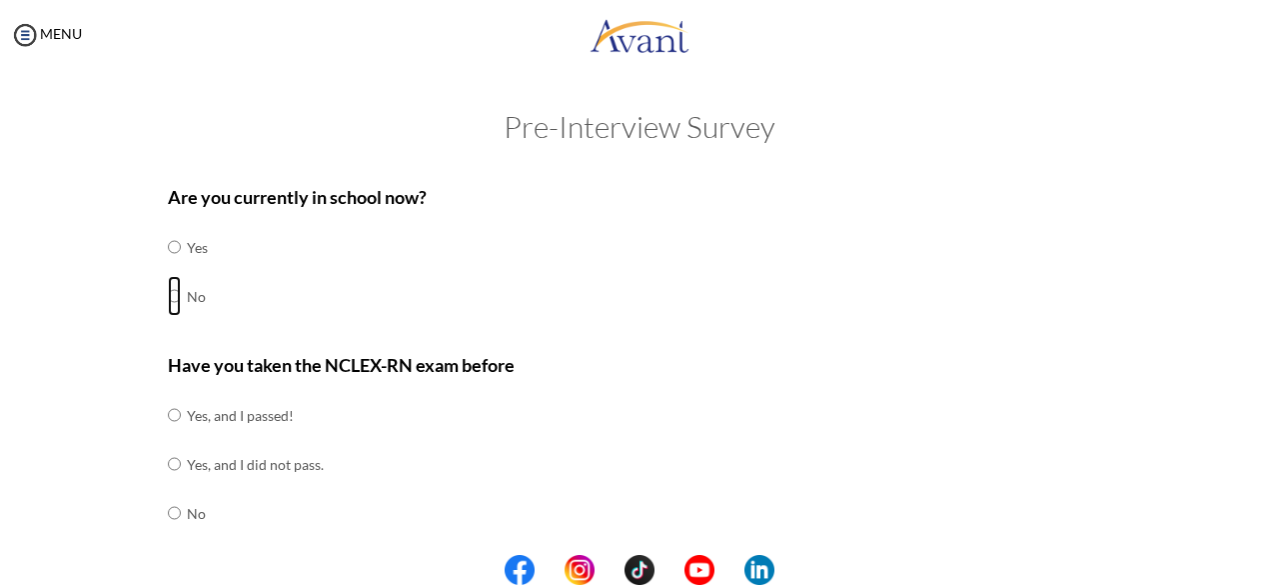
click at [168, 292] on input "radio" at bounding box center [174, 296] width 13 height 40
radio input "true"
click at [168, 411] on input "radio" at bounding box center [174, 415] width 13 height 40
radio input "true"
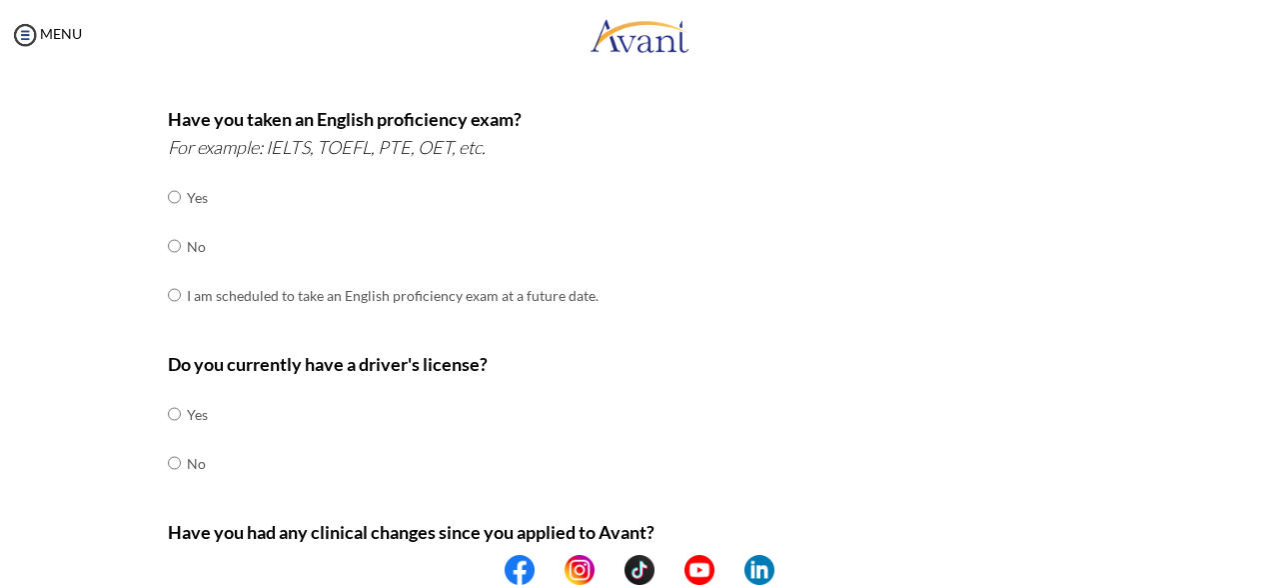
click at [1271, 573] on center at bounding box center [639, 570] width 1279 height 30
click at [168, 242] on input "radio" at bounding box center [174, 246] width 13 height 40
radio input "true"
click at [168, 412] on input "radio" at bounding box center [174, 414] width 13 height 40
radio input "true"
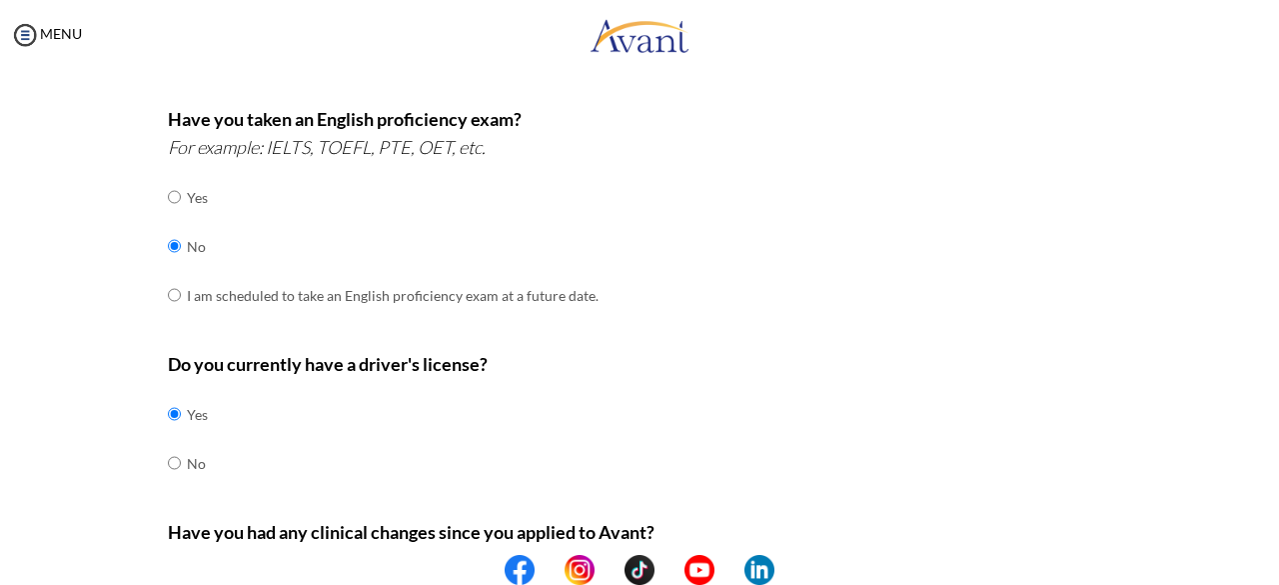
click at [1271, 562] on center at bounding box center [639, 570] width 1279 height 30
click at [1277, 567] on center at bounding box center [639, 570] width 1279 height 30
click at [1269, 573] on center at bounding box center [639, 570] width 1279 height 30
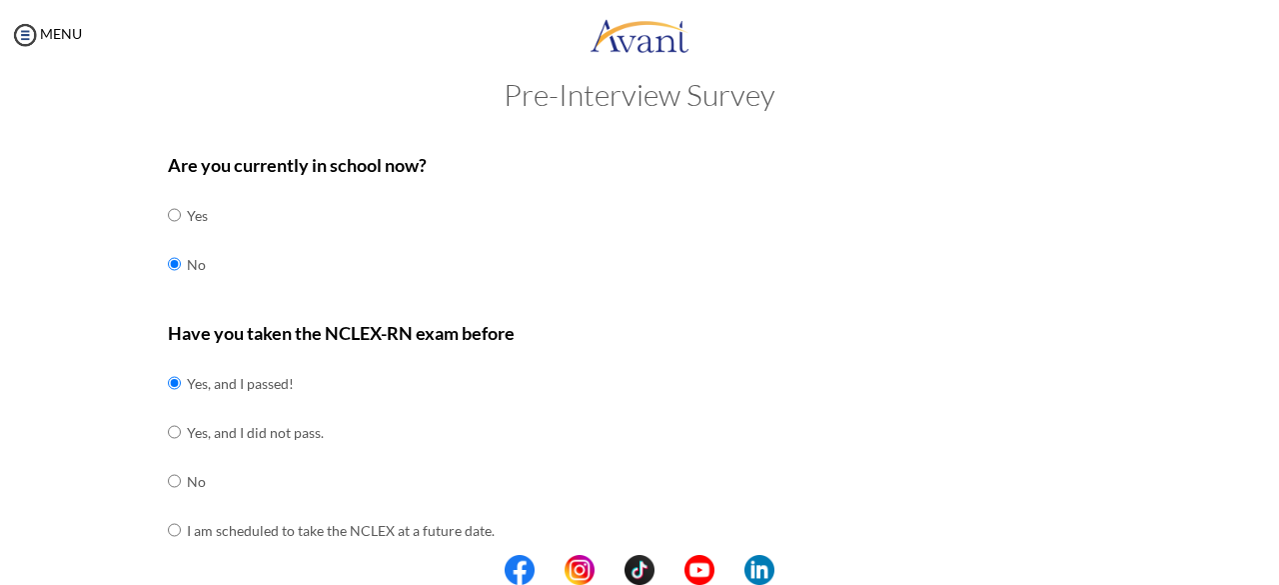
scroll to position [0, 0]
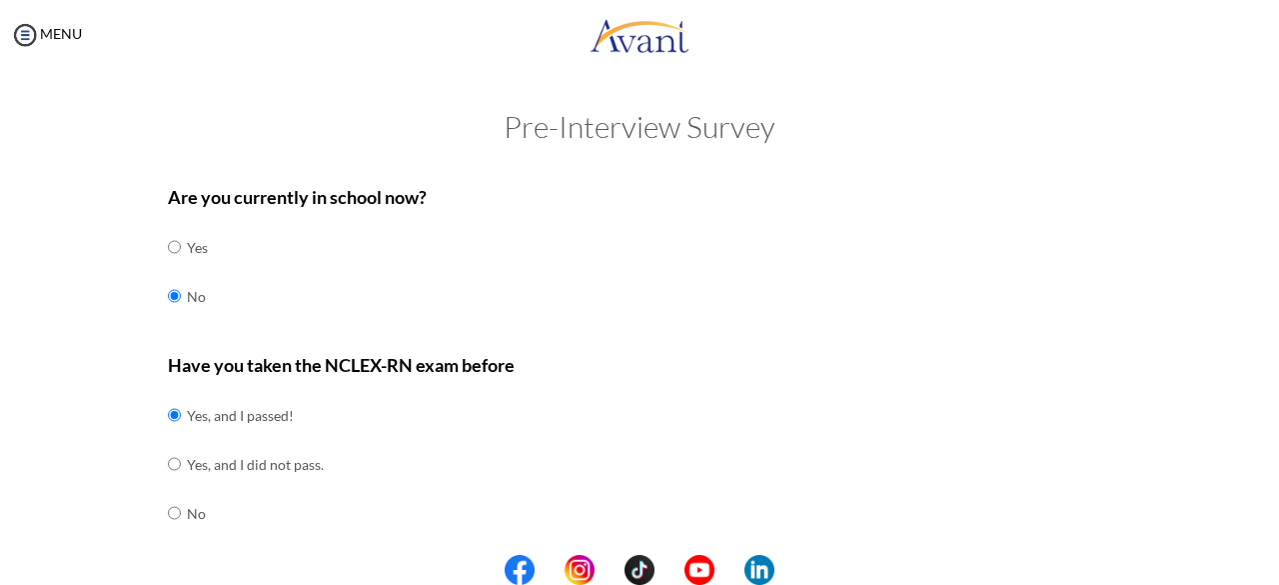
click at [1275, 575] on center at bounding box center [639, 570] width 1279 height 30
click at [1274, 562] on center at bounding box center [639, 570] width 1279 height 30
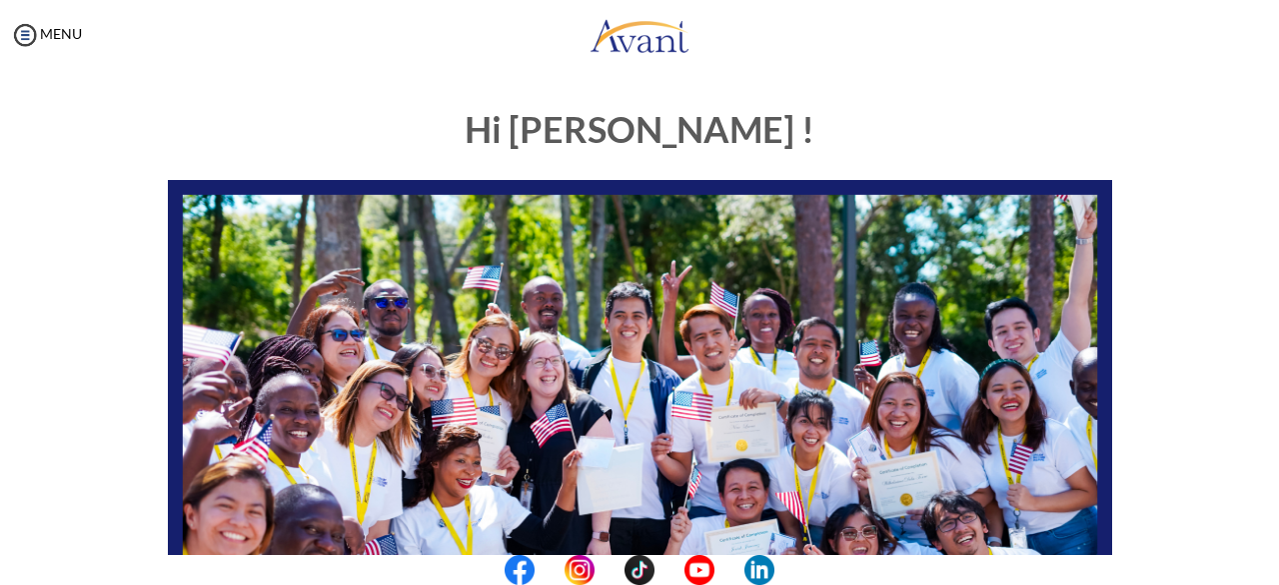
scroll to position [512, 0]
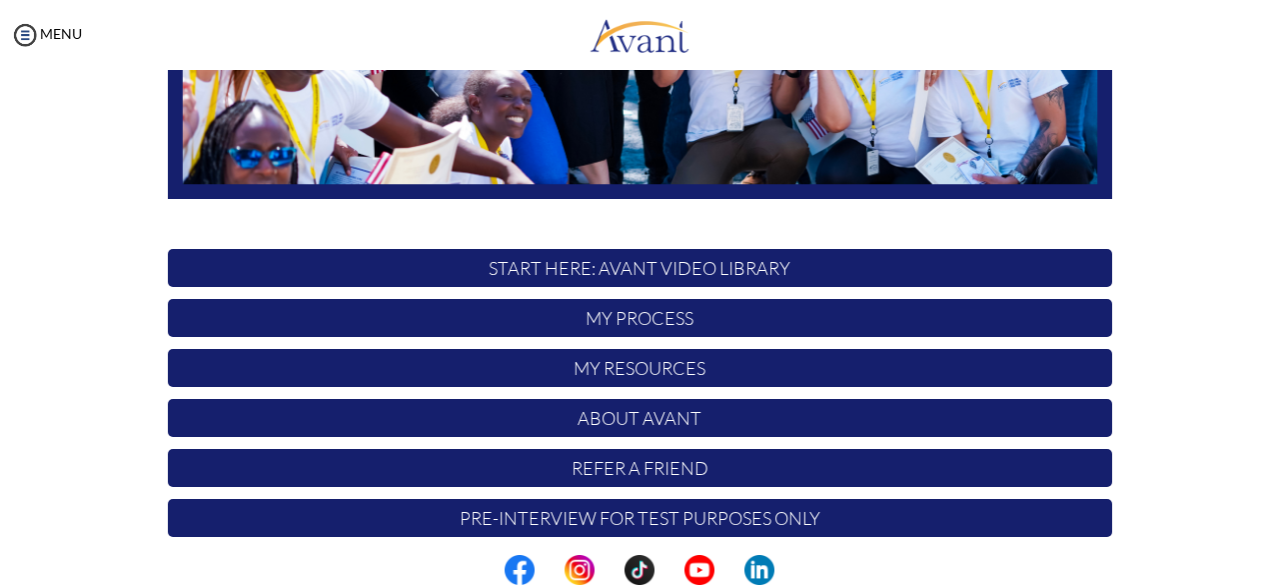
click at [640, 313] on p "My Process" at bounding box center [640, 318] width 944 height 38
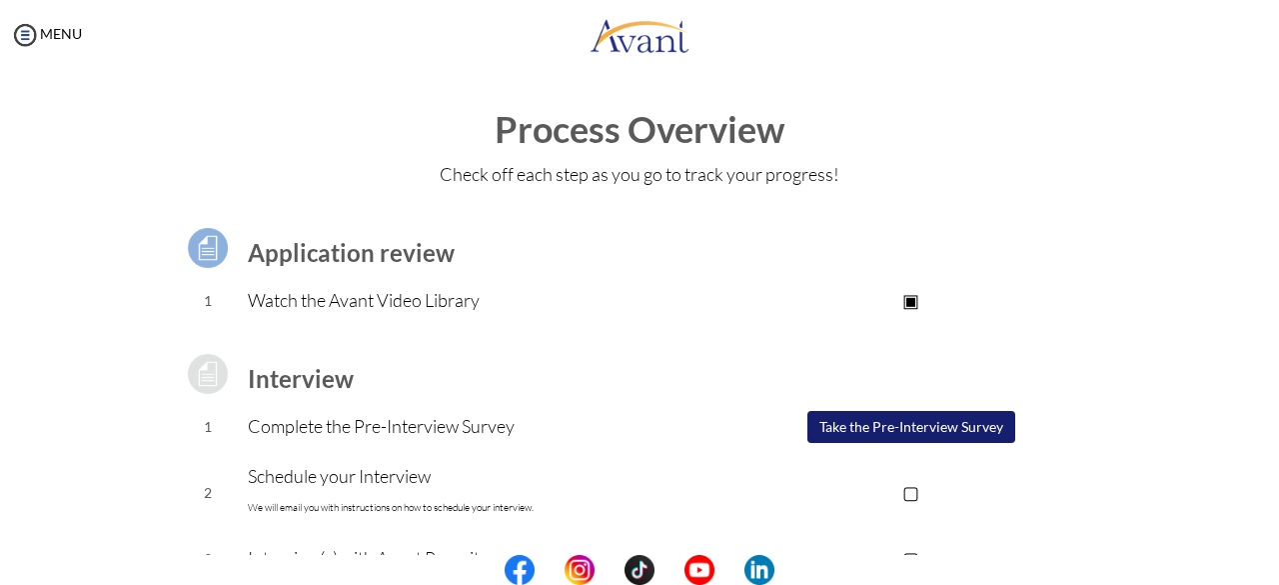
scroll to position [324, 0]
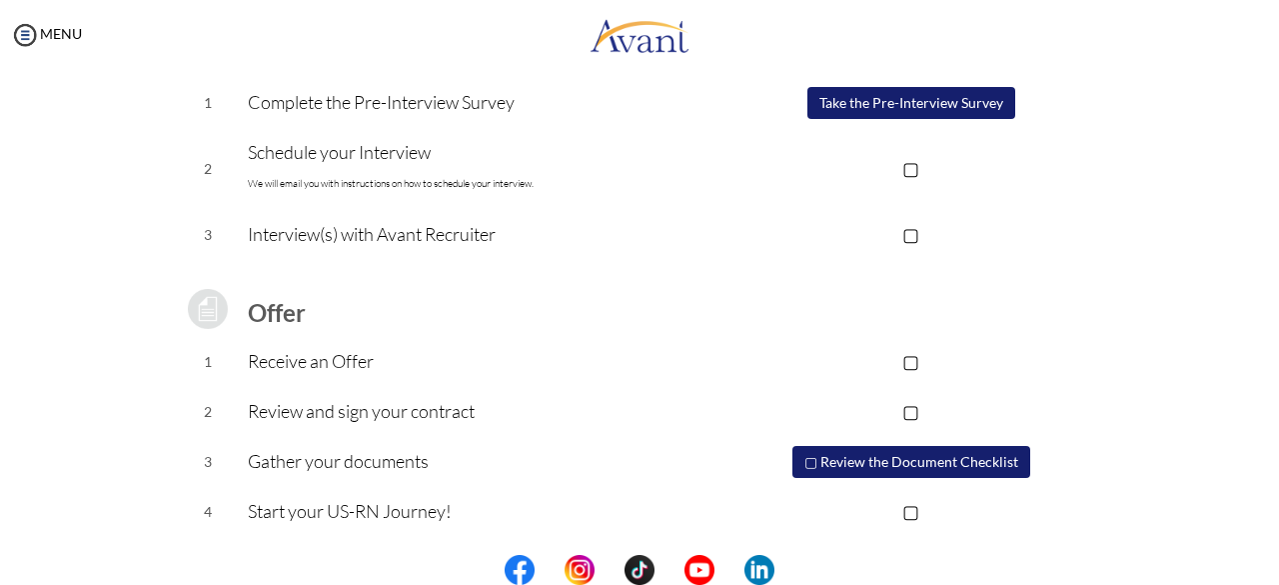
click at [909, 165] on p "▢" at bounding box center [911, 168] width 401 height 28
click at [909, 166] on p "▣" at bounding box center [911, 168] width 401 height 28
